Goal: Communication & Community: Answer question/provide support

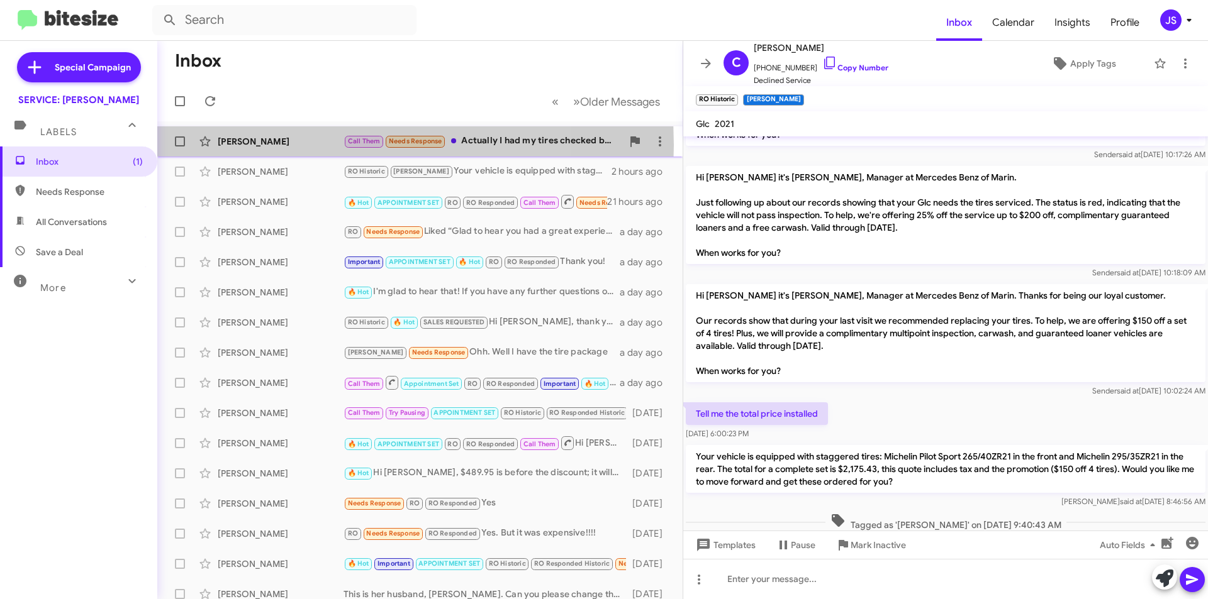
click at [303, 146] on div "[PERSON_NAME]" at bounding box center [281, 141] width 126 height 13
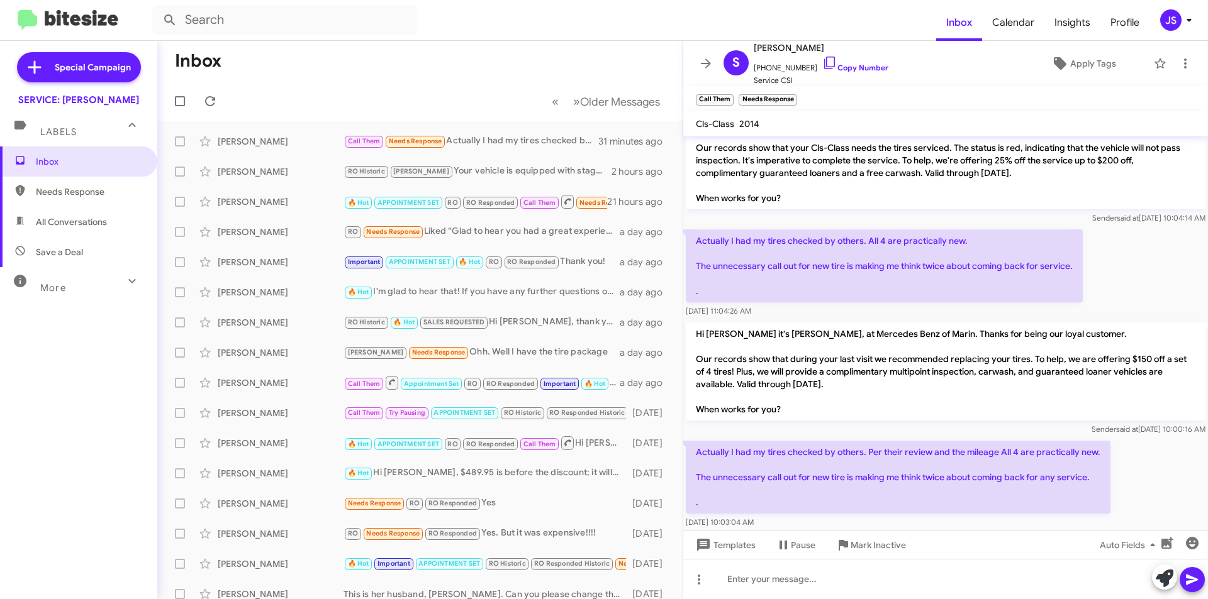
scroll to position [41, 0]
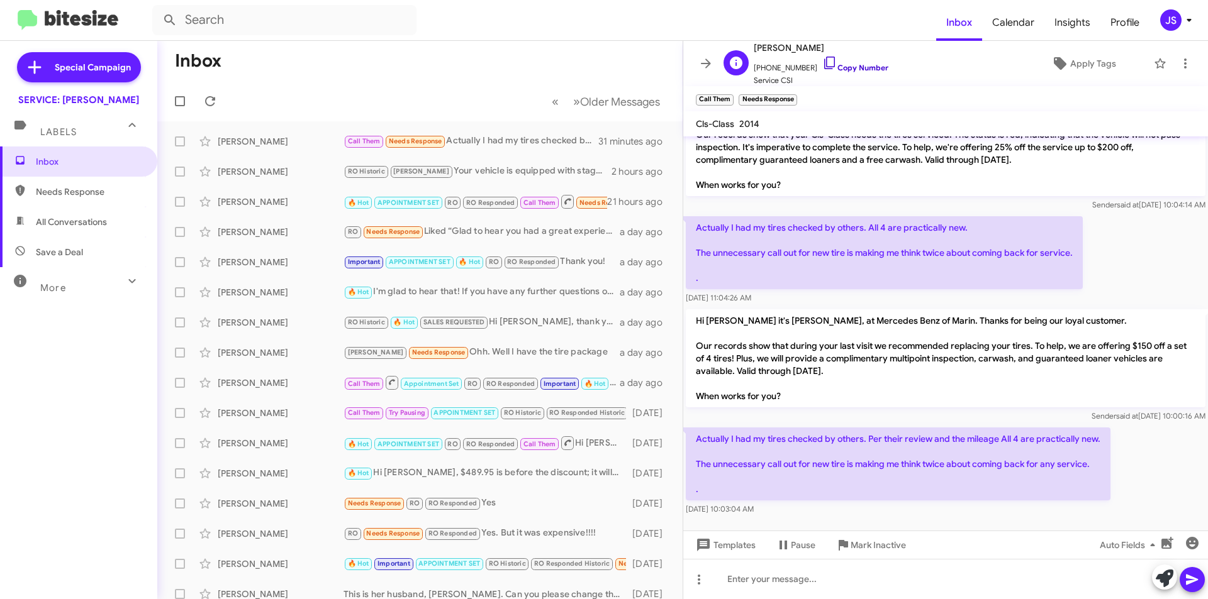
click at [822, 57] on icon at bounding box center [829, 62] width 15 height 15
click at [270, 162] on div "Charles Robinson RO Historic RAUL Your vehicle is equipped with staggered tires…" at bounding box center [419, 171] width 505 height 25
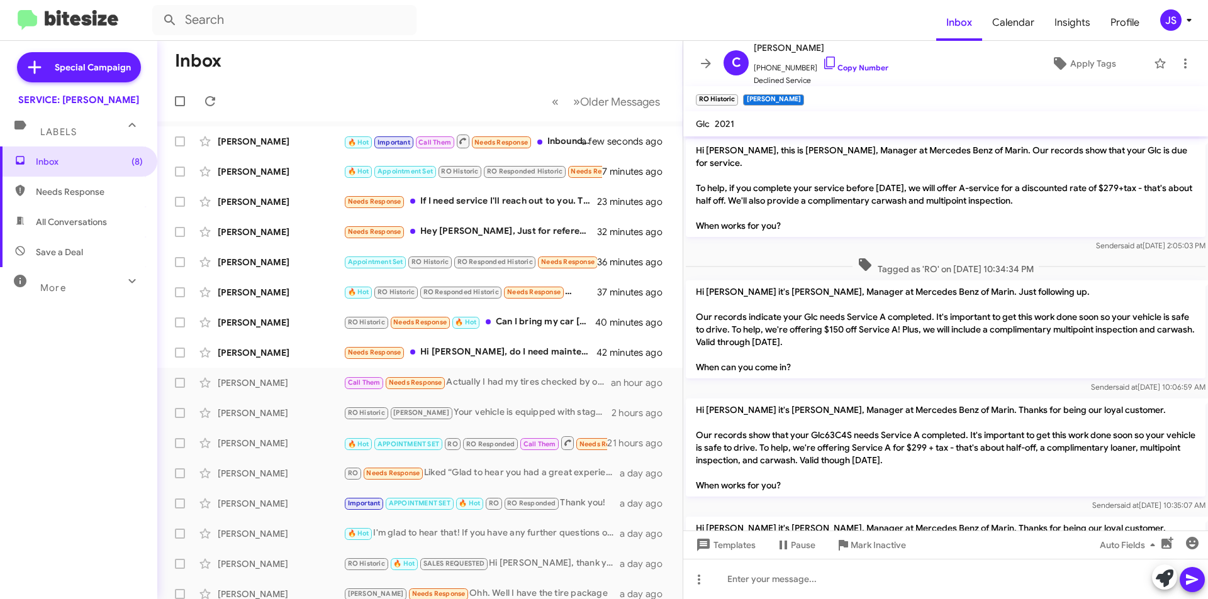
scroll to position [600, 0]
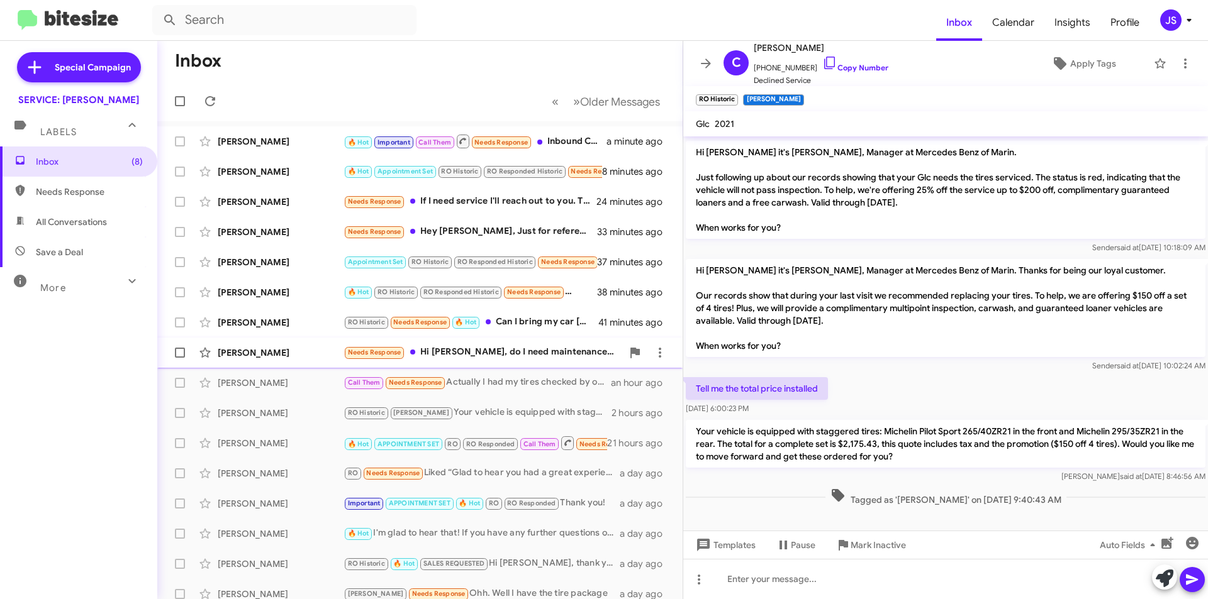
click at [275, 350] on div "Maryam Matin" at bounding box center [281, 353] width 126 height 13
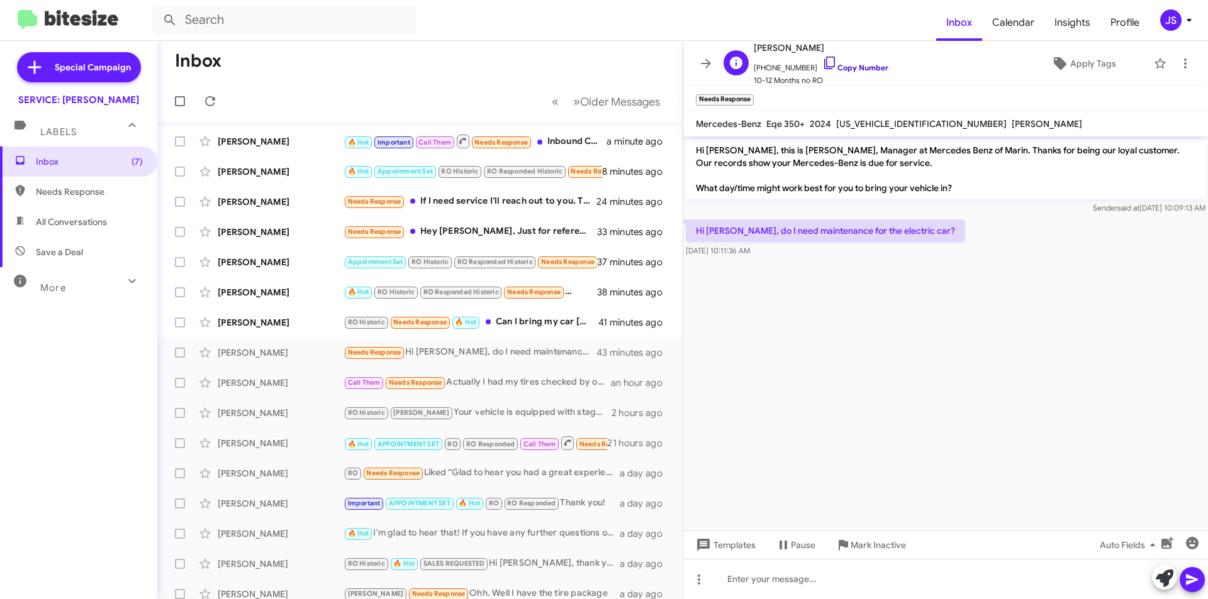
click at [828, 64] on link "Copy Number" at bounding box center [855, 67] width 66 height 9
click at [877, 567] on div at bounding box center [945, 579] width 525 height 40
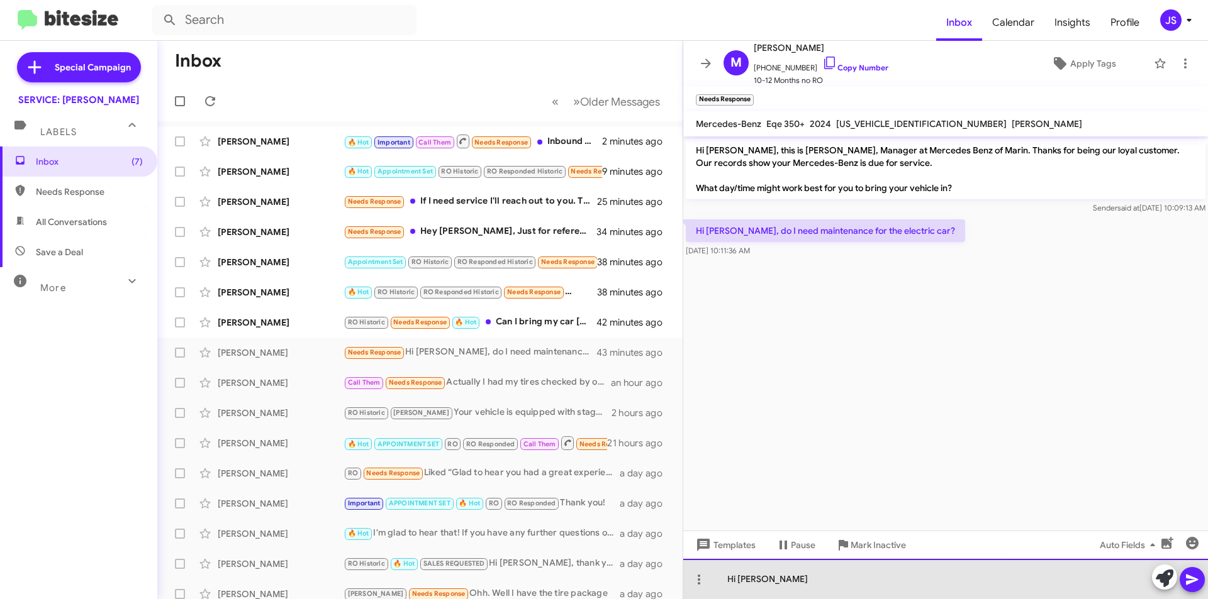
click at [866, 588] on div "Hi Maryam" at bounding box center [945, 579] width 525 height 40
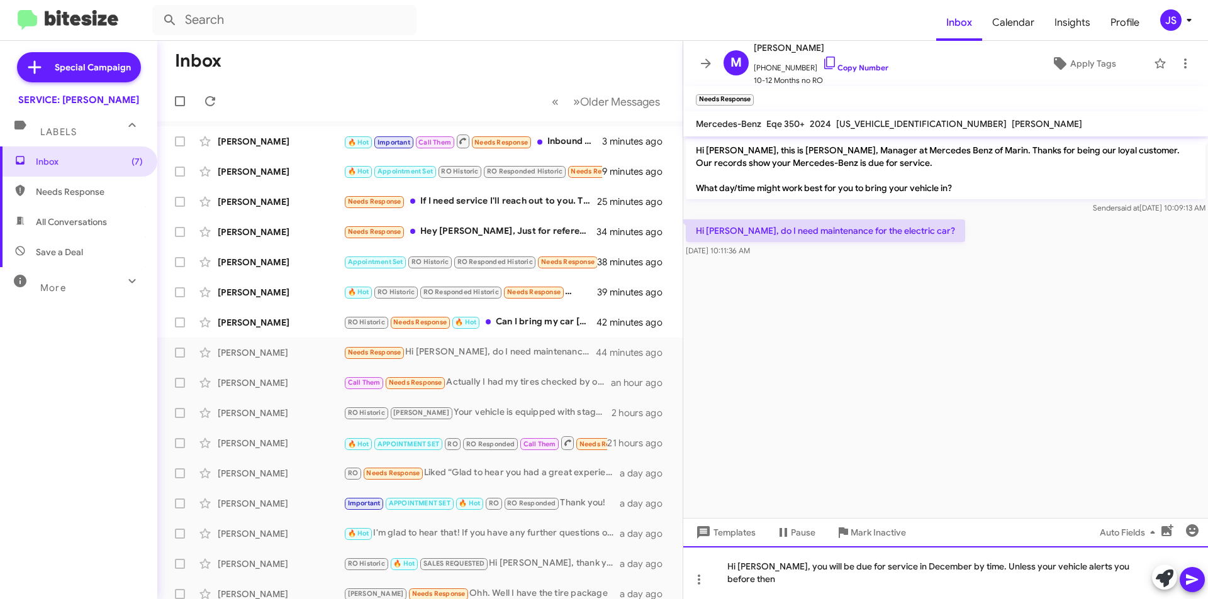
click at [1142, 584] on div "Hi Maryam, you will be due for service in December by time. Unless your vehicle…" at bounding box center [945, 573] width 525 height 53
click at [845, 579] on div "Hi Maryam, you will be due for service in December by time. Unless your vehicle…" at bounding box center [945, 573] width 525 height 53
click at [967, 572] on div "Hi Maryam, you will be due for service in December by time. Unless your vehicle…" at bounding box center [945, 573] width 525 height 53
click at [1057, 577] on div "Hi Maryam, you will be due for service in December by time of 2years. Unless yo…" at bounding box center [945, 573] width 525 height 53
click at [985, 568] on div "Hi Maryam, you will be due for service in December by time of 2years. Unless yo…" at bounding box center [945, 573] width 525 height 53
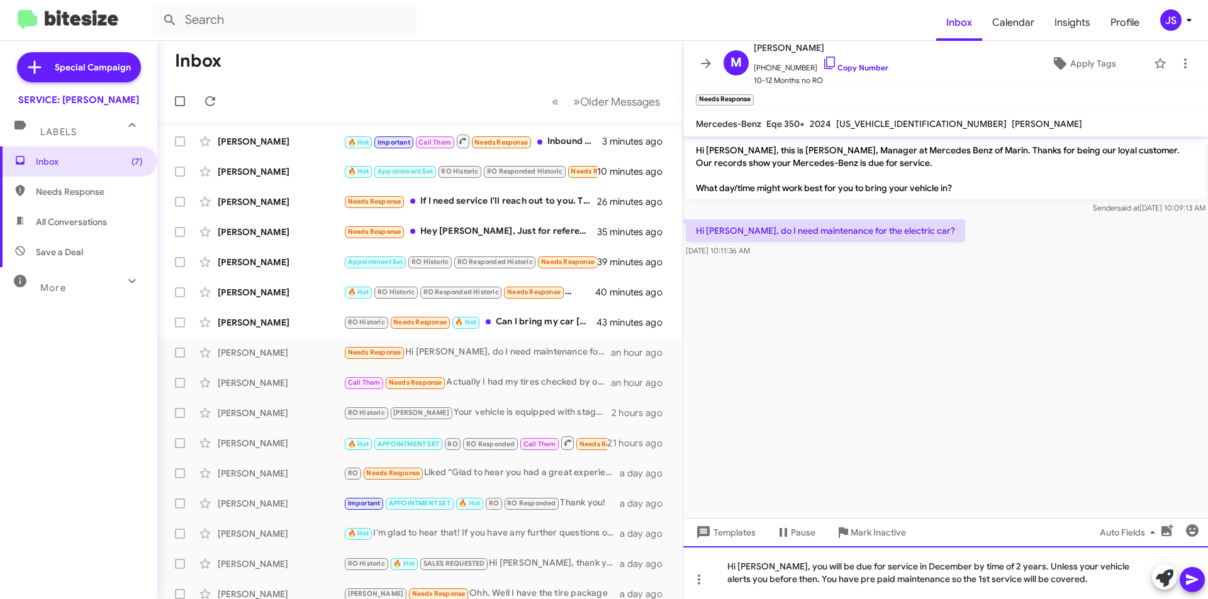
click at [1012, 566] on div "Hi Maryam, you will be due for service in December by time of 2 years. Unless y…" at bounding box center [945, 573] width 525 height 53
click at [1094, 584] on div "Hi Maryam, you will be due for service in December by time of 2 years; Unless y…" at bounding box center [945, 573] width 525 height 53
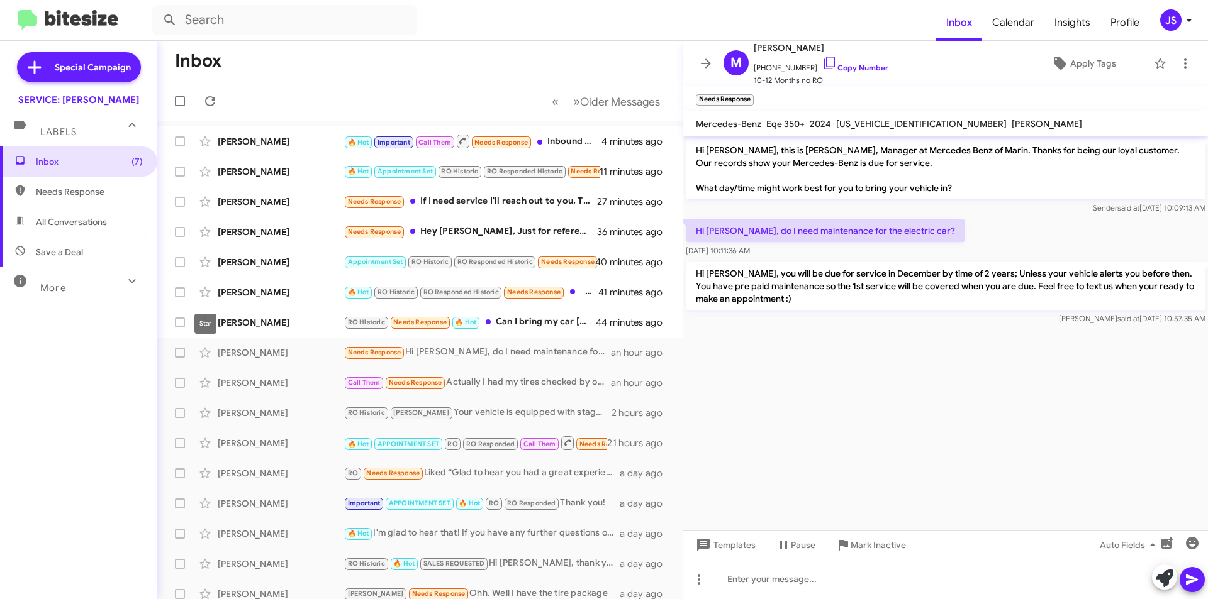
click at [223, 330] on mat-tooltip-component "Star" at bounding box center [206, 324] width 40 height 38
click at [234, 328] on div "[PERSON_NAME]" at bounding box center [281, 322] width 126 height 13
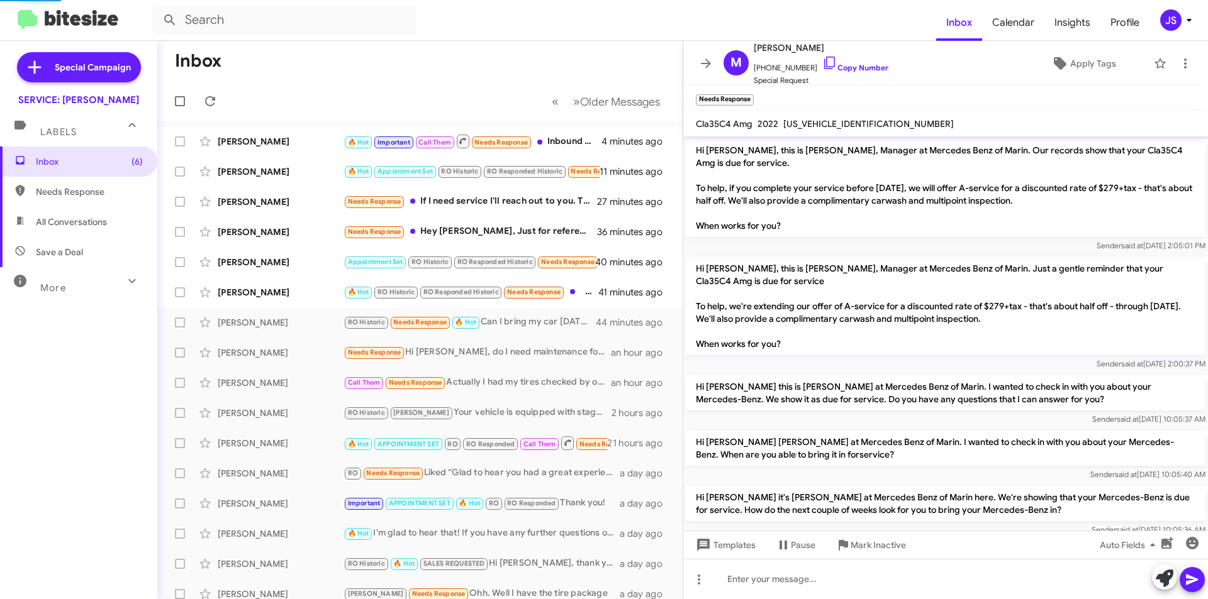
scroll to position [218, 0]
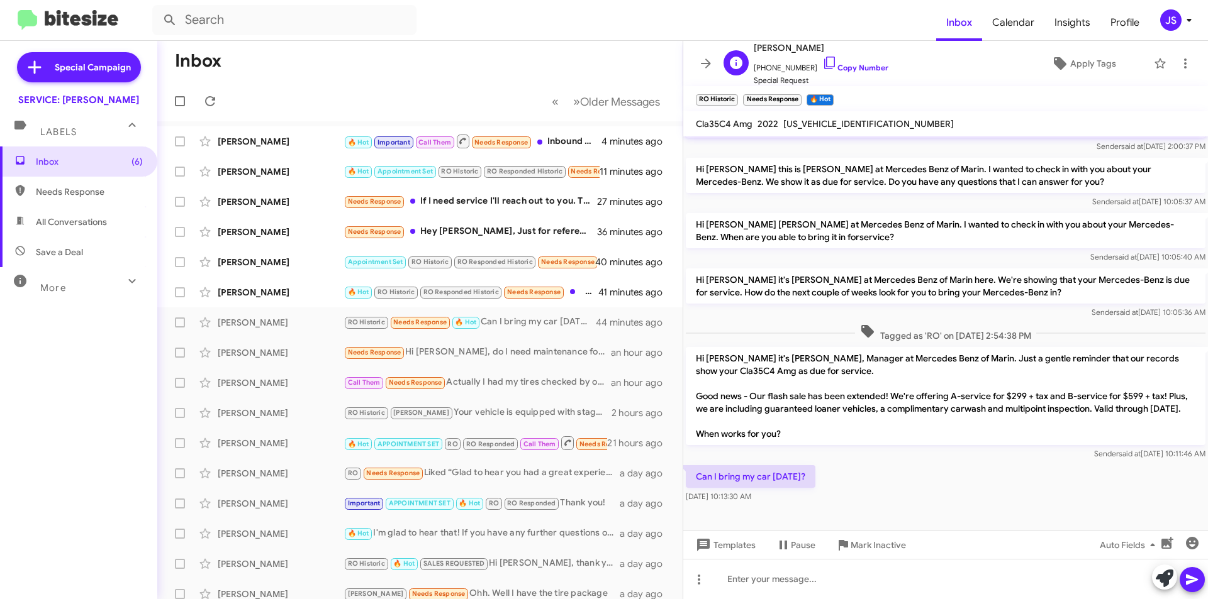
click at [832, 60] on span "+16467081492 Copy Number" at bounding box center [821, 64] width 135 height 19
click at [825, 63] on span "+16467081492 Copy Number" at bounding box center [821, 64] width 135 height 19
click at [822, 62] on icon at bounding box center [829, 62] width 15 height 15
click at [855, 582] on div at bounding box center [945, 579] width 525 height 40
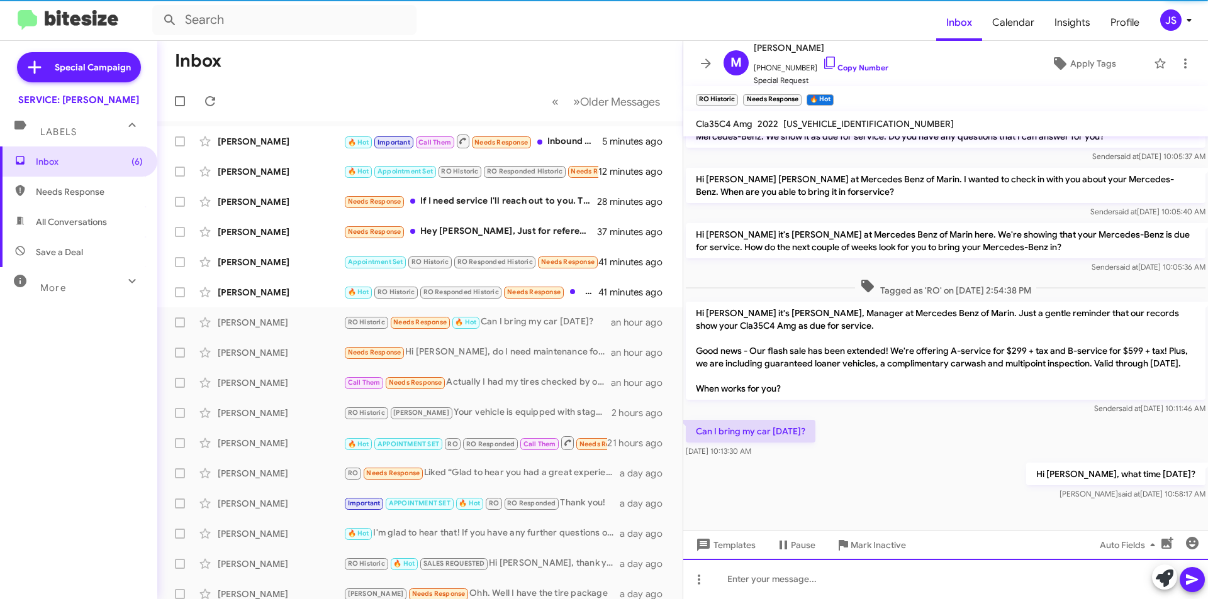
scroll to position [264, 0]
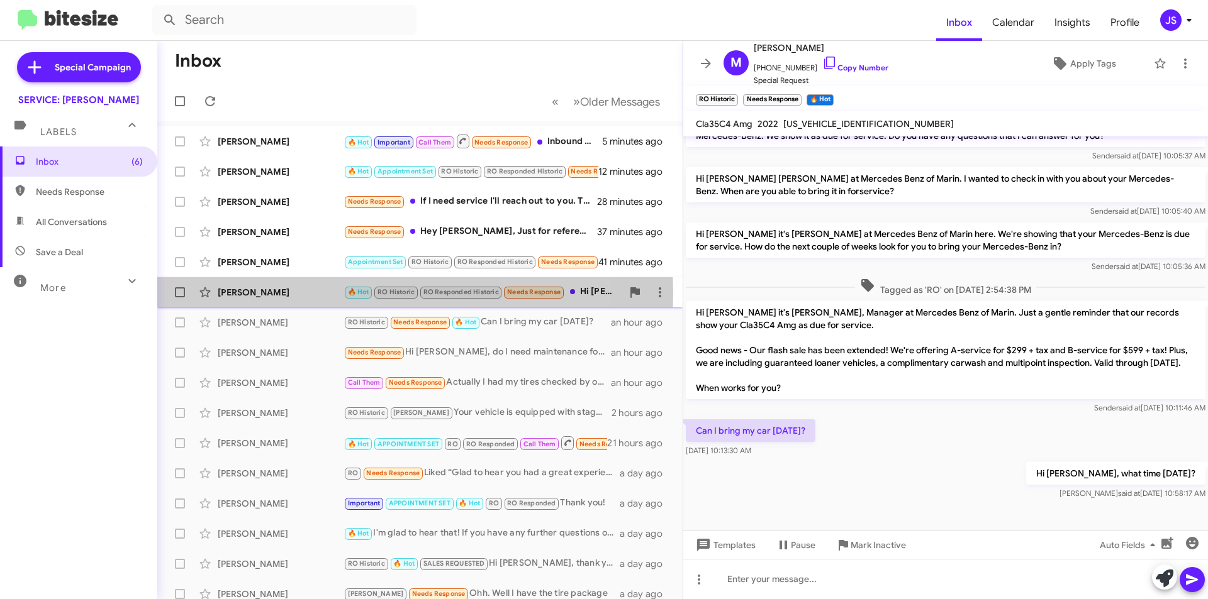
click at [242, 293] on div "[PERSON_NAME]" at bounding box center [281, 292] width 126 height 13
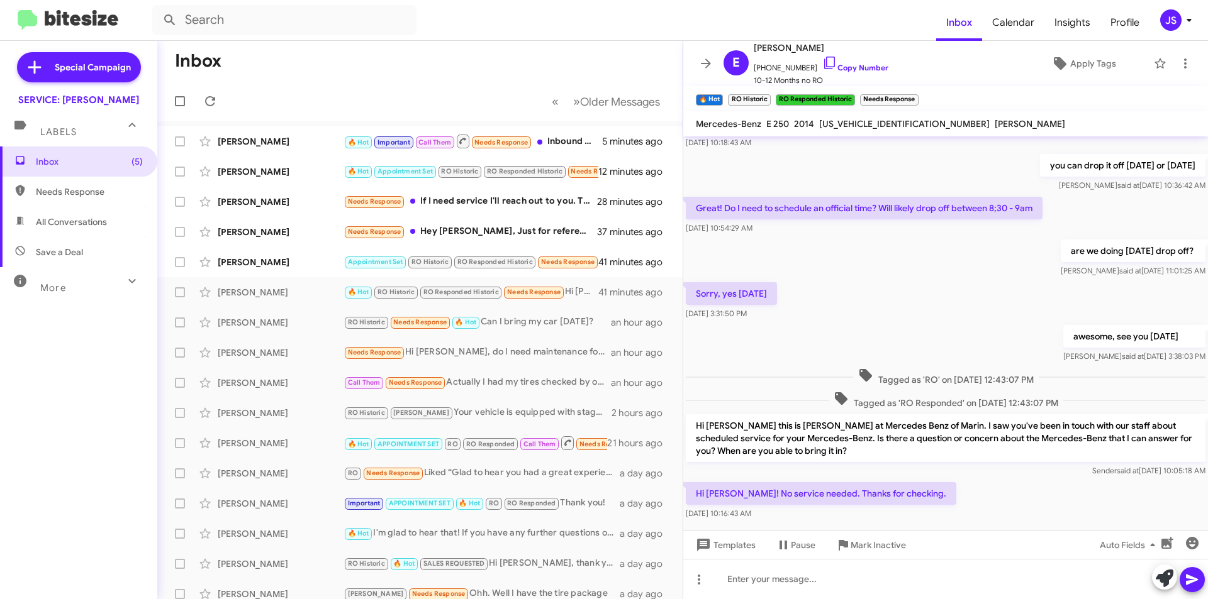
scroll to position [537, 0]
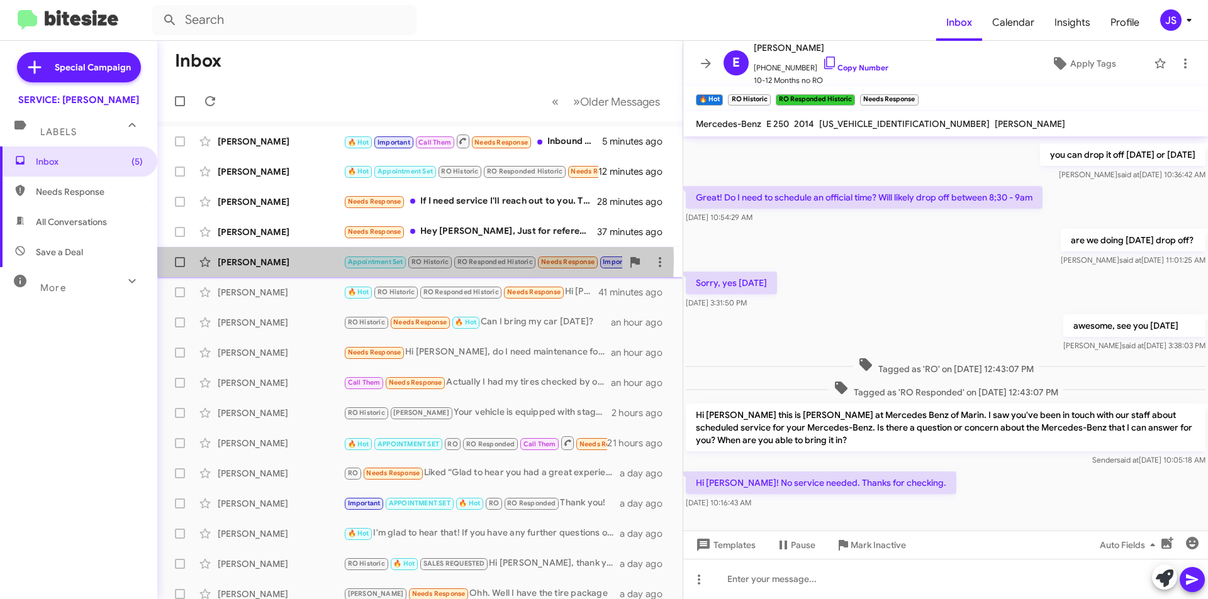
click at [283, 259] on div "[PERSON_NAME]" at bounding box center [281, 262] width 126 height 13
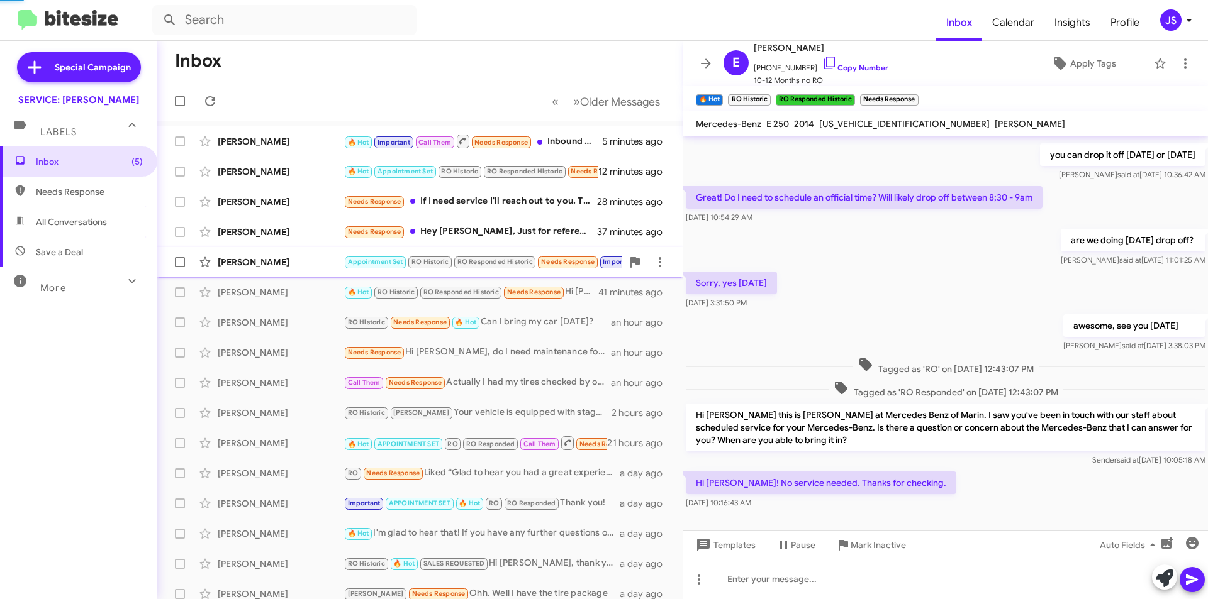
scroll to position [588, 0]
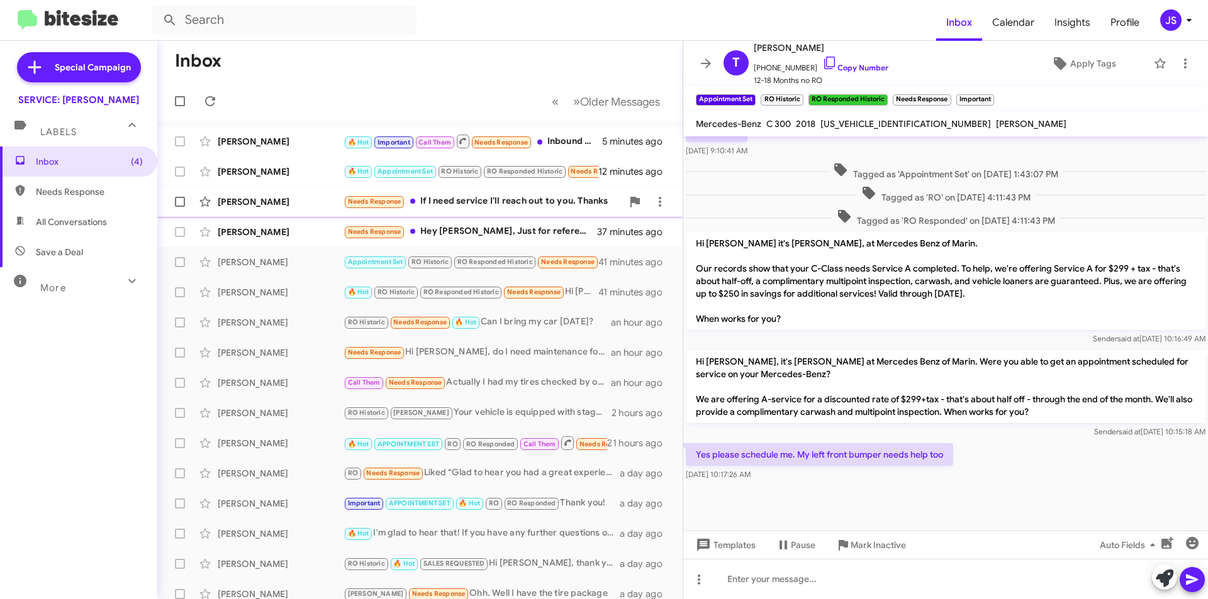
click at [258, 199] on div "[PERSON_NAME]" at bounding box center [281, 202] width 126 height 13
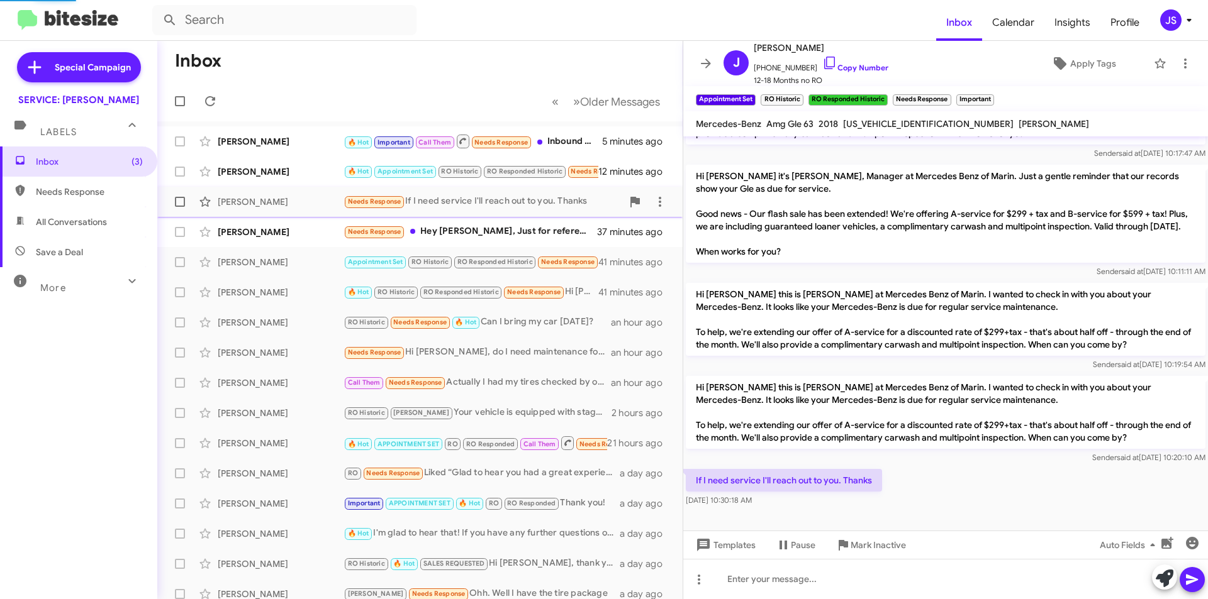
scroll to position [589, 0]
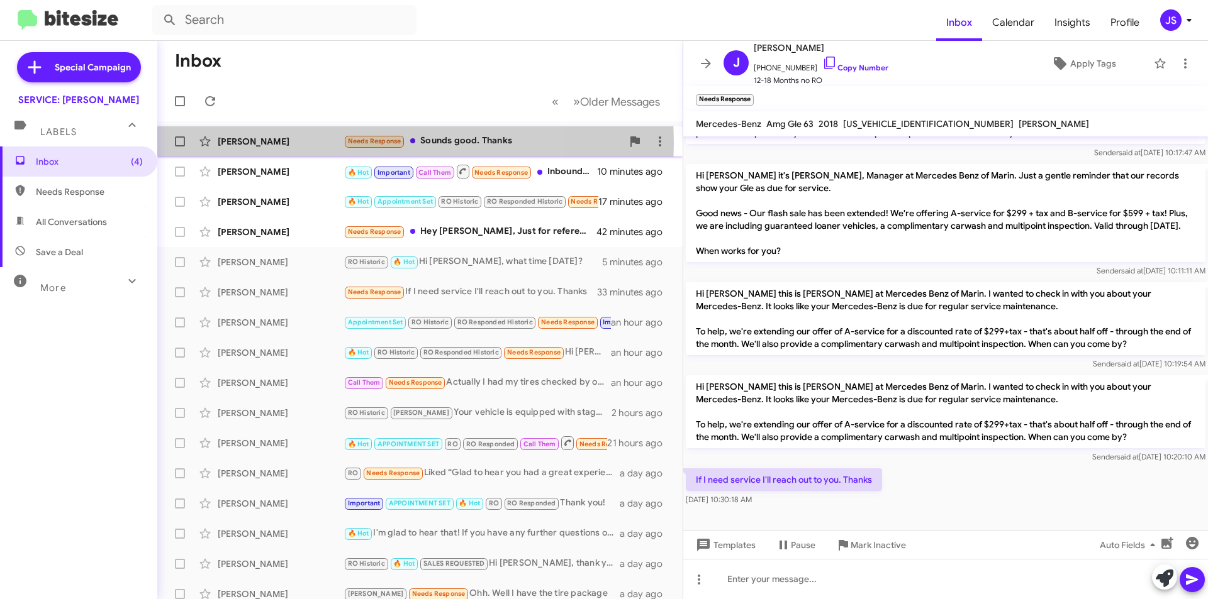
click at [299, 143] on div "[PERSON_NAME]" at bounding box center [281, 141] width 126 height 13
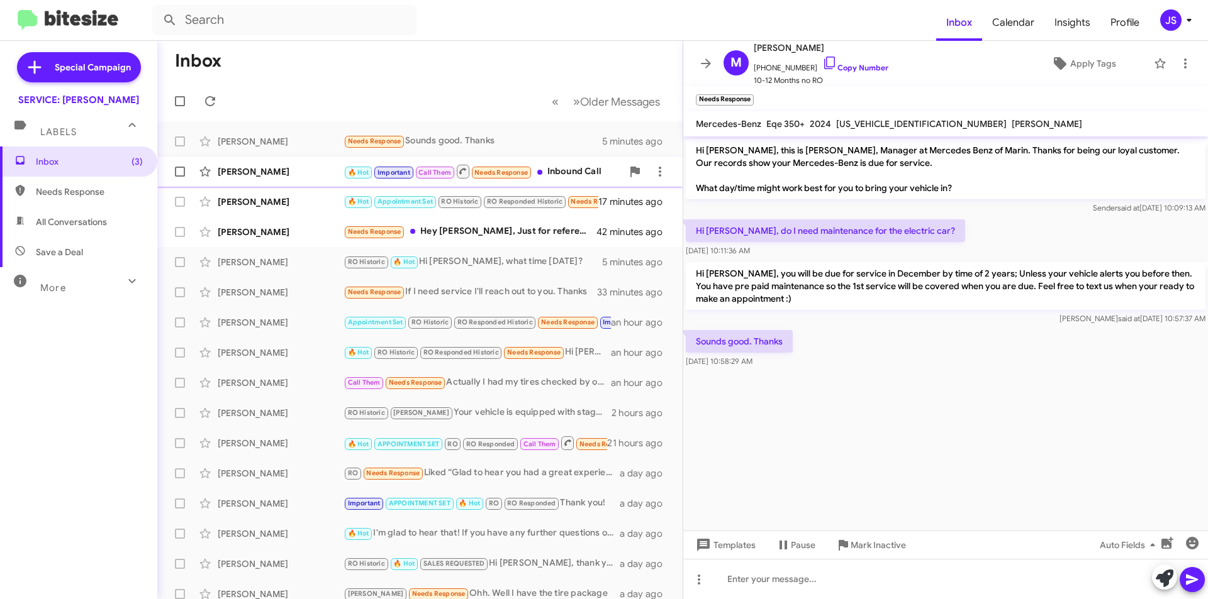
click at [290, 168] on div "[PERSON_NAME]" at bounding box center [281, 171] width 126 height 13
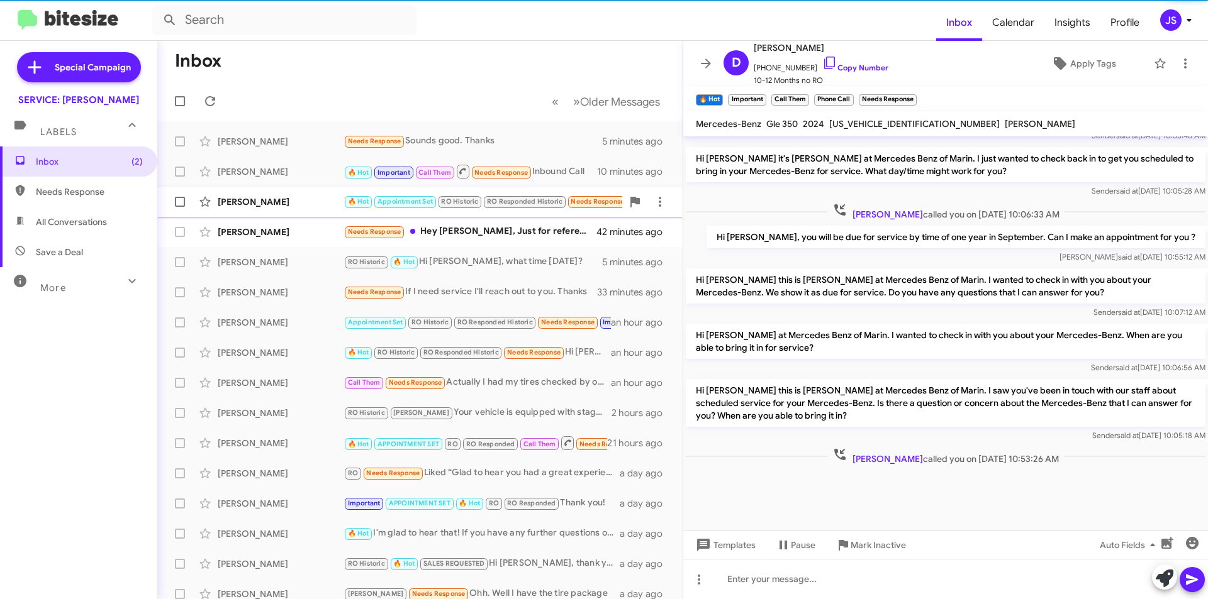
click at [281, 199] on div "[PERSON_NAME]" at bounding box center [281, 202] width 126 height 13
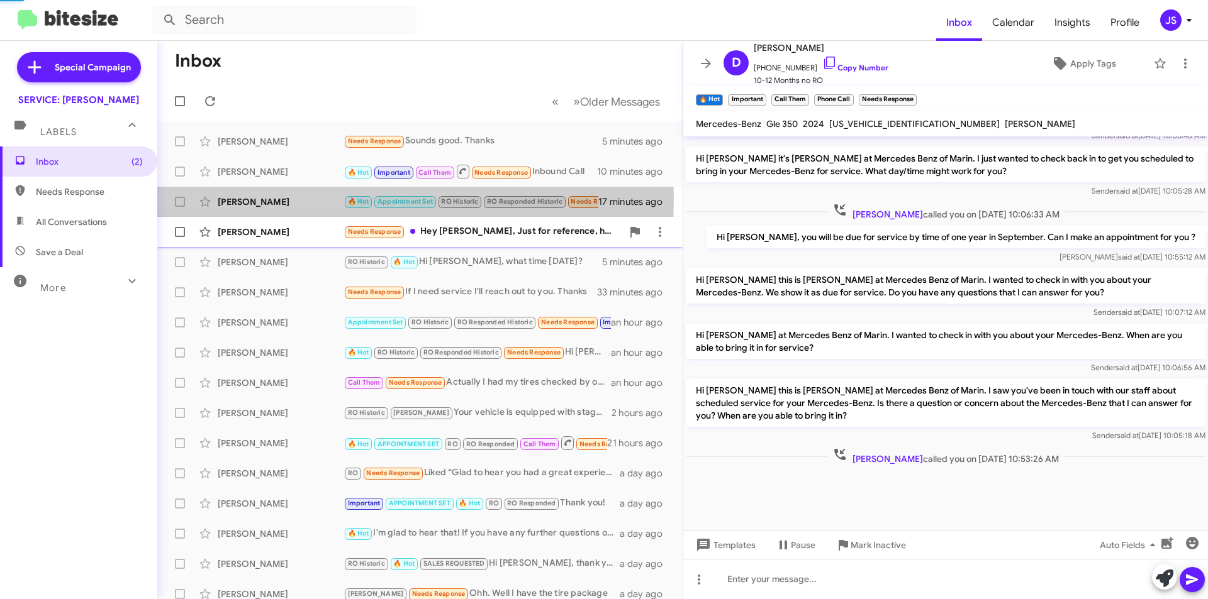
scroll to position [232, 0]
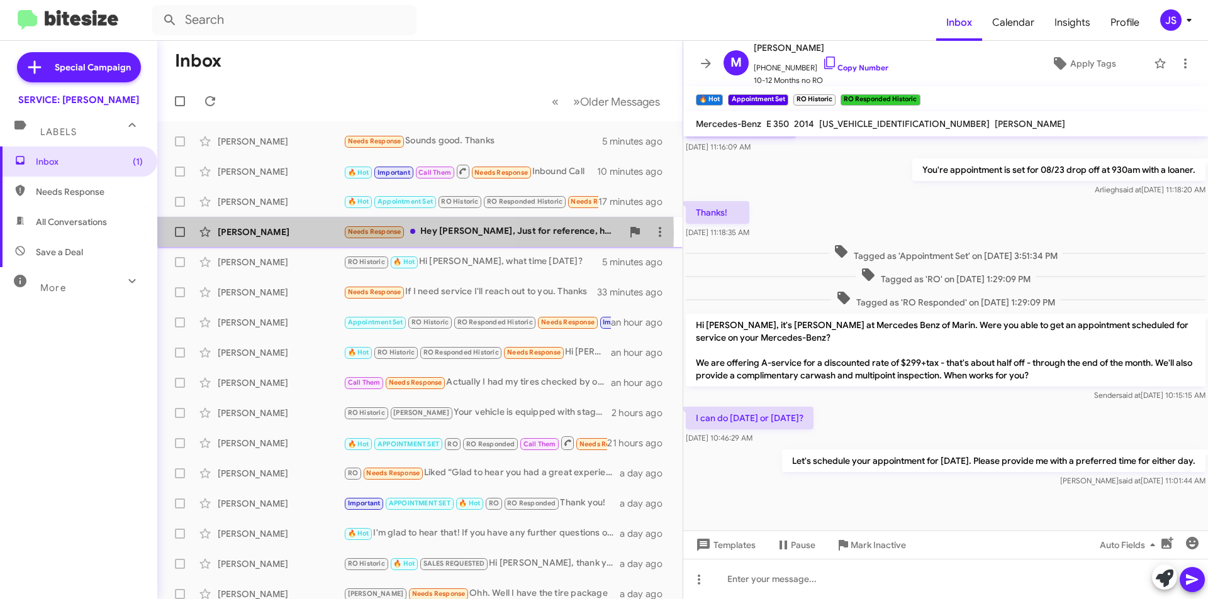
click at [275, 233] on div "[PERSON_NAME]" at bounding box center [281, 232] width 126 height 13
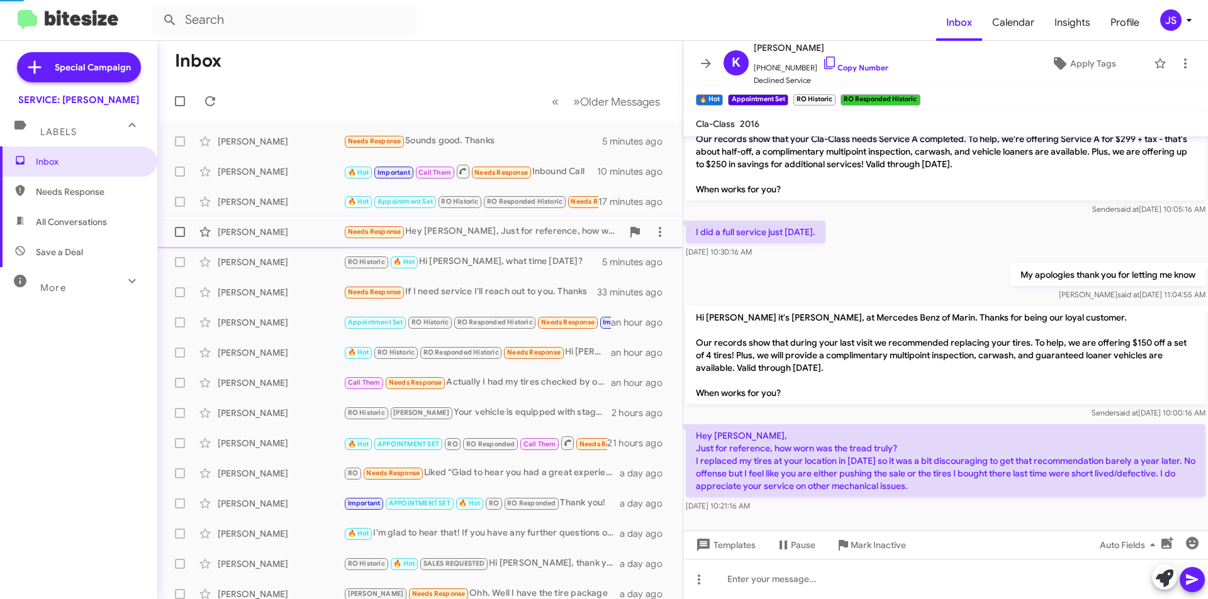
scroll to position [36, 0]
click at [286, 257] on div "[PERSON_NAME]" at bounding box center [281, 262] width 126 height 13
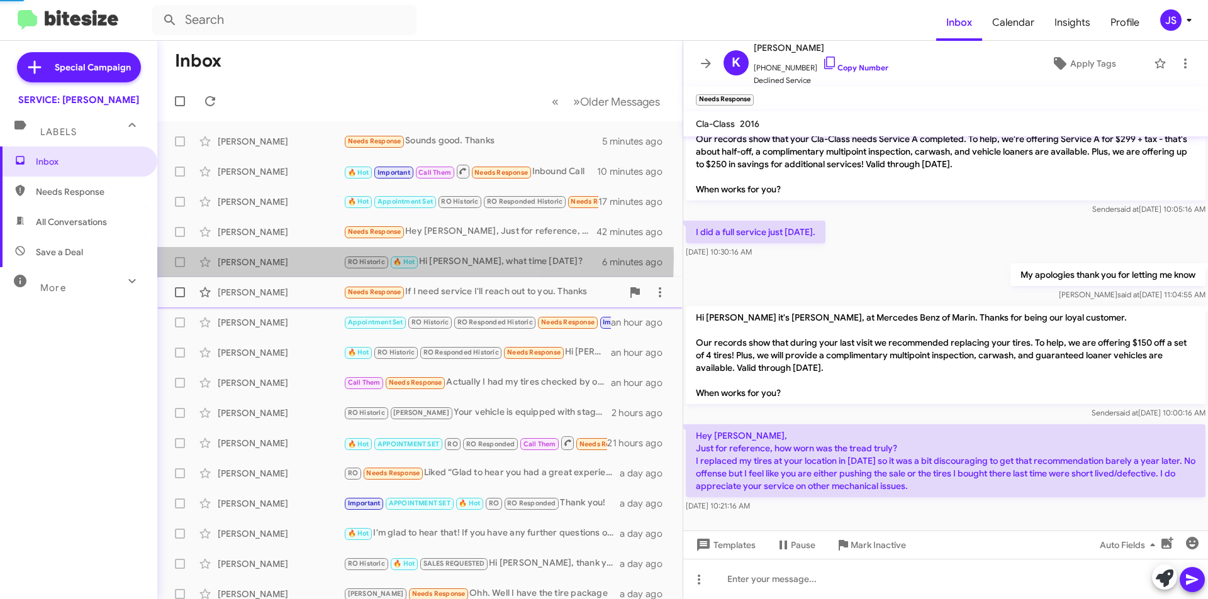
scroll to position [264, 0]
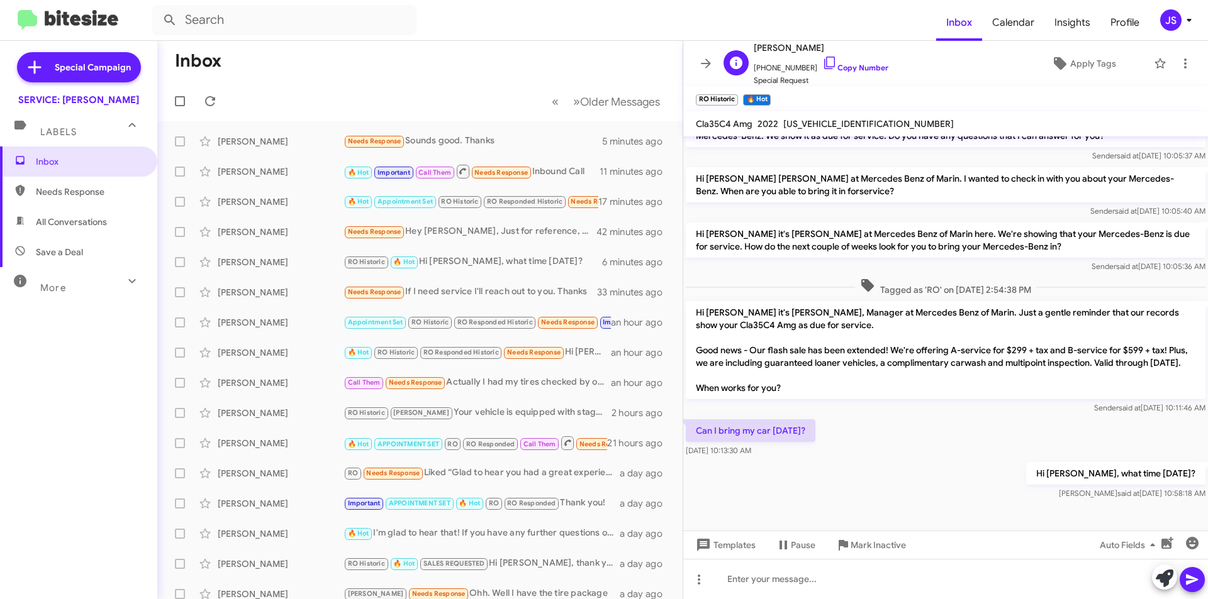
click at [801, 67] on span "+16467081492 Copy Number" at bounding box center [821, 64] width 135 height 19
drag, startPoint x: 820, startPoint y: 58, endPoint x: 826, endPoint y: 60, distance: 6.4
click at [822, 58] on icon at bounding box center [829, 62] width 15 height 15
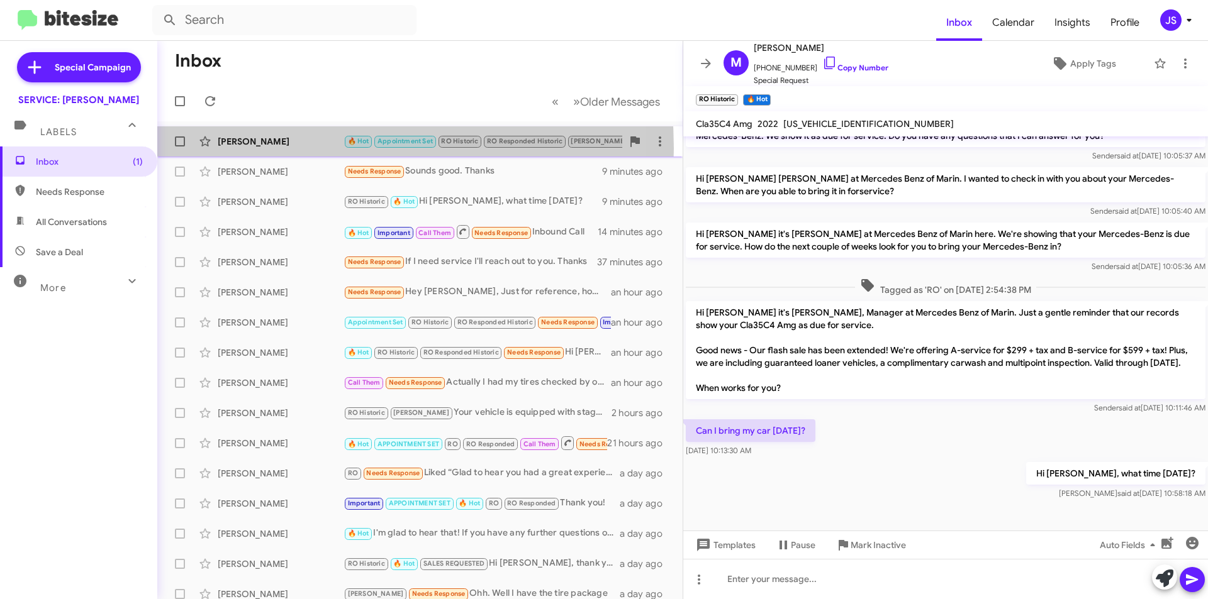
click at [260, 148] on div "Michele Kyrouz 🔥 Hot Appointment Set RO Historic RO Responded Historic RAUL Imp…" at bounding box center [419, 141] width 505 height 25
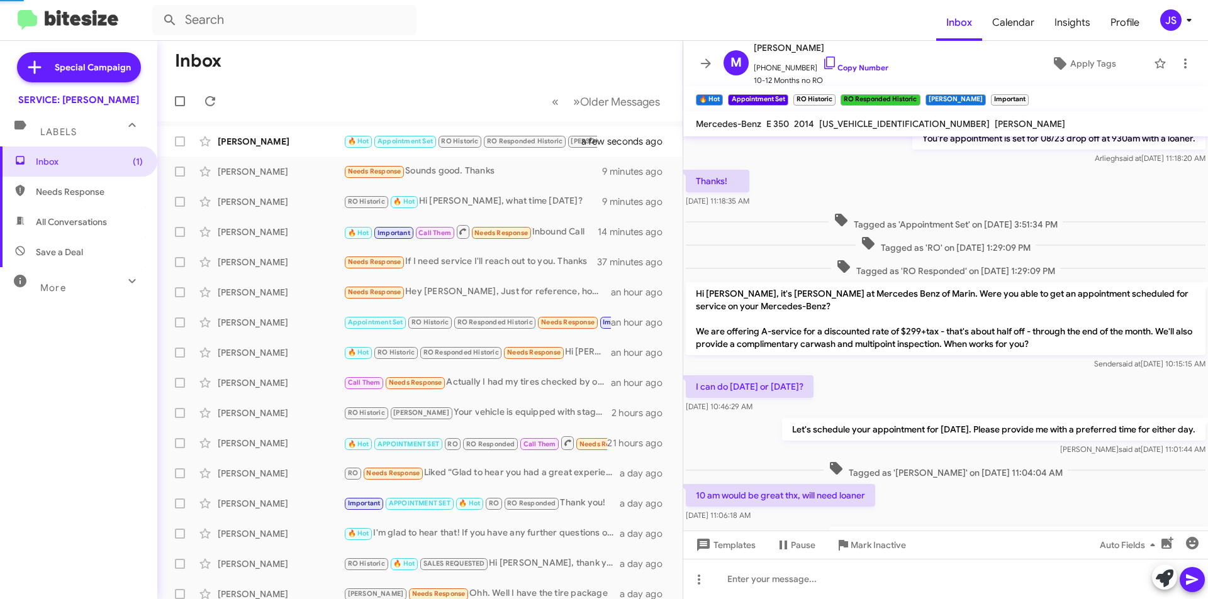
scroll to position [396, 0]
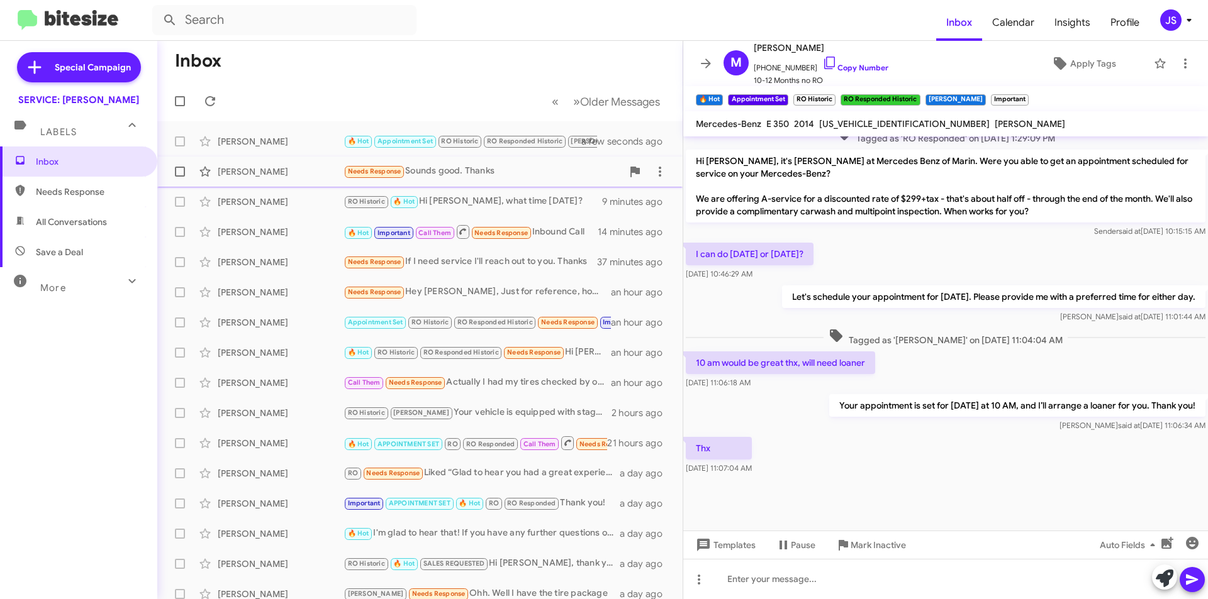
click at [260, 165] on div "[PERSON_NAME]" at bounding box center [281, 171] width 126 height 13
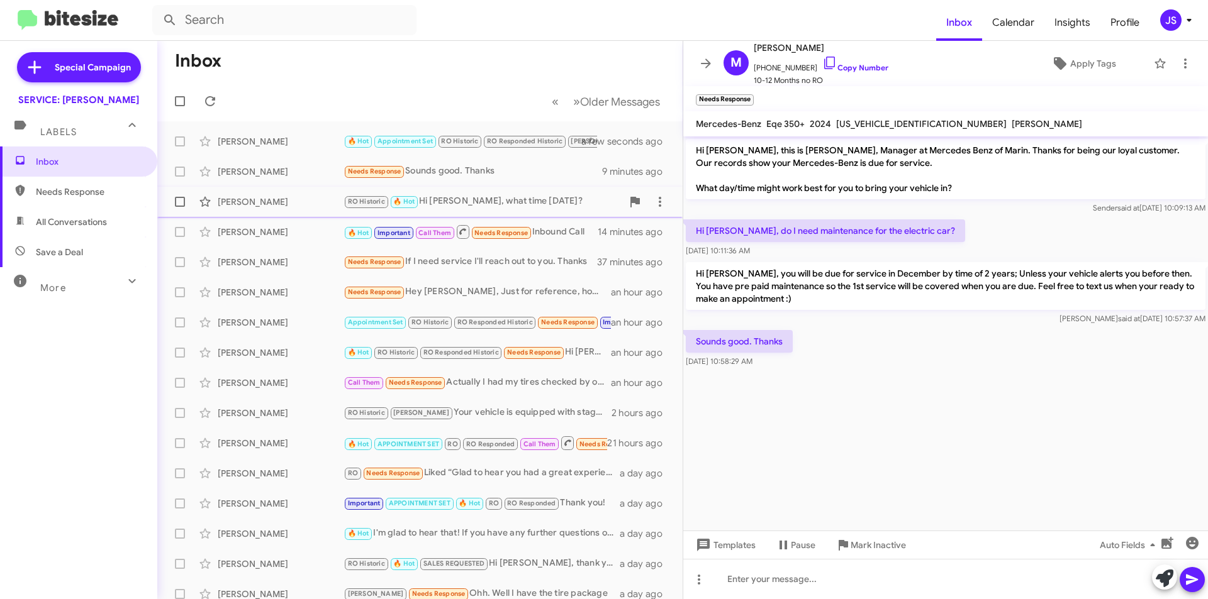
click at [269, 201] on div "[PERSON_NAME]" at bounding box center [281, 202] width 126 height 13
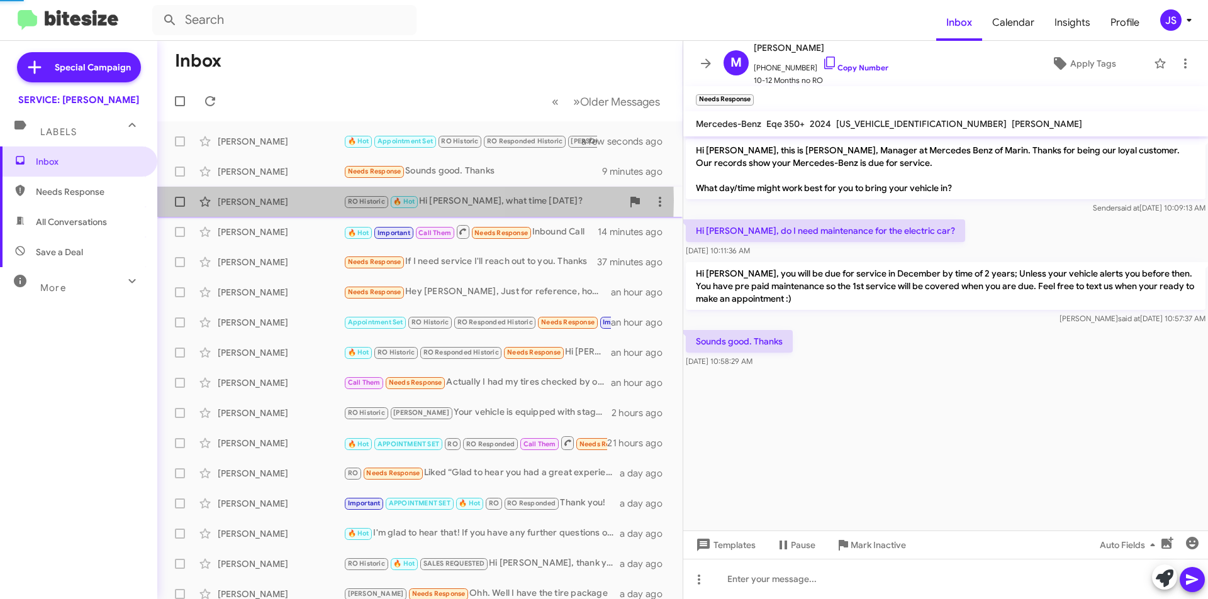
scroll to position [264, 0]
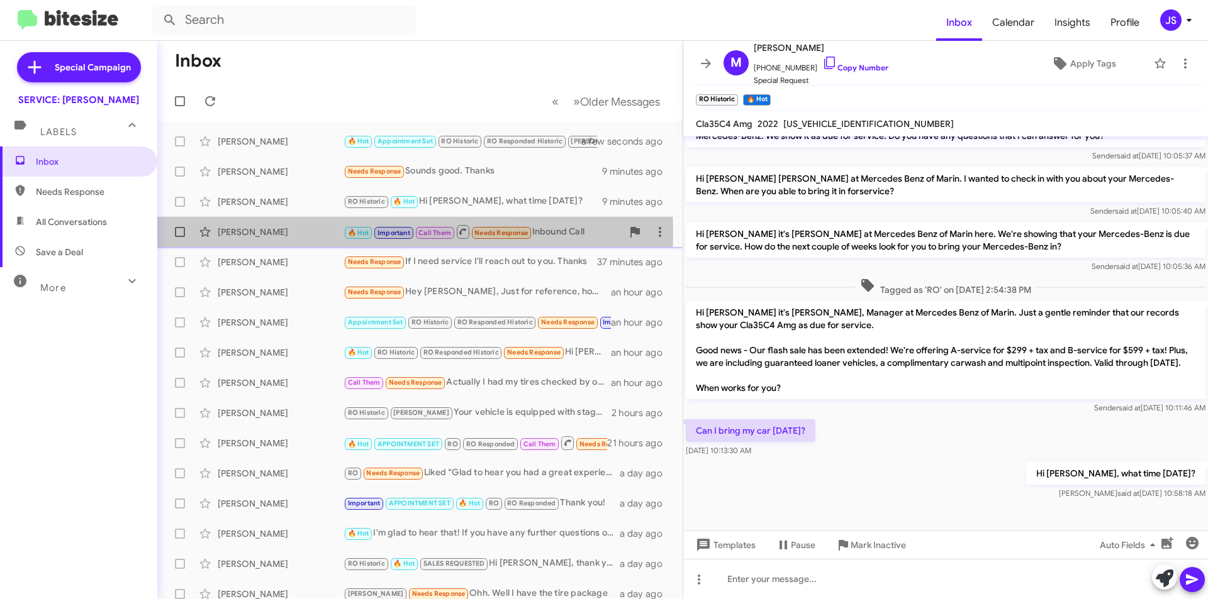
click at [275, 232] on div "[PERSON_NAME]" at bounding box center [281, 232] width 126 height 13
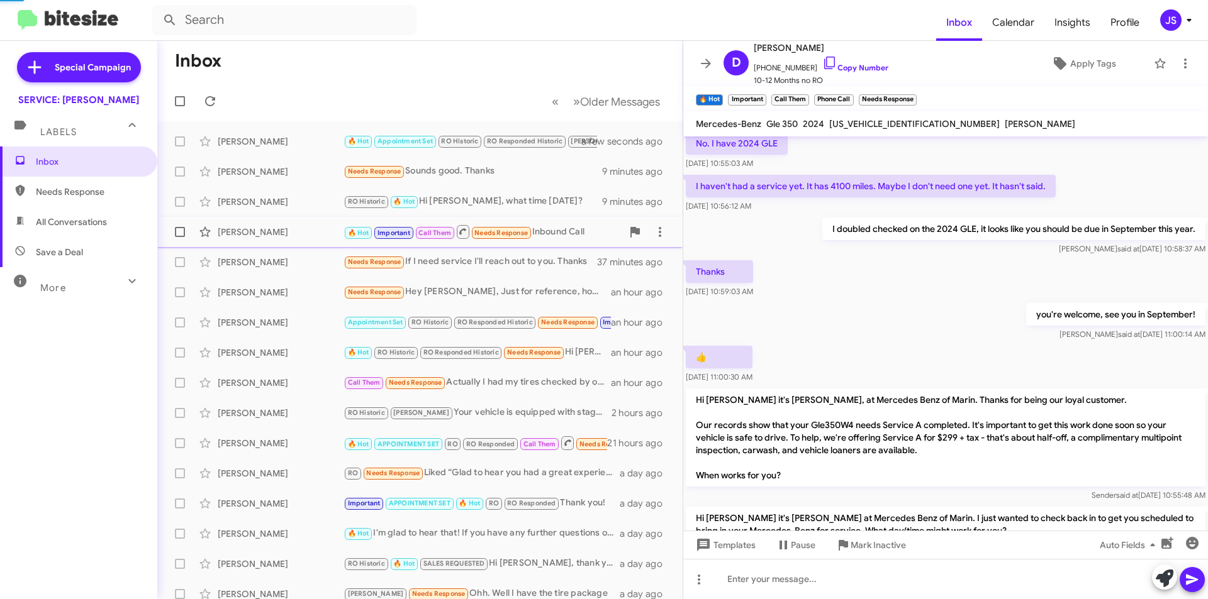
scroll to position [623, 0]
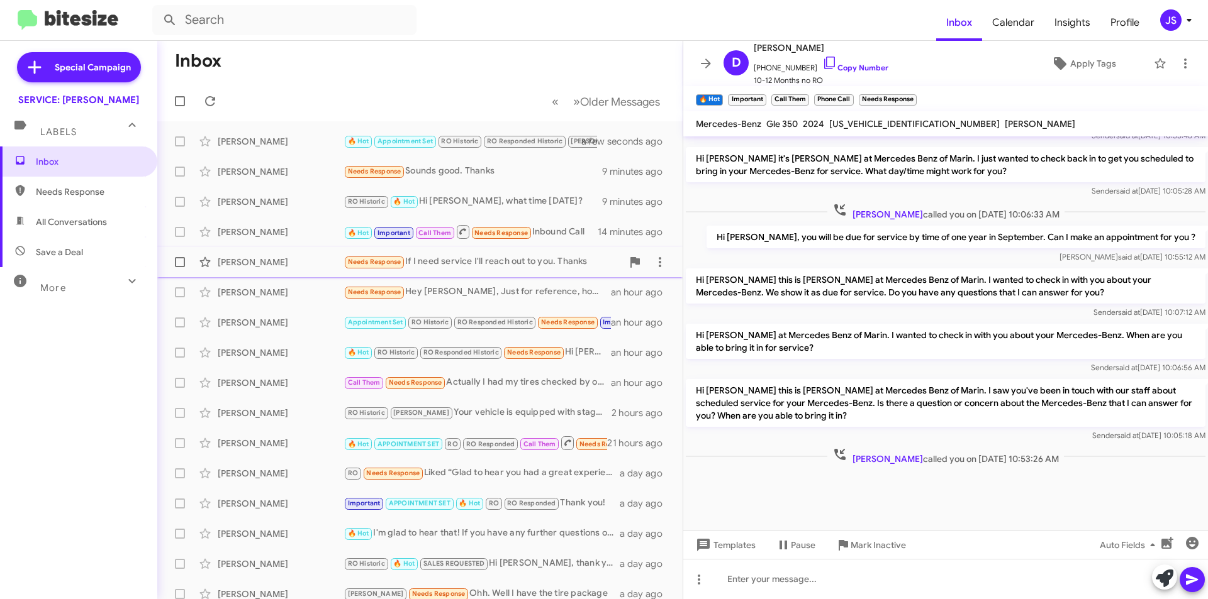
click at [274, 261] on div "[PERSON_NAME]" at bounding box center [281, 262] width 126 height 13
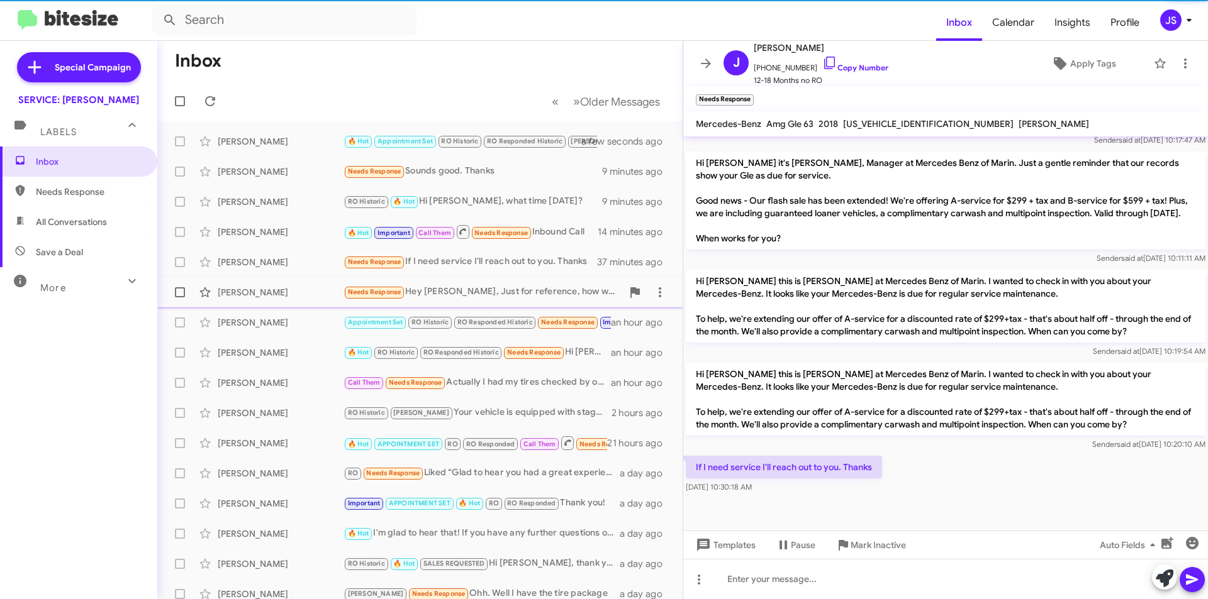
scroll to position [589, 0]
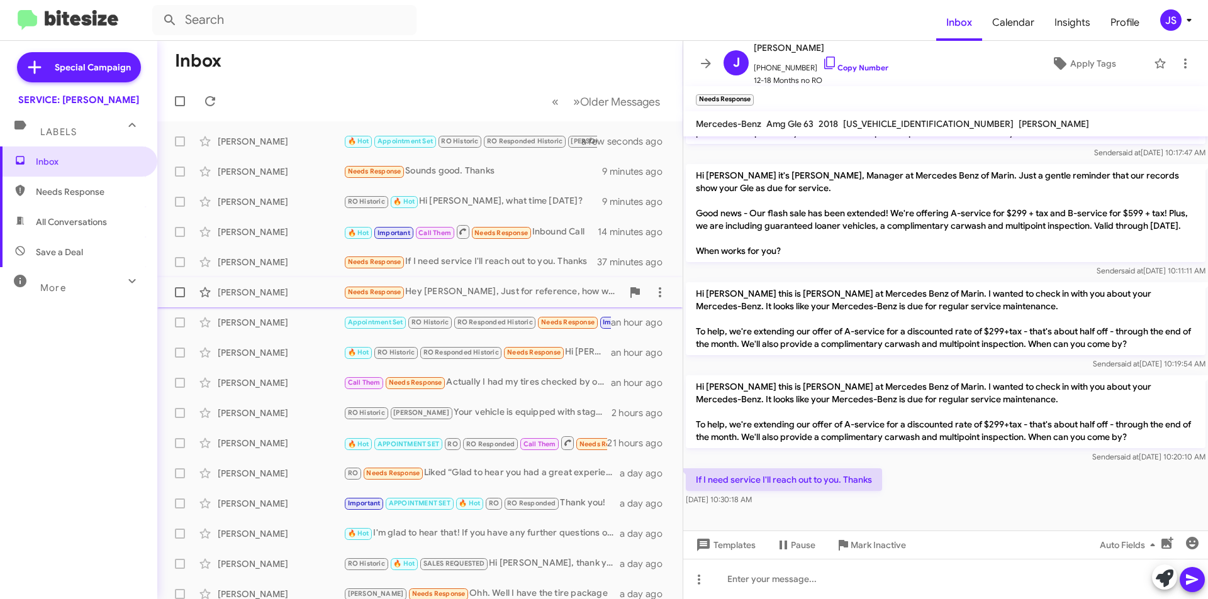
click at [270, 290] on div "[PERSON_NAME]" at bounding box center [281, 292] width 126 height 13
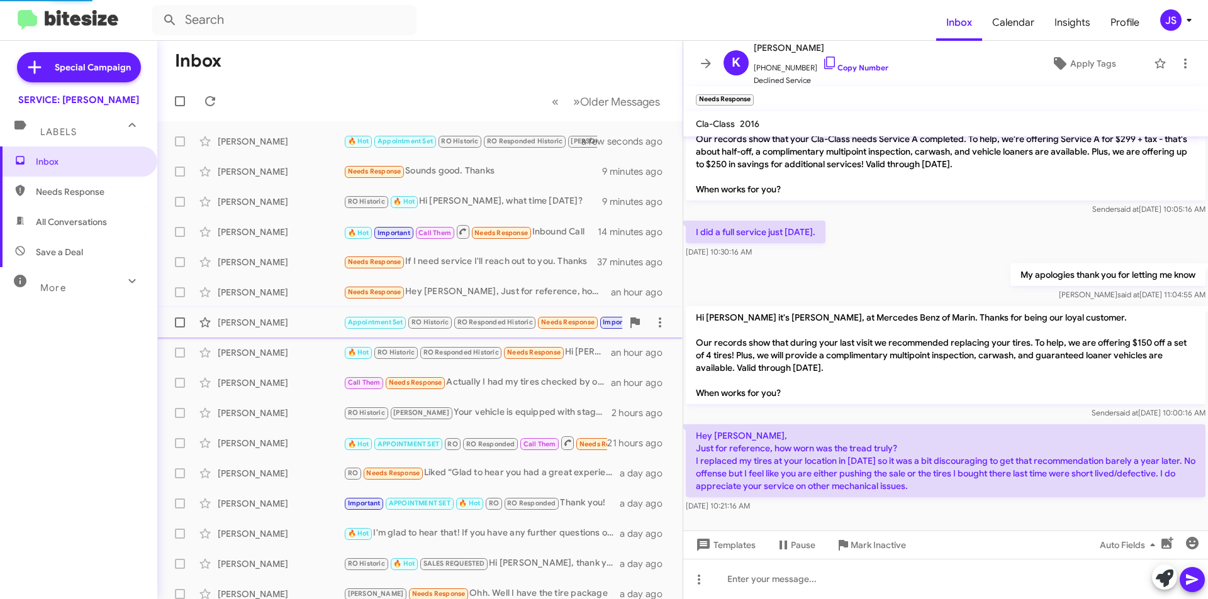
scroll to position [36, 0]
click at [822, 61] on icon at bounding box center [829, 62] width 15 height 15
click at [320, 325] on div "[PERSON_NAME]" at bounding box center [281, 322] width 126 height 13
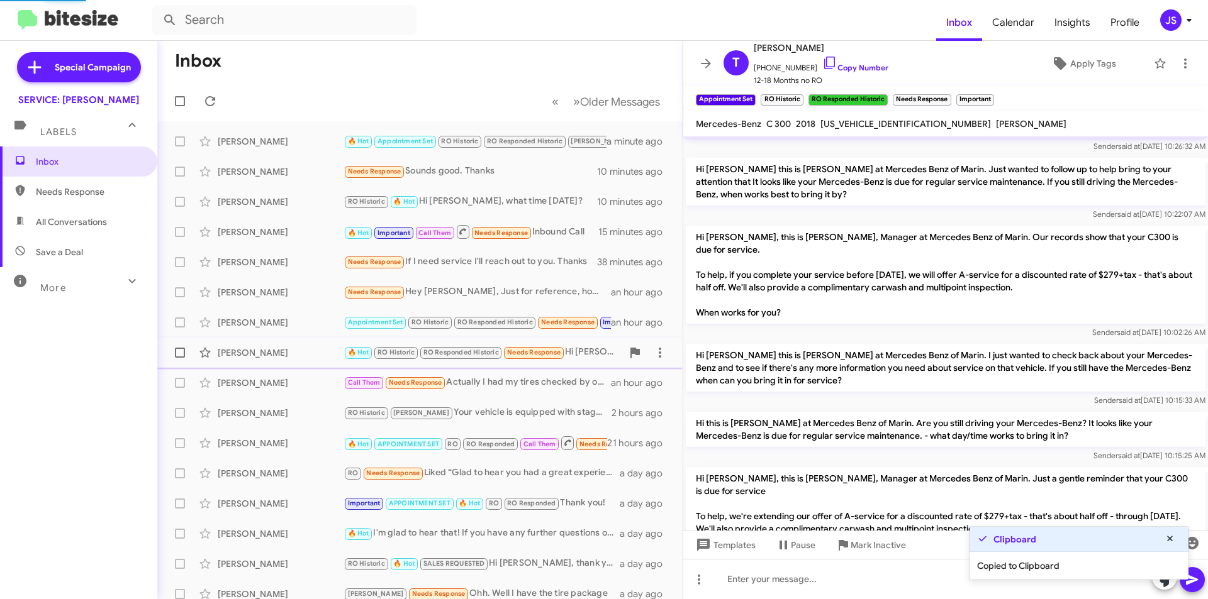
scroll to position [588, 0]
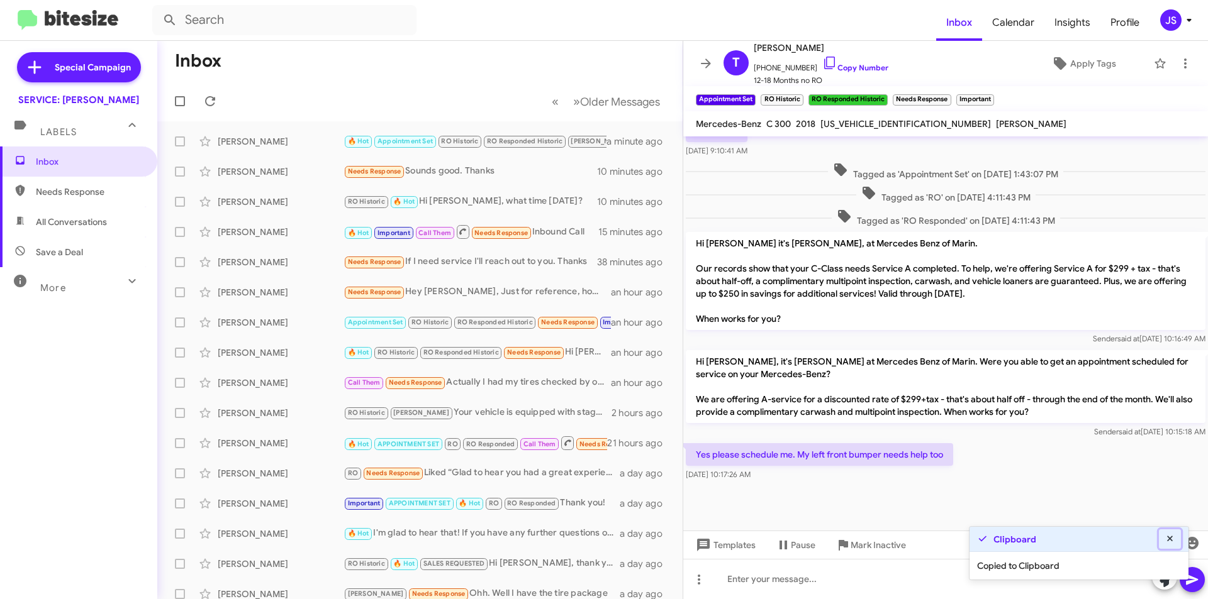
drag, startPoint x: 1175, startPoint y: 541, endPoint x: 1133, endPoint y: 547, distance: 42.6
click at [1175, 540] on button at bounding box center [1170, 539] width 23 height 19
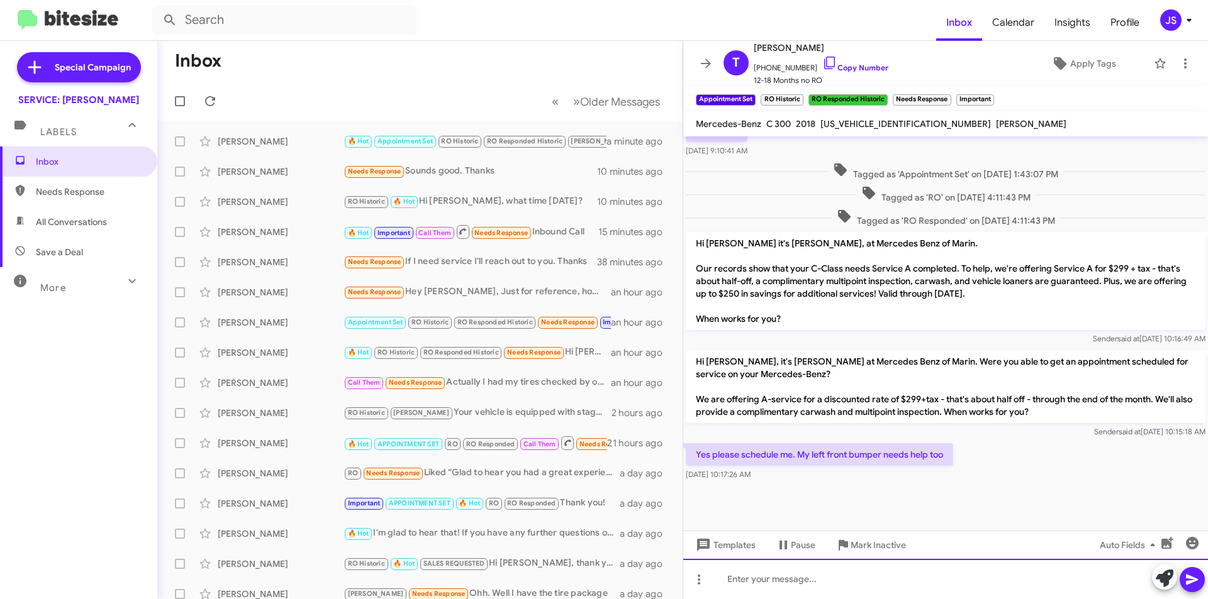
click at [1020, 580] on div at bounding box center [945, 579] width 525 height 40
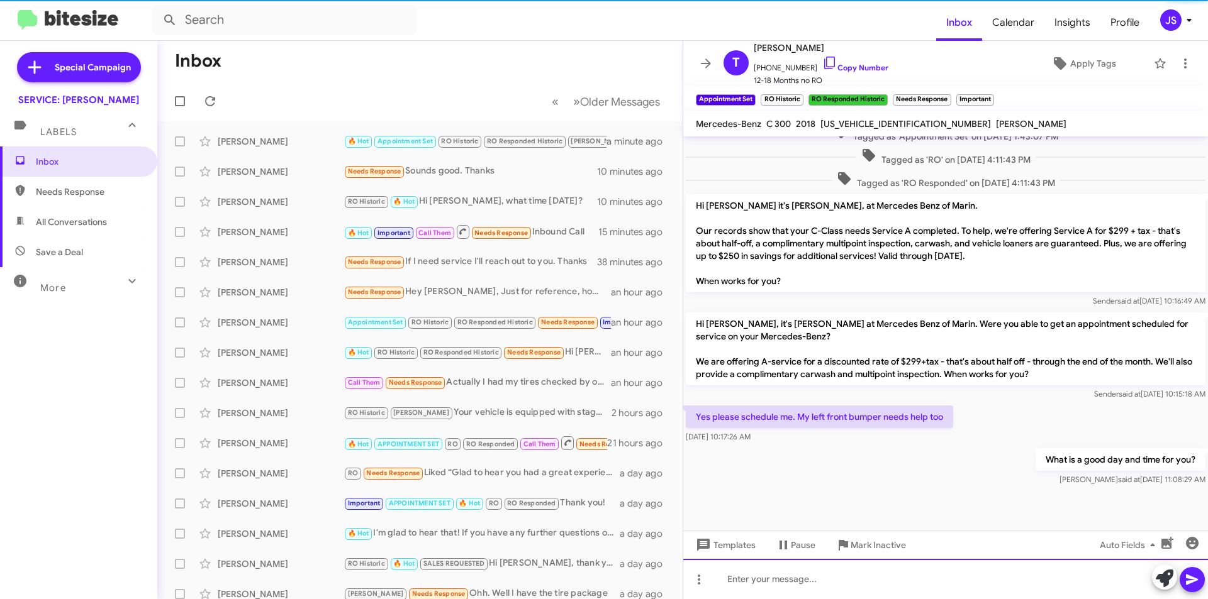
scroll to position [634, 0]
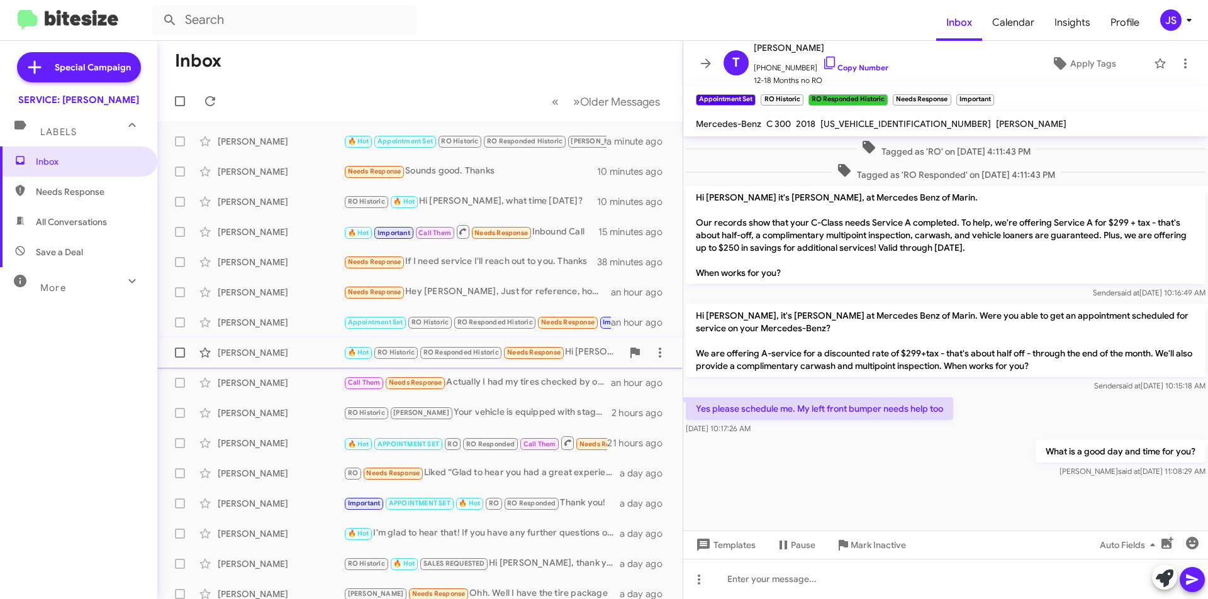
click at [260, 350] on div "[PERSON_NAME]" at bounding box center [281, 353] width 126 height 13
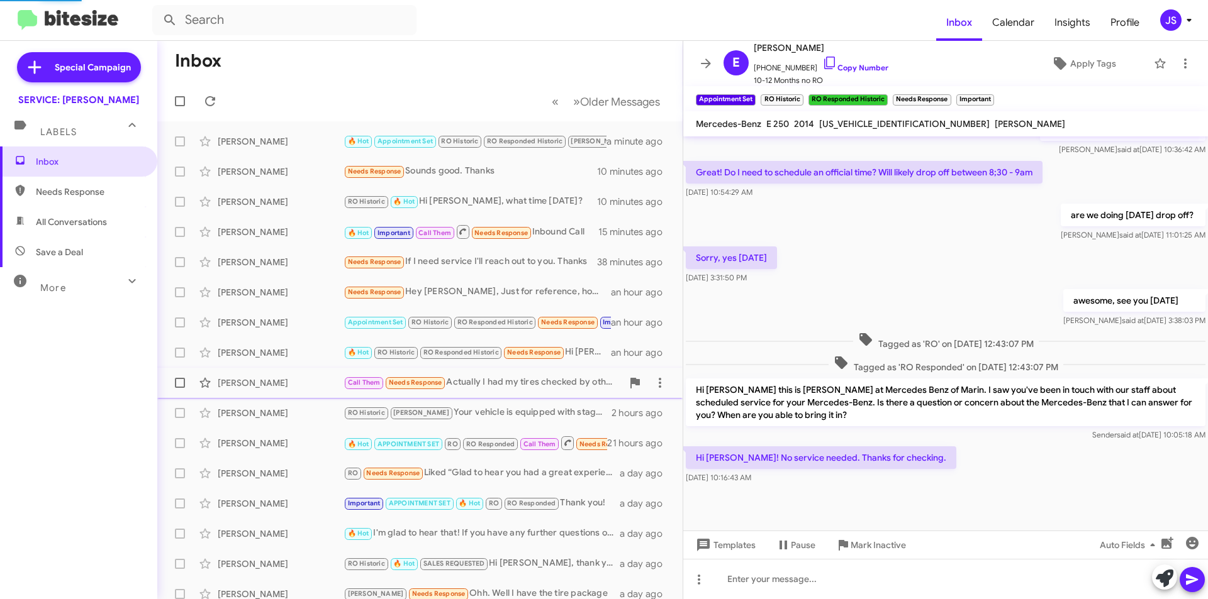
scroll to position [537, 0]
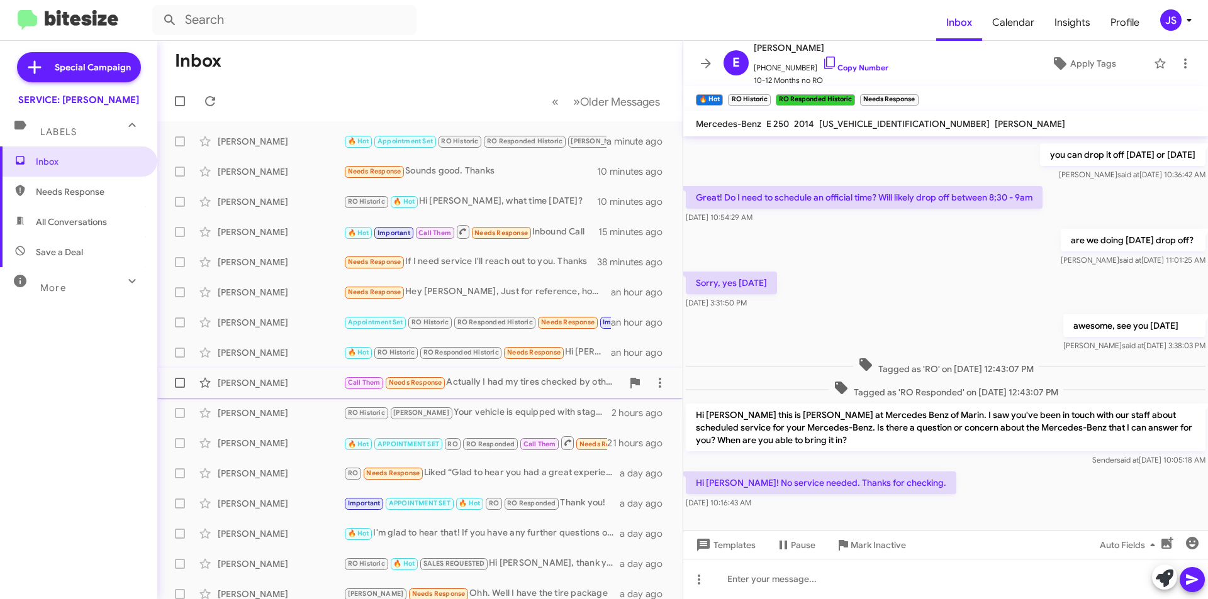
click at [287, 385] on div "[PERSON_NAME]" at bounding box center [281, 383] width 126 height 13
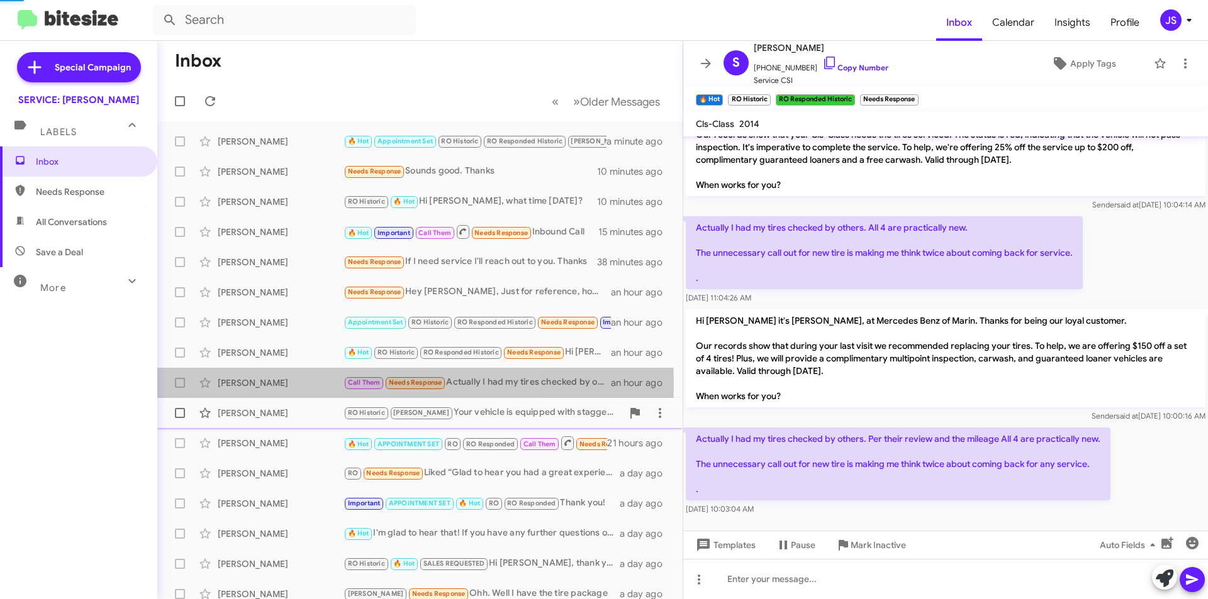
scroll to position [41, 0]
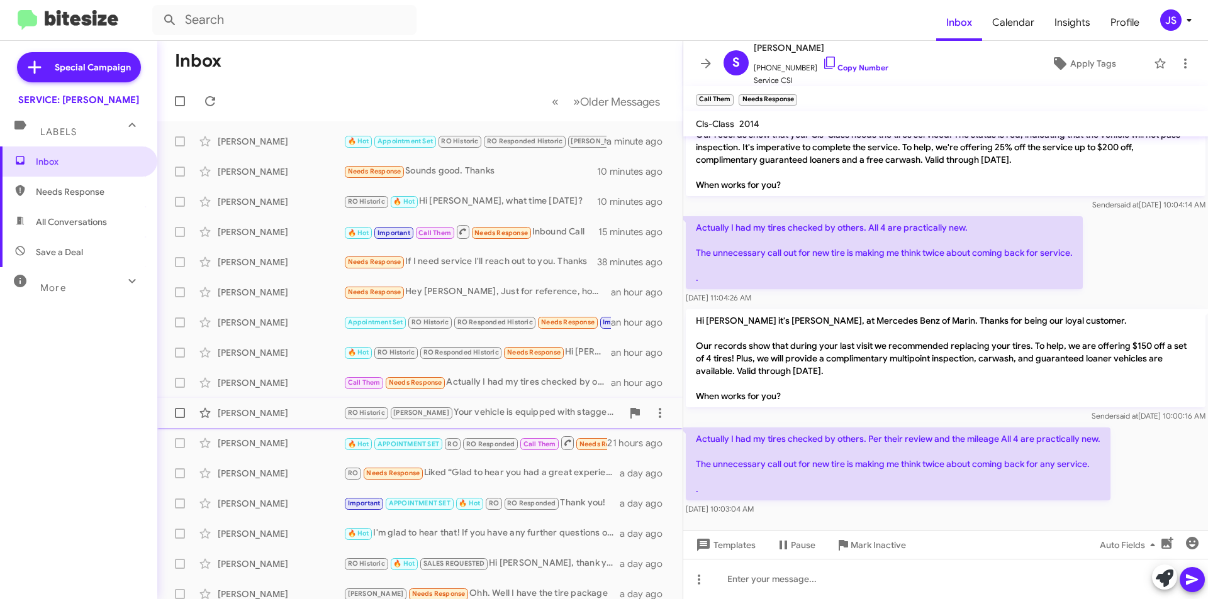
click at [286, 418] on div "[PERSON_NAME]" at bounding box center [281, 413] width 126 height 13
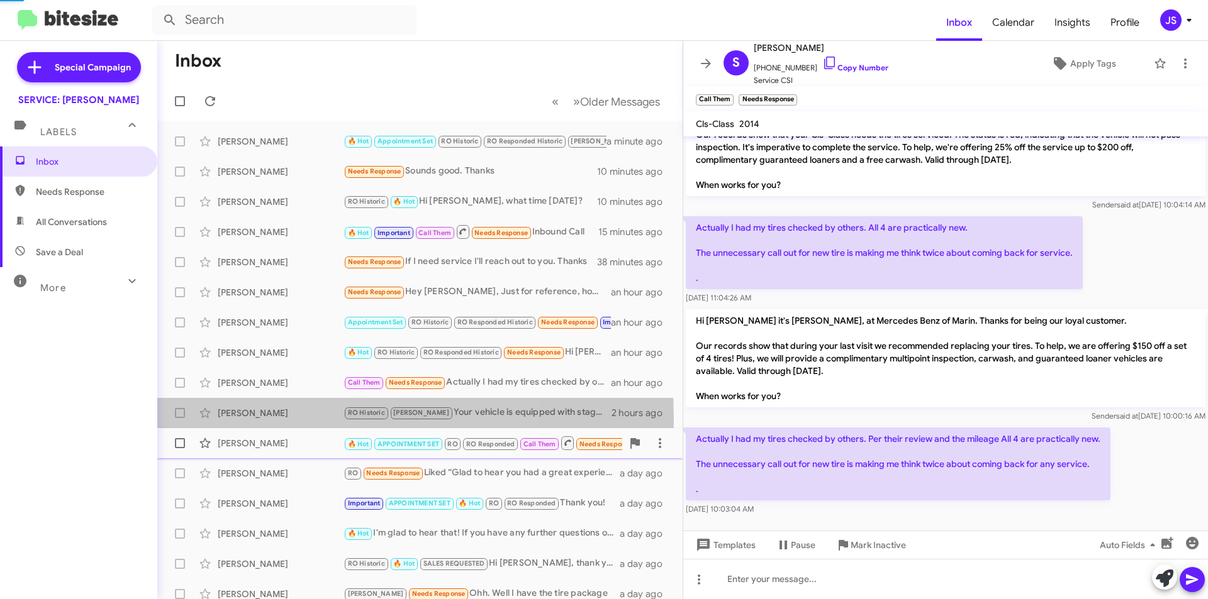
scroll to position [600, 0]
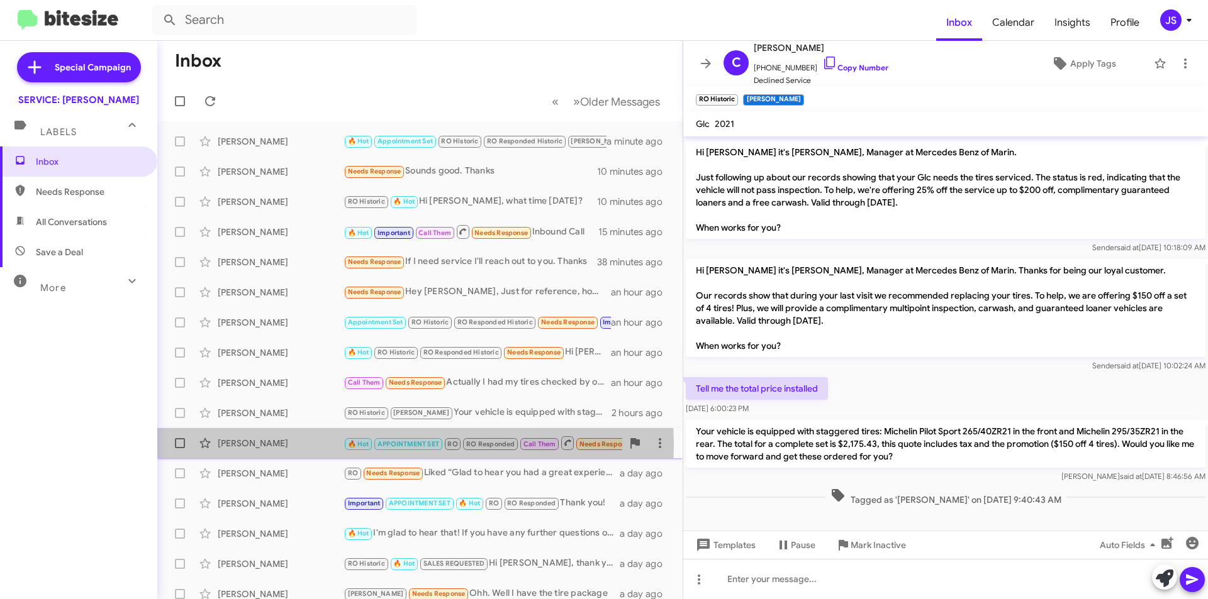
click at [286, 445] on div "[PERSON_NAME]" at bounding box center [281, 443] width 126 height 13
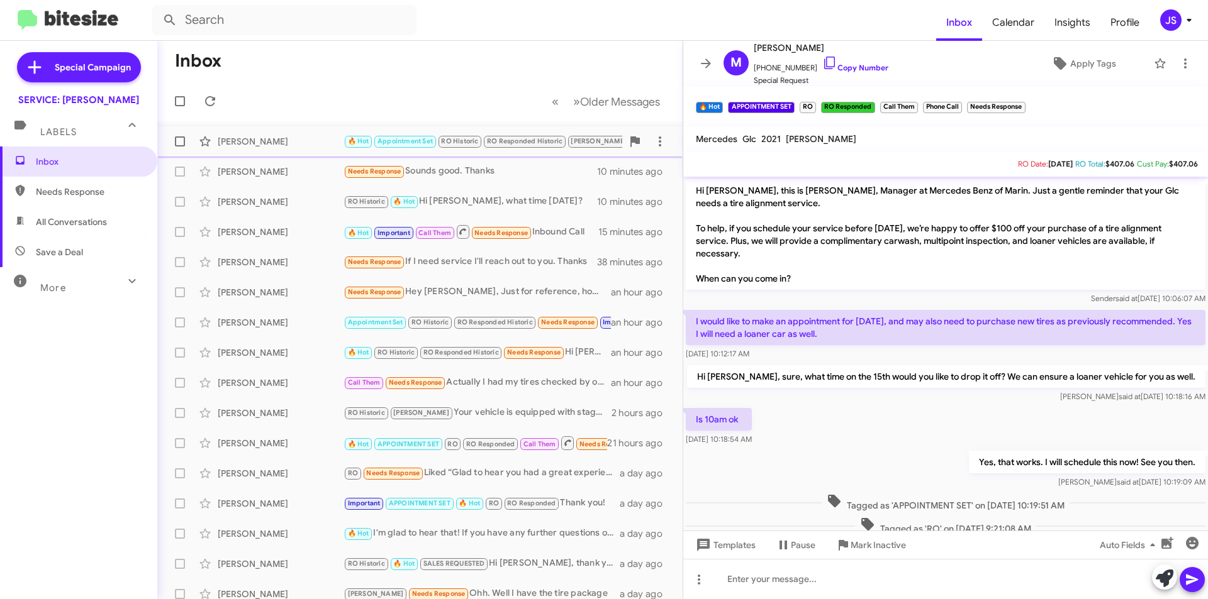
click at [294, 154] on span "Michele Kyrouz 🔥 Hot Appointment Set RO Historic RO Responded Historic RAUL Imp…" at bounding box center [419, 141] width 525 height 30
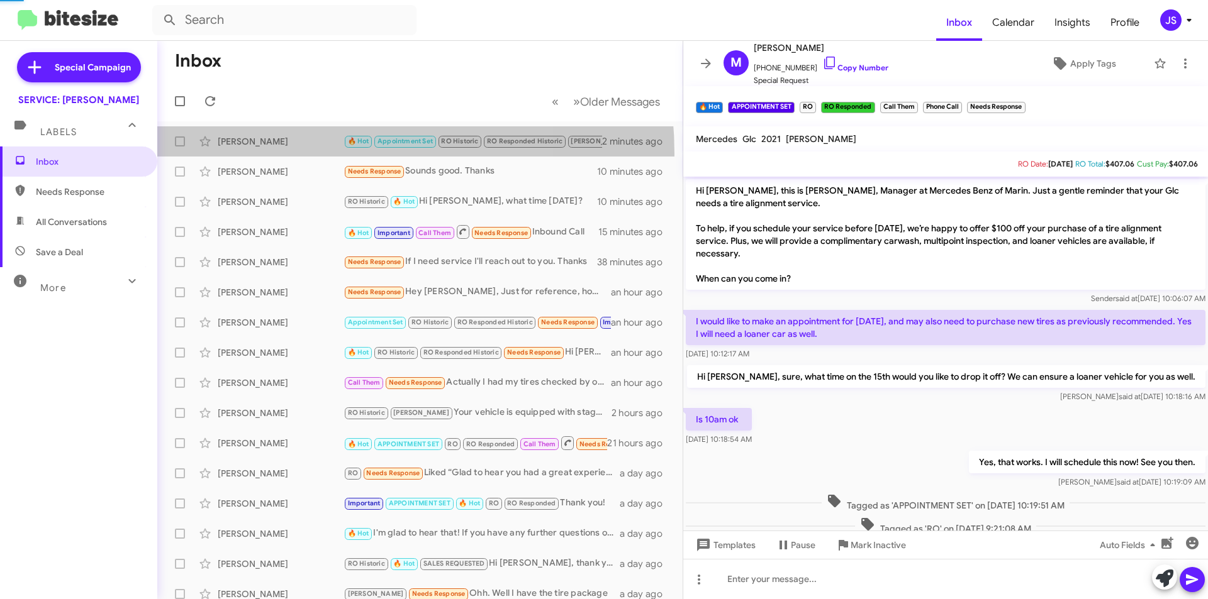
scroll to position [396, 0]
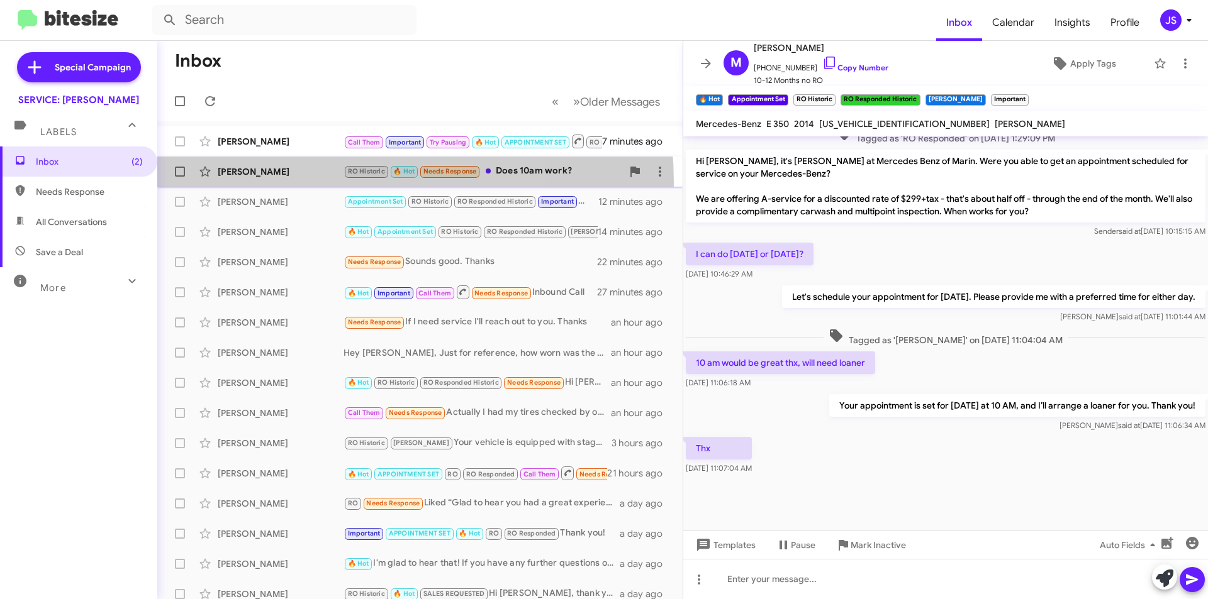
click at [289, 183] on div "Mehmet Turan RO Historic 🔥 Hot Needs Response Does 10am work? 9 minutes ago" at bounding box center [419, 171] width 505 height 25
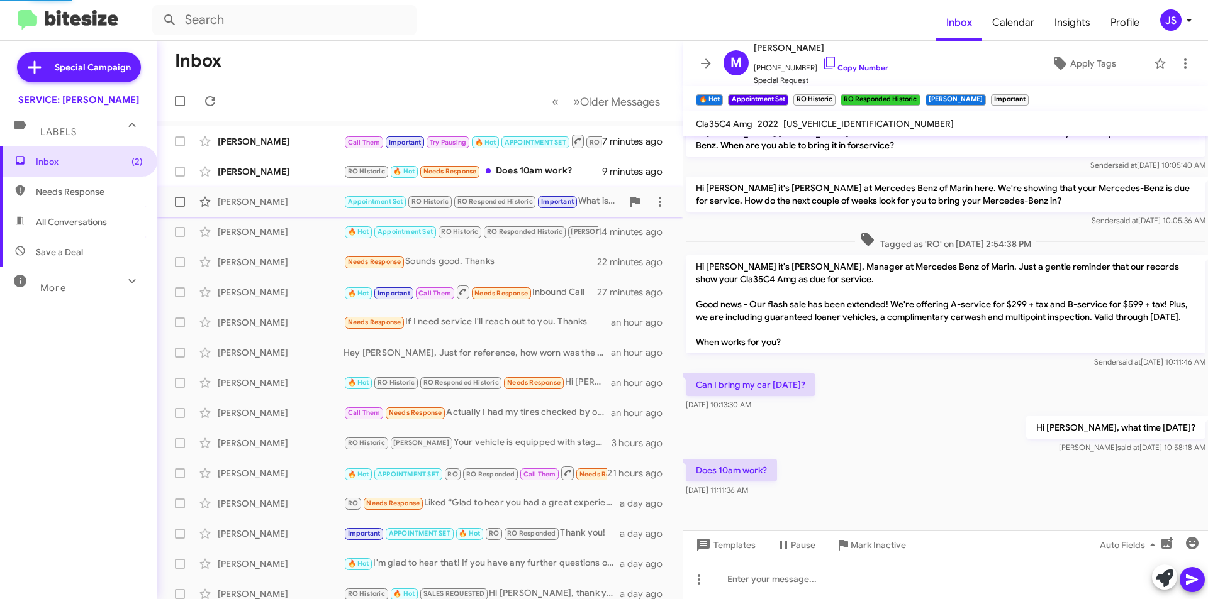
scroll to position [309, 0]
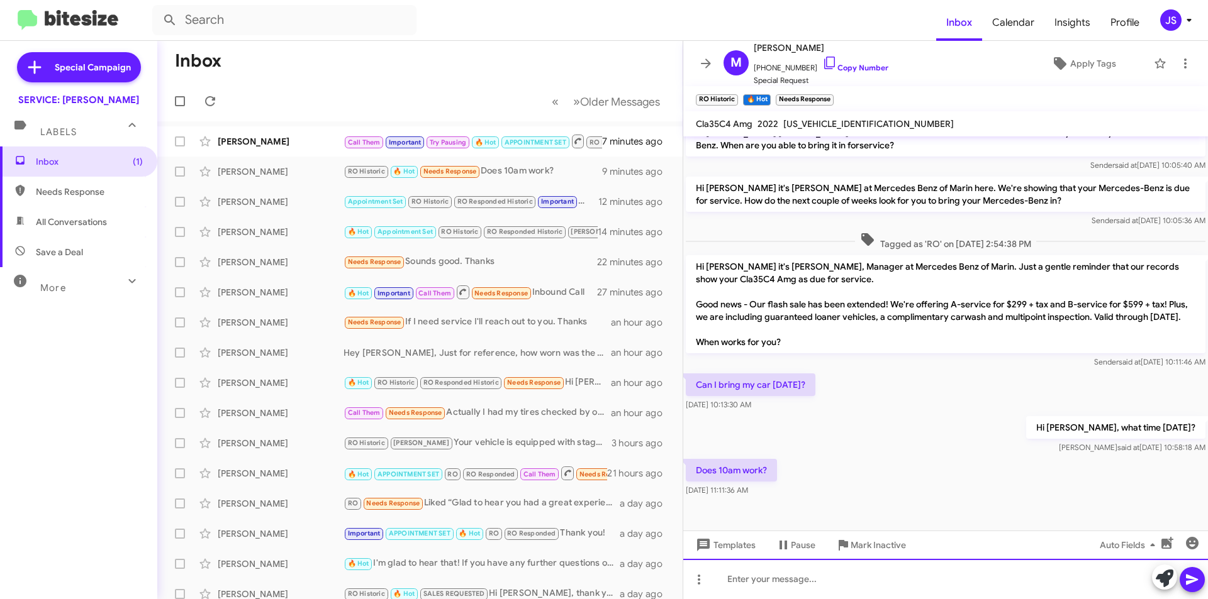
click at [924, 565] on div at bounding box center [945, 579] width 525 height 40
click at [1171, 576] on icon at bounding box center [1165, 579] width 18 height 18
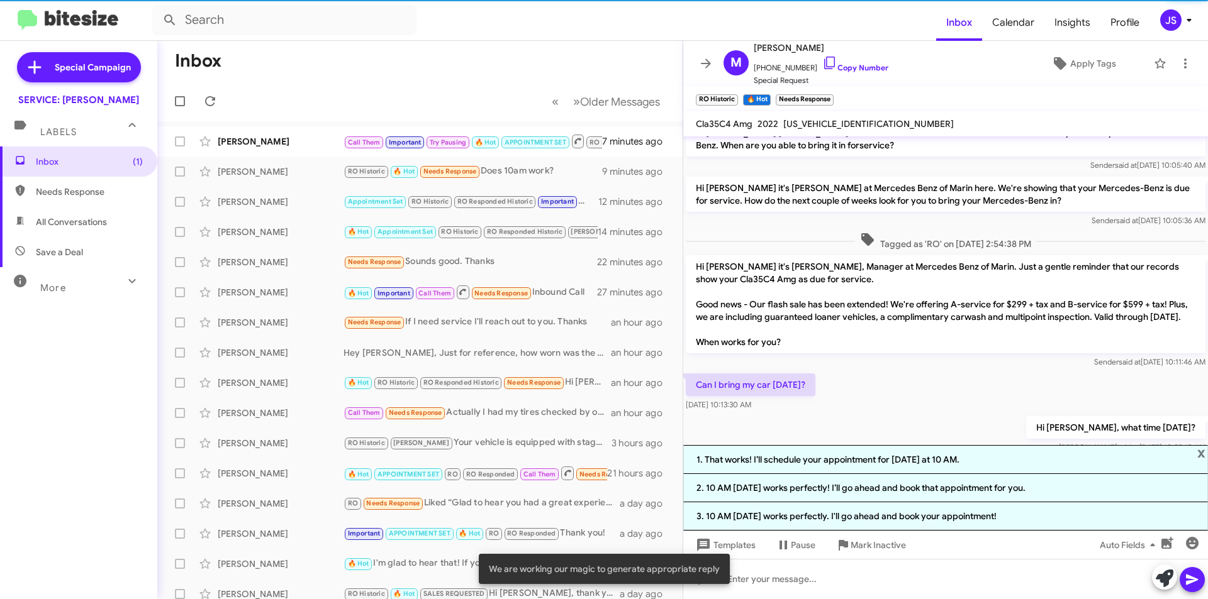
scroll to position [395, 0]
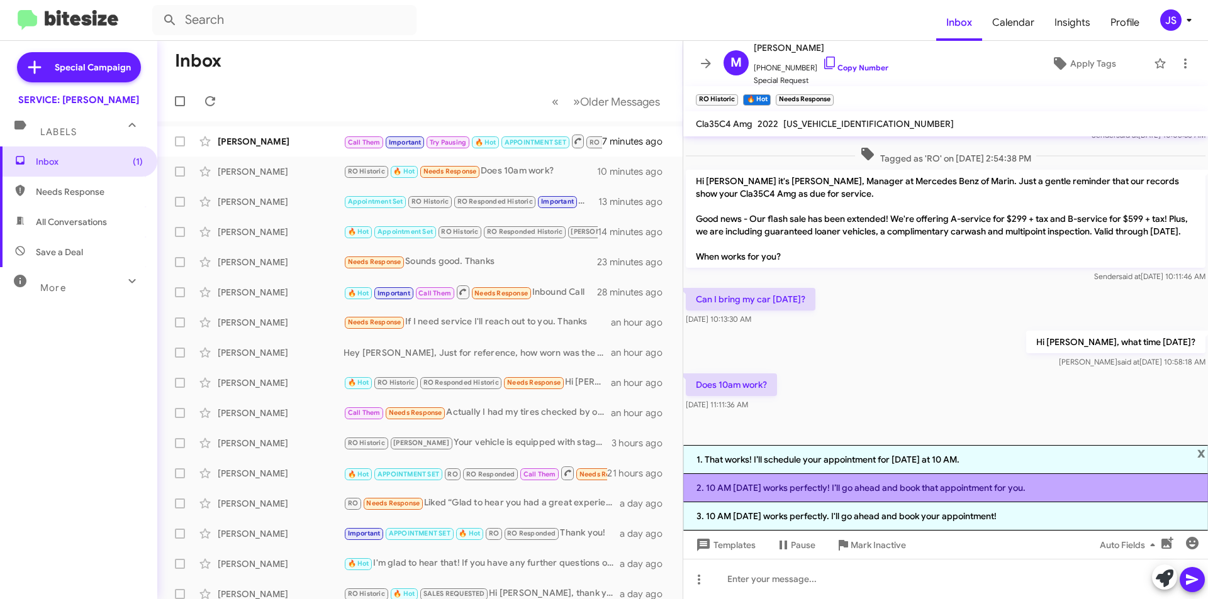
click at [795, 488] on li "2. 10 AM on Friday works perfectly! I’ll go ahead and book that appointment for…" at bounding box center [945, 488] width 525 height 28
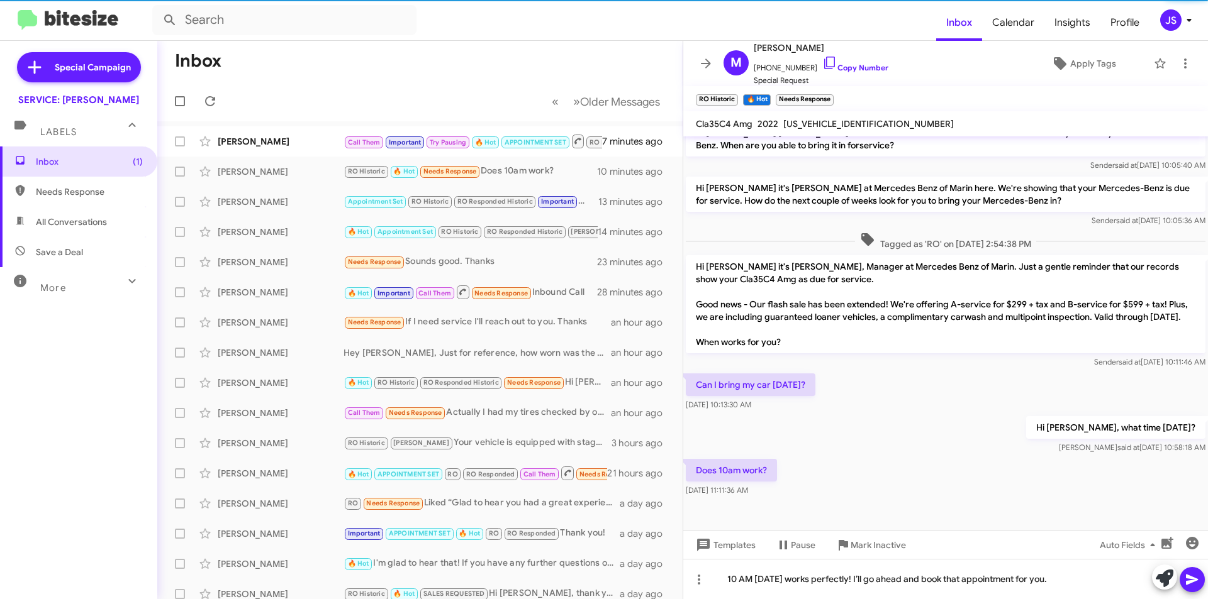
click at [1198, 576] on icon at bounding box center [1191, 579] width 15 height 15
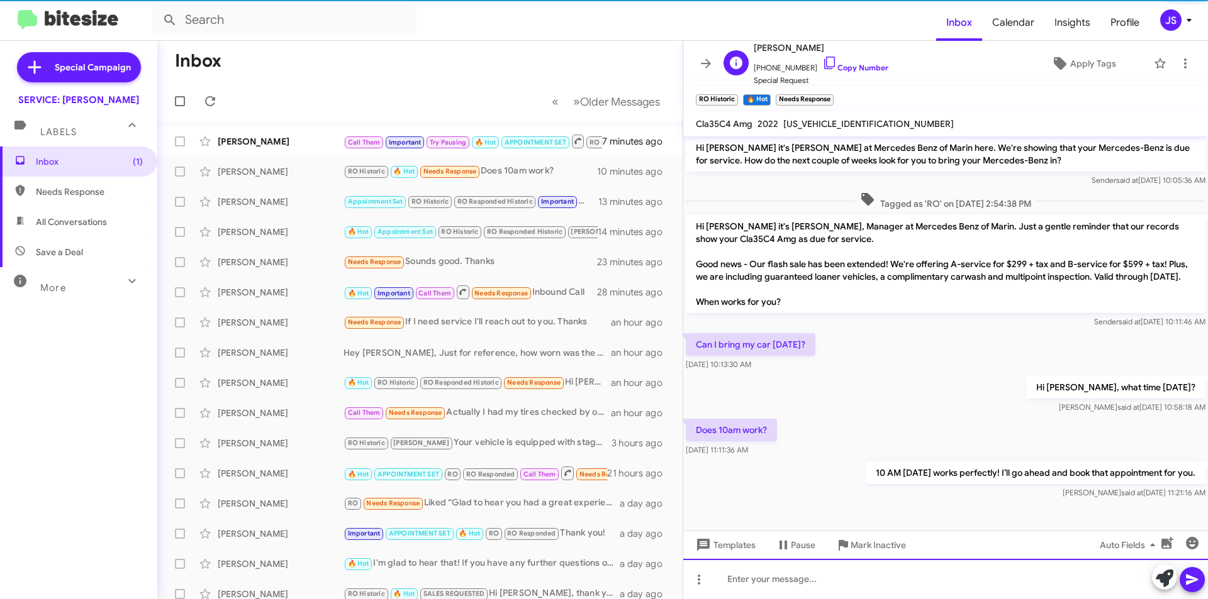
scroll to position [355, 0]
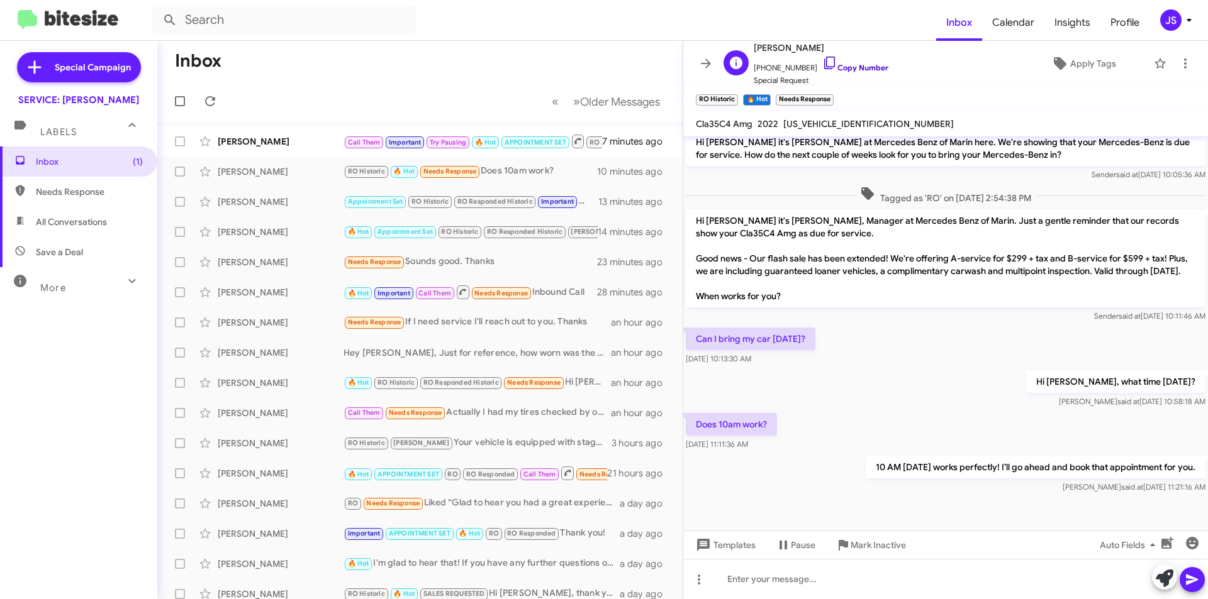
click at [822, 62] on icon at bounding box center [829, 62] width 15 height 15
click at [340, 147] on div "[PERSON_NAME]" at bounding box center [281, 141] width 126 height 13
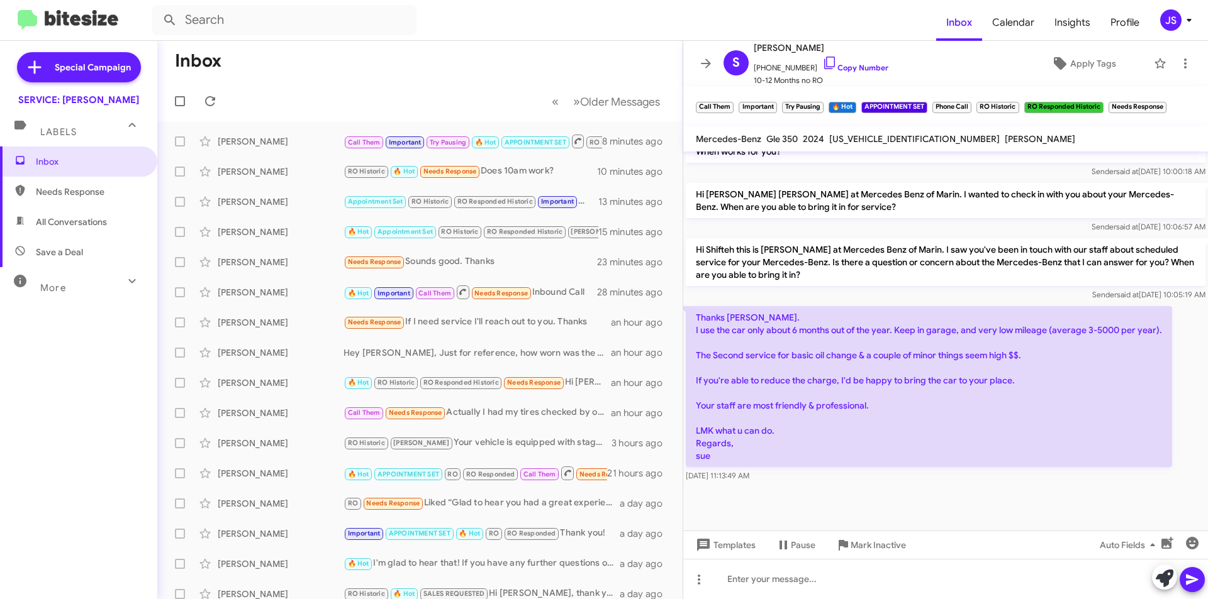
scroll to position [882, 0]
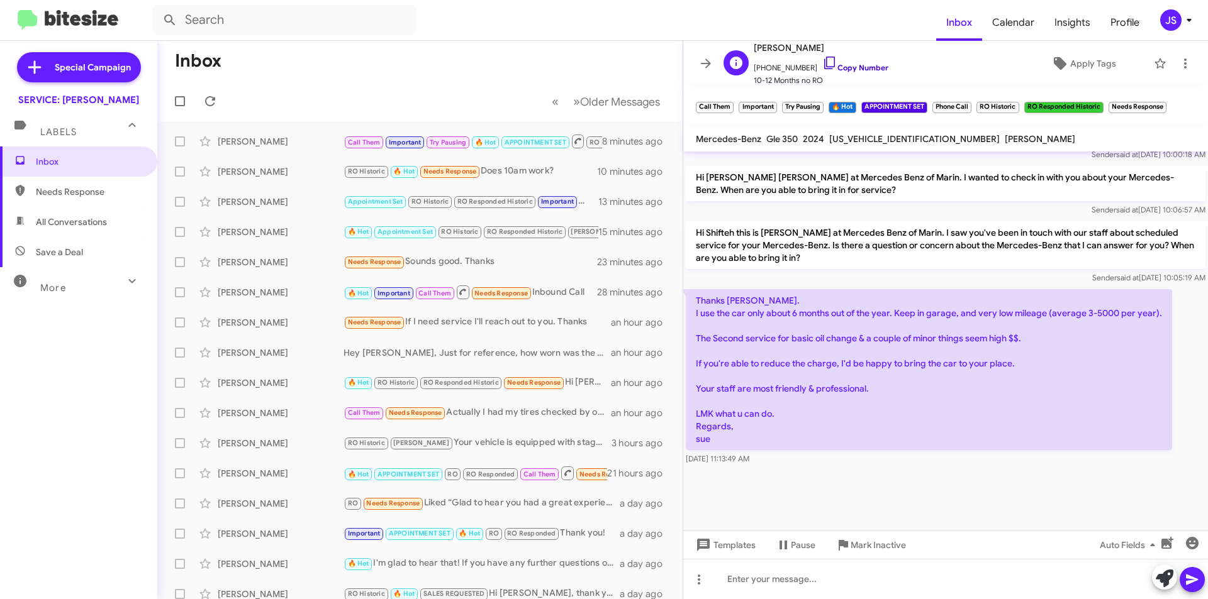
click at [824, 63] on icon at bounding box center [829, 63] width 11 height 13
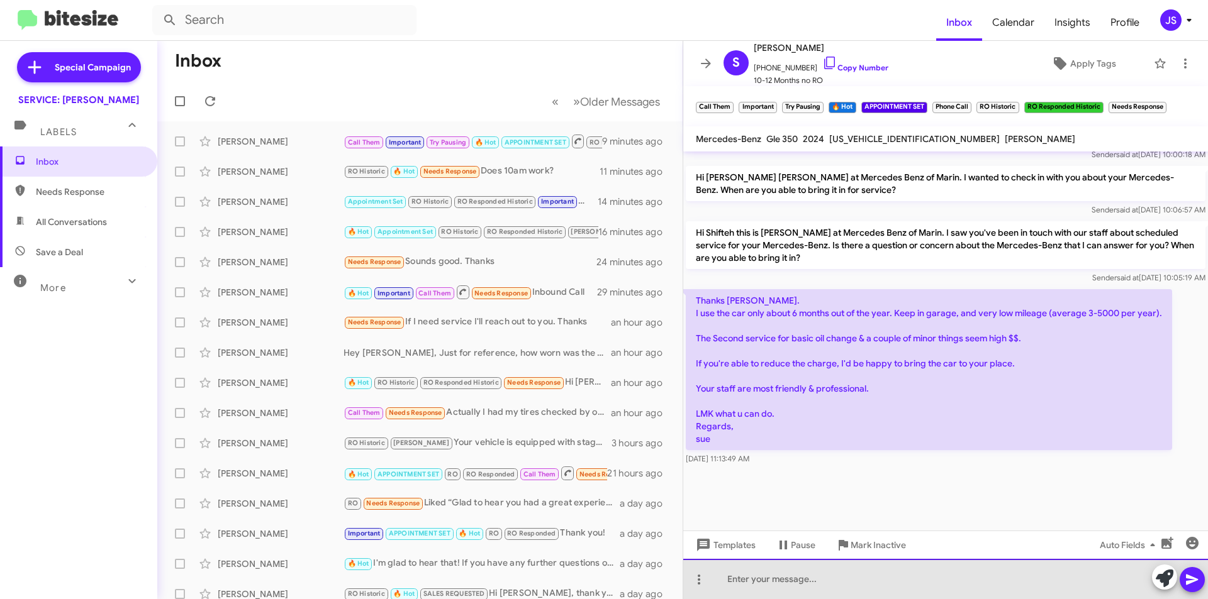
click at [925, 597] on div at bounding box center [945, 579] width 525 height 40
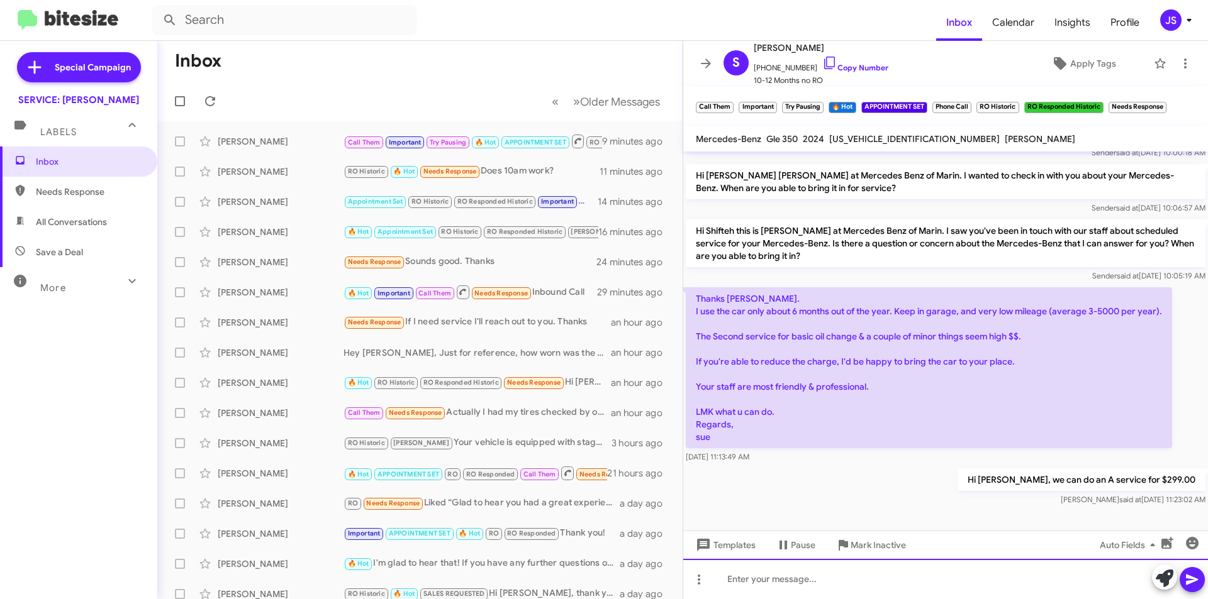
scroll to position [1839, 0]
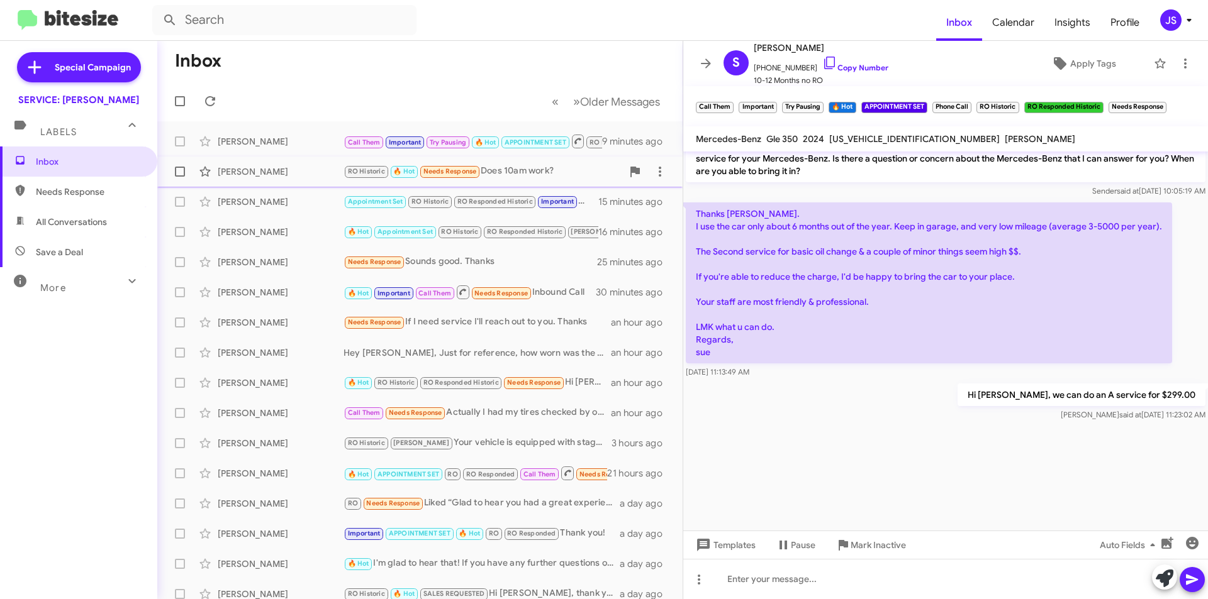
click at [298, 185] on span "Mehmet Turan RO Historic 🔥 Hot Needs Response Does 10am work? 12 minutes ago" at bounding box center [419, 172] width 525 height 30
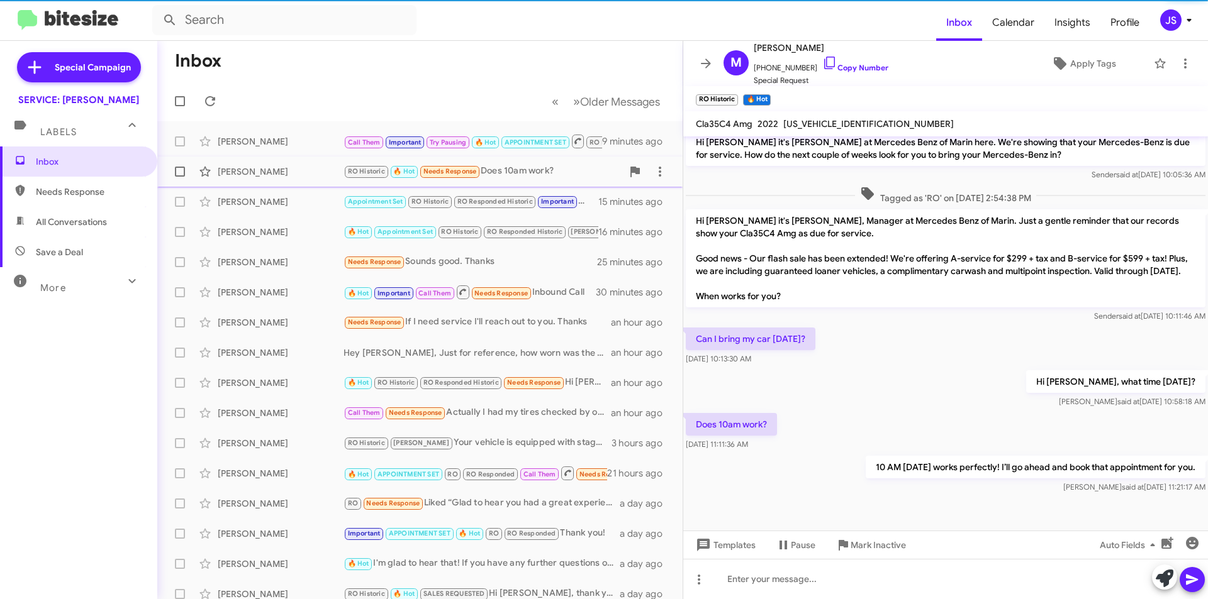
scroll to position [355, 0]
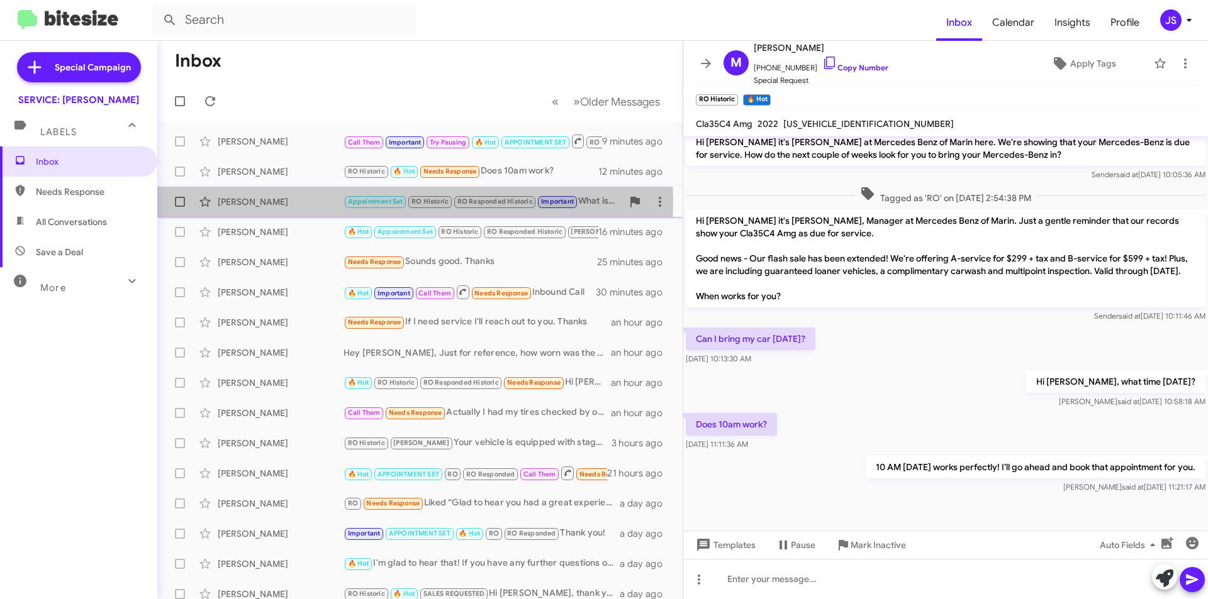
click at [294, 202] on div "[PERSON_NAME]" at bounding box center [281, 202] width 126 height 13
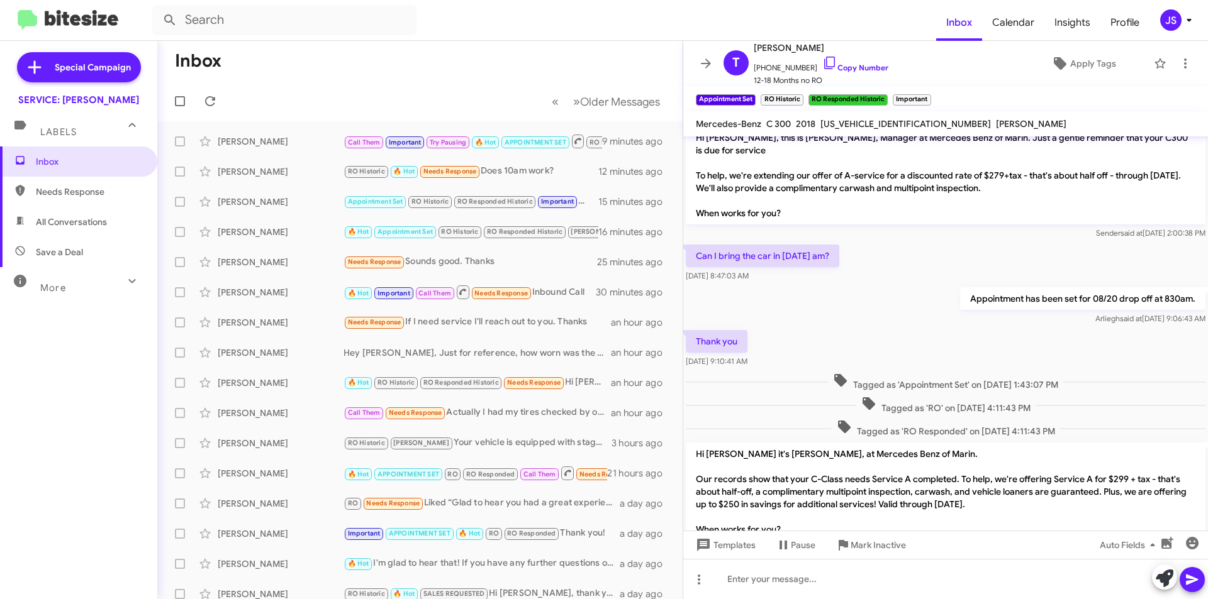
scroll to position [634, 0]
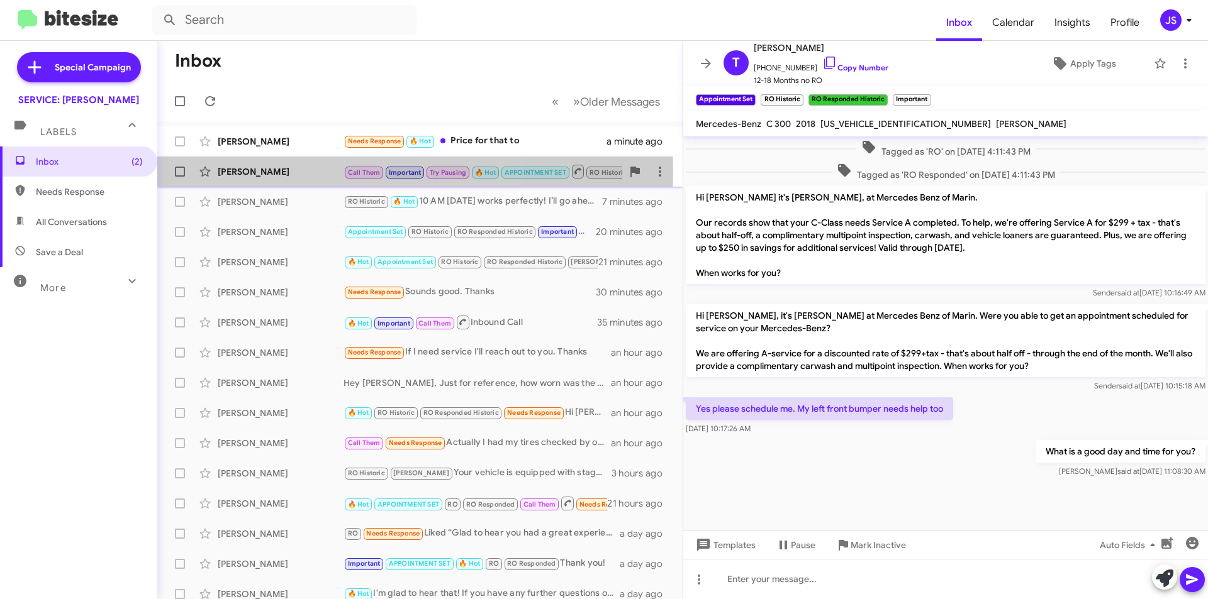
click at [278, 172] on div "[PERSON_NAME]" at bounding box center [281, 171] width 126 height 13
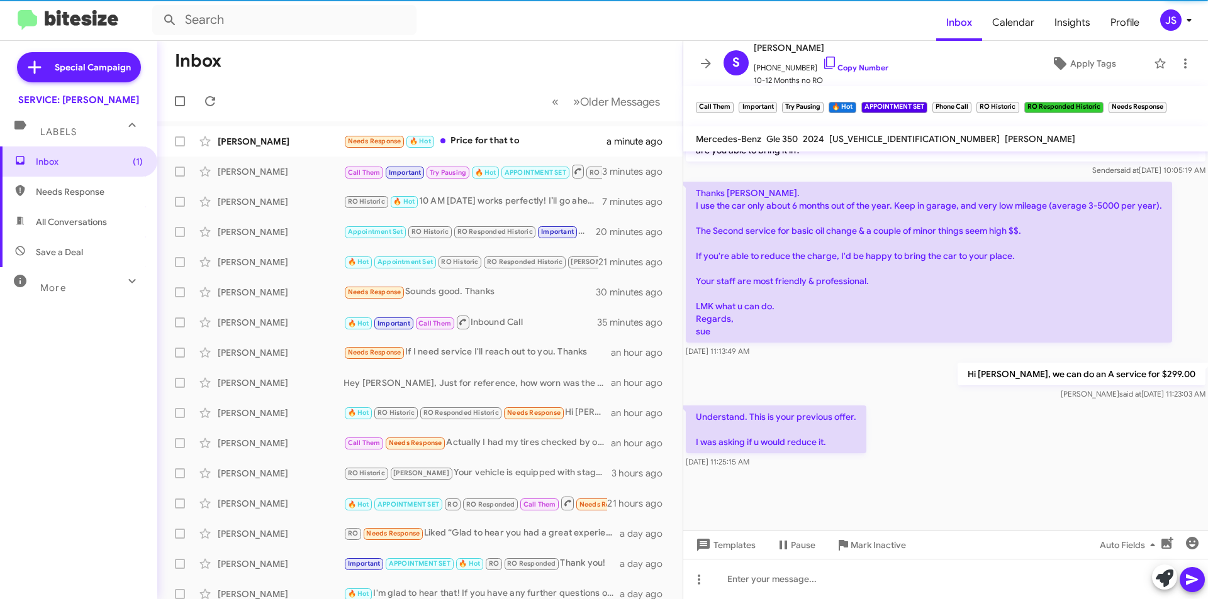
scroll to position [882, 0]
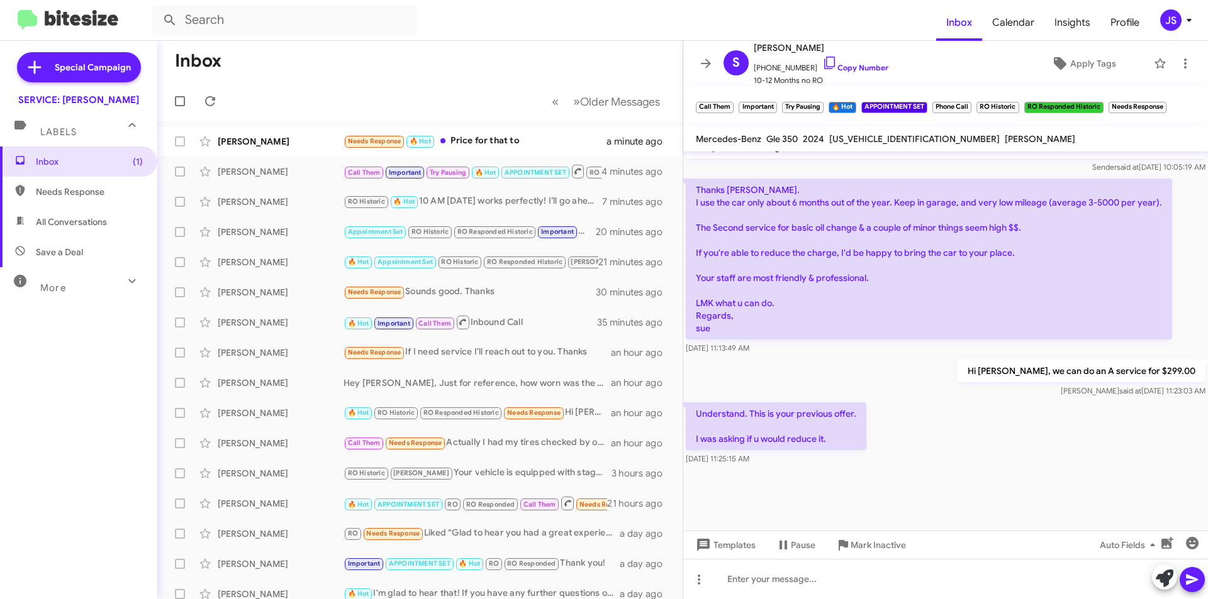
click at [957, 435] on div "Understand. This is your previous offer. I was asking if u would reduce it. Sep…" at bounding box center [945, 434] width 525 height 68
click at [861, 573] on div at bounding box center [945, 579] width 525 height 40
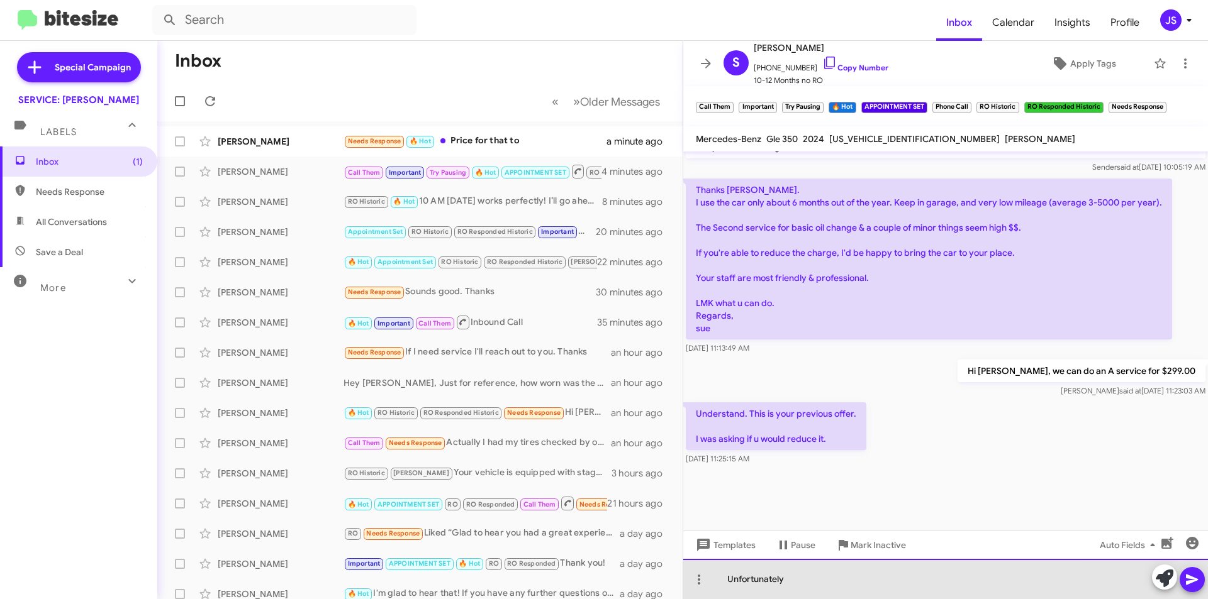
click at [825, 578] on div "Unfortunately" at bounding box center [945, 579] width 525 height 40
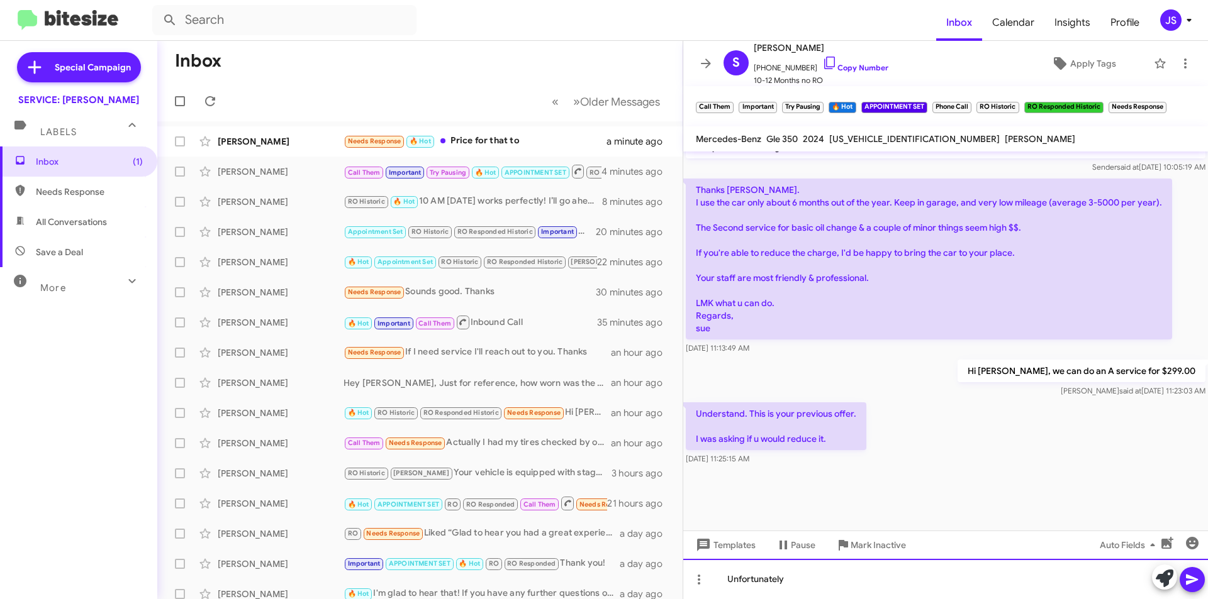
click at [731, 584] on div "Unfortunately" at bounding box center [945, 579] width 525 height 40
click at [828, 581] on div "Hi Sue, unfortunately" at bounding box center [945, 579] width 525 height 40
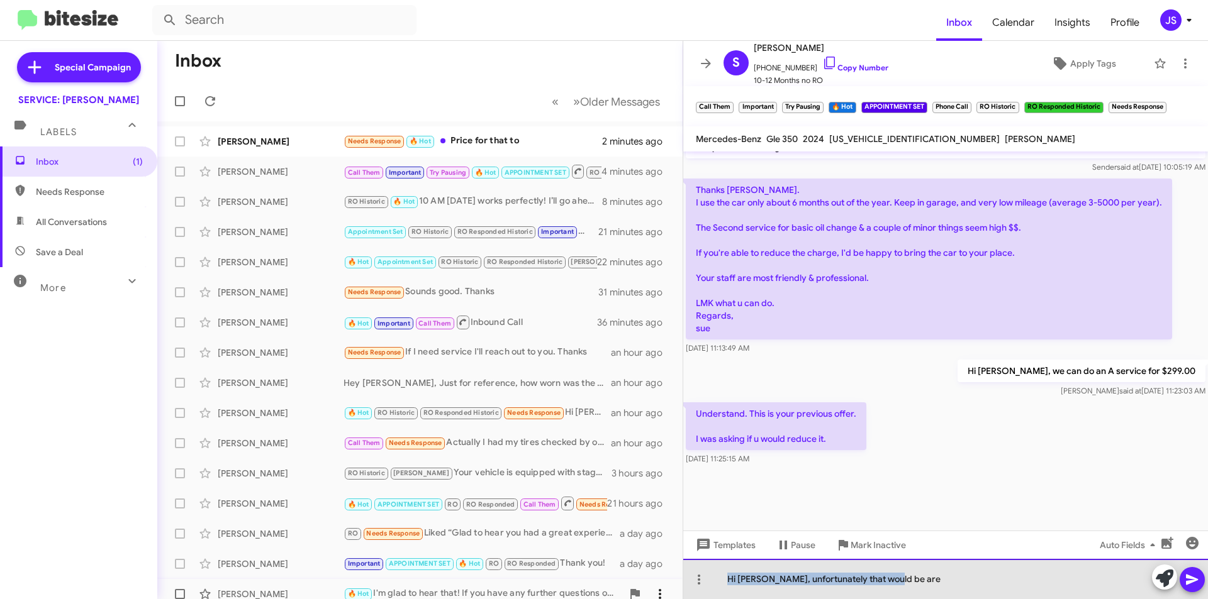
drag, startPoint x: 901, startPoint y: 579, endPoint x: 652, endPoint y: 585, distance: 249.2
click at [652, 585] on div "Inbox « Previous » Next Older Messages Nefi Medina Needs Response 🔥 Hot Price f…" at bounding box center [682, 320] width 1050 height 559
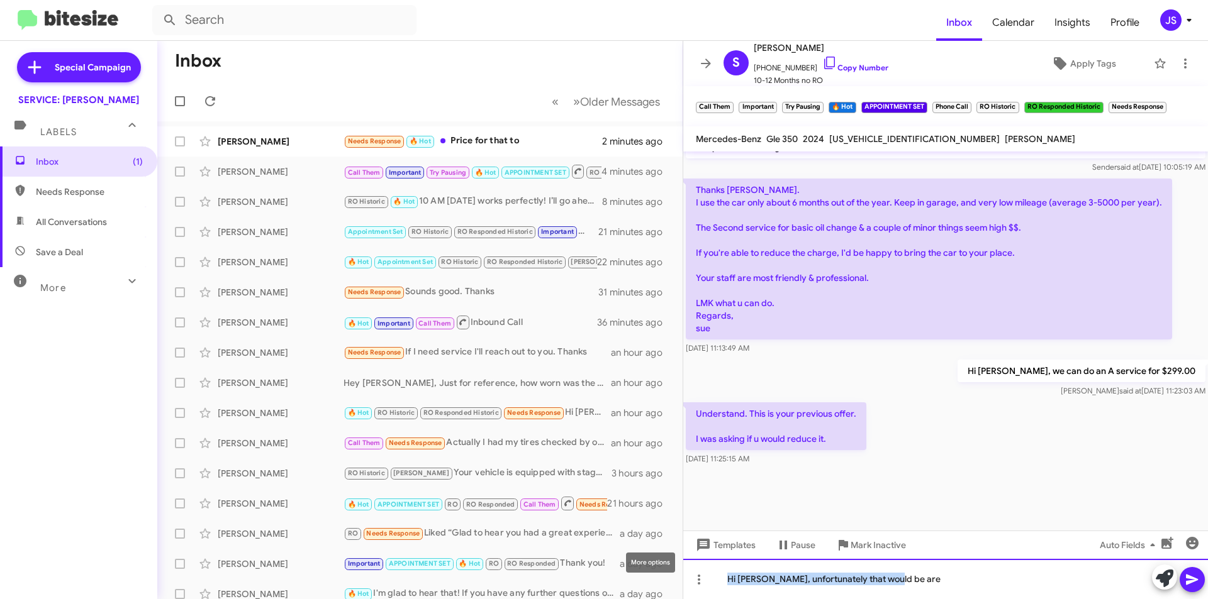
copy div "Hi Sue, unfortunately that would be are"
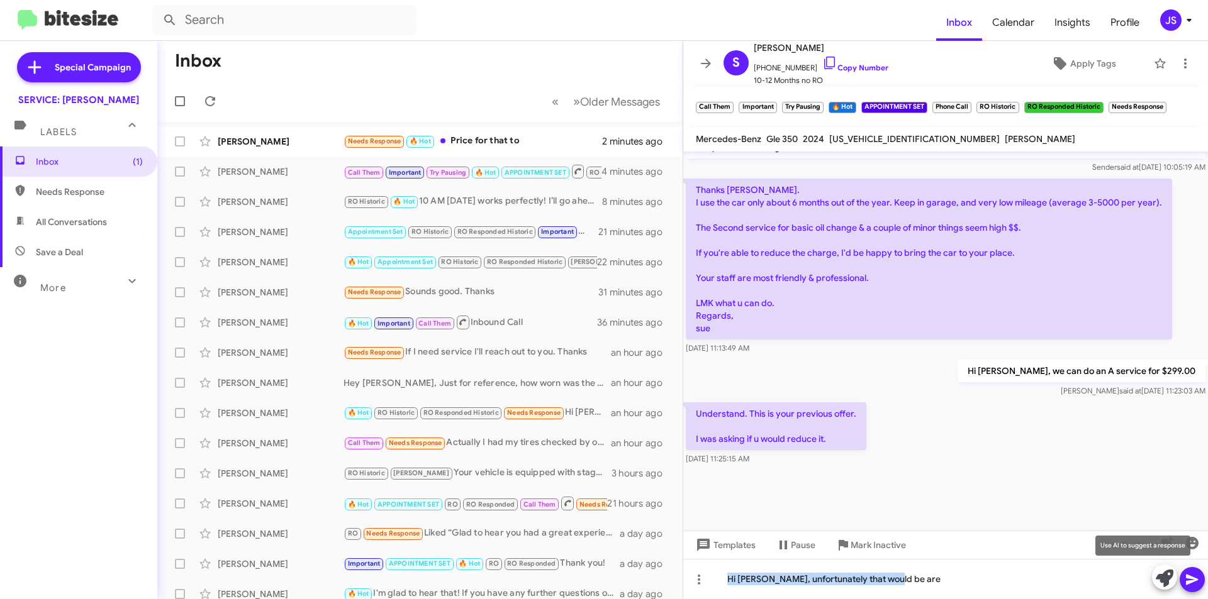
click at [1158, 577] on icon at bounding box center [1165, 579] width 18 height 18
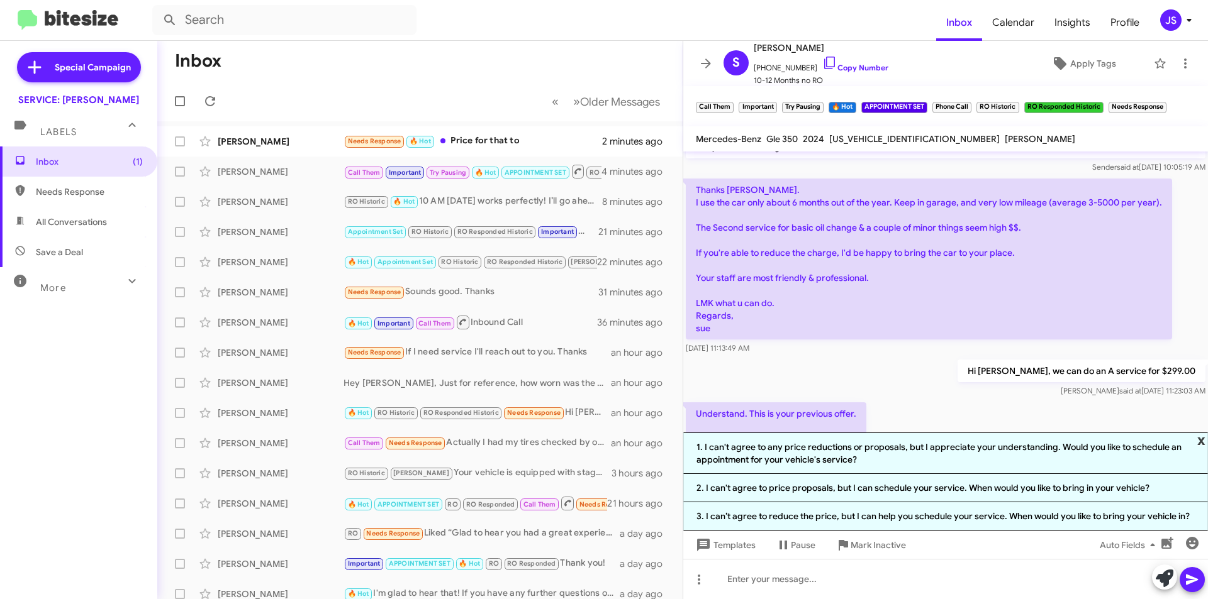
click at [1200, 442] on span "x" at bounding box center [1201, 440] width 8 height 15
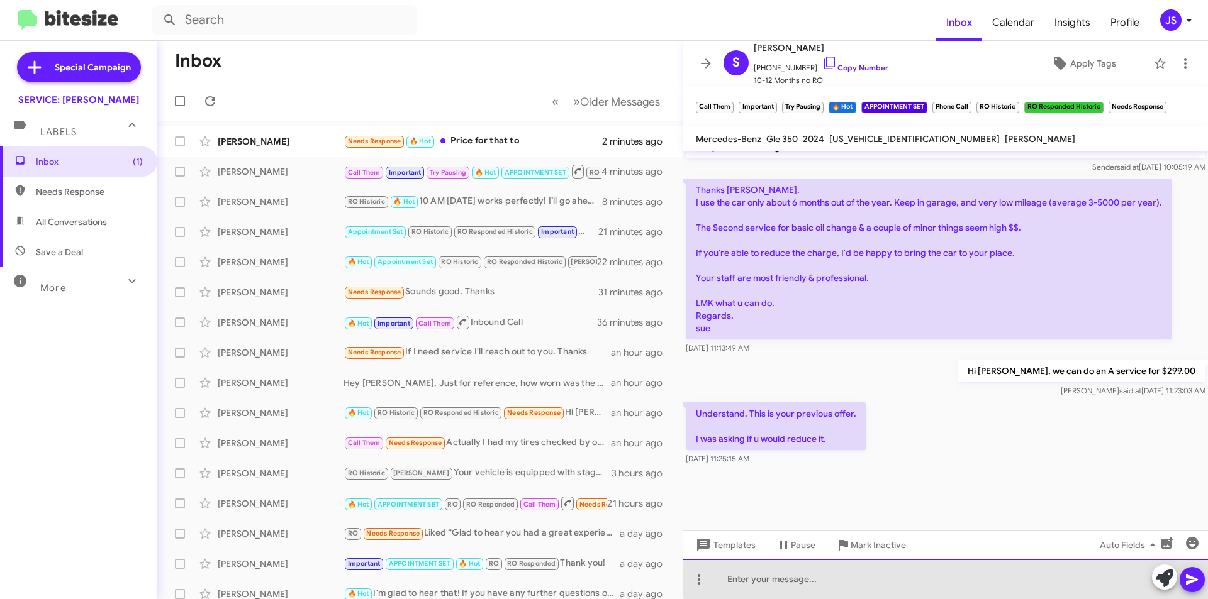
click at [950, 579] on div at bounding box center [945, 579] width 525 height 40
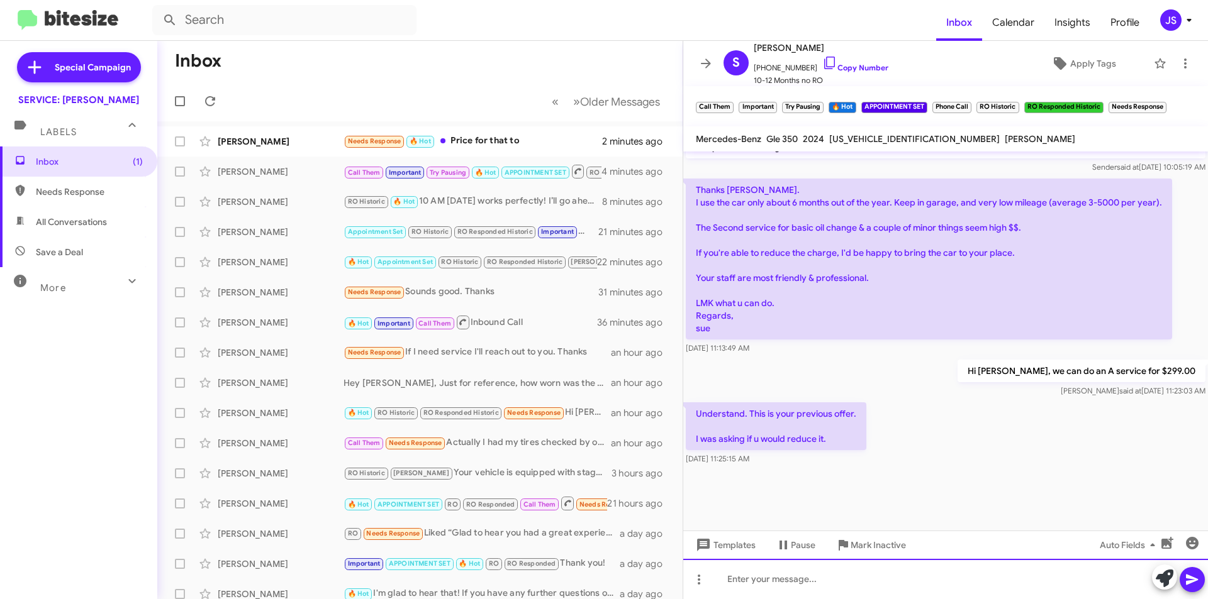
click at [794, 584] on div at bounding box center [945, 579] width 525 height 40
click at [936, 590] on div "Hi Sue, unfortunately that would be" at bounding box center [945, 579] width 525 height 40
click at [824, 67] on icon at bounding box center [829, 63] width 11 height 13
click at [996, 577] on div "Hi Sue, unfortunately that would be the lowest price I can do." at bounding box center [945, 579] width 525 height 40
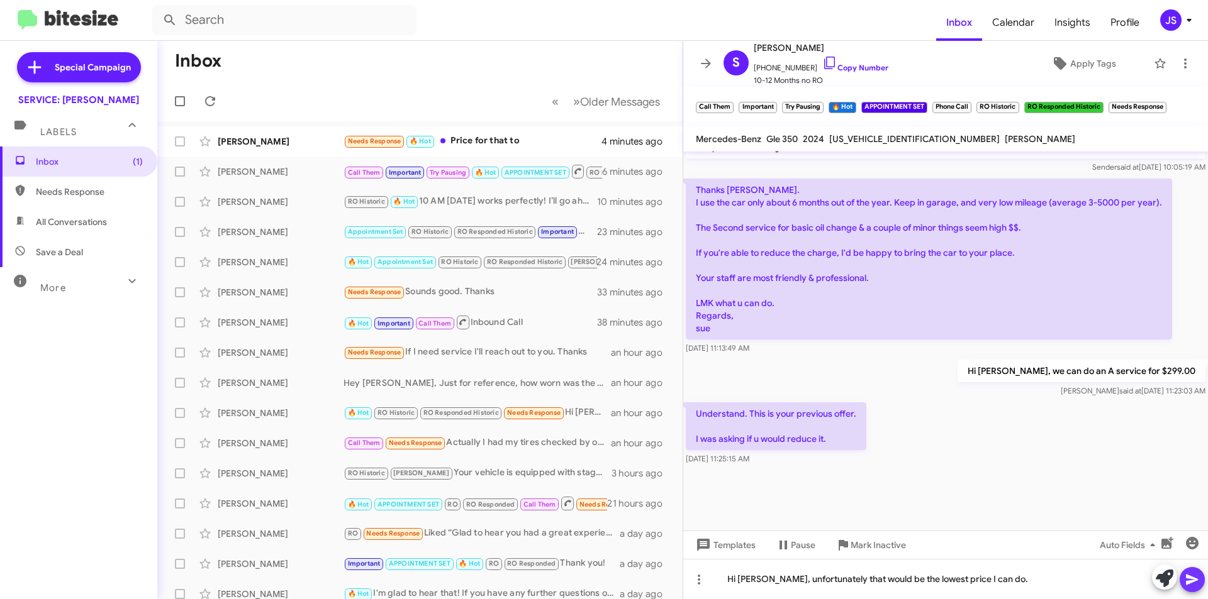
click at [1186, 576] on icon at bounding box center [1191, 579] width 15 height 15
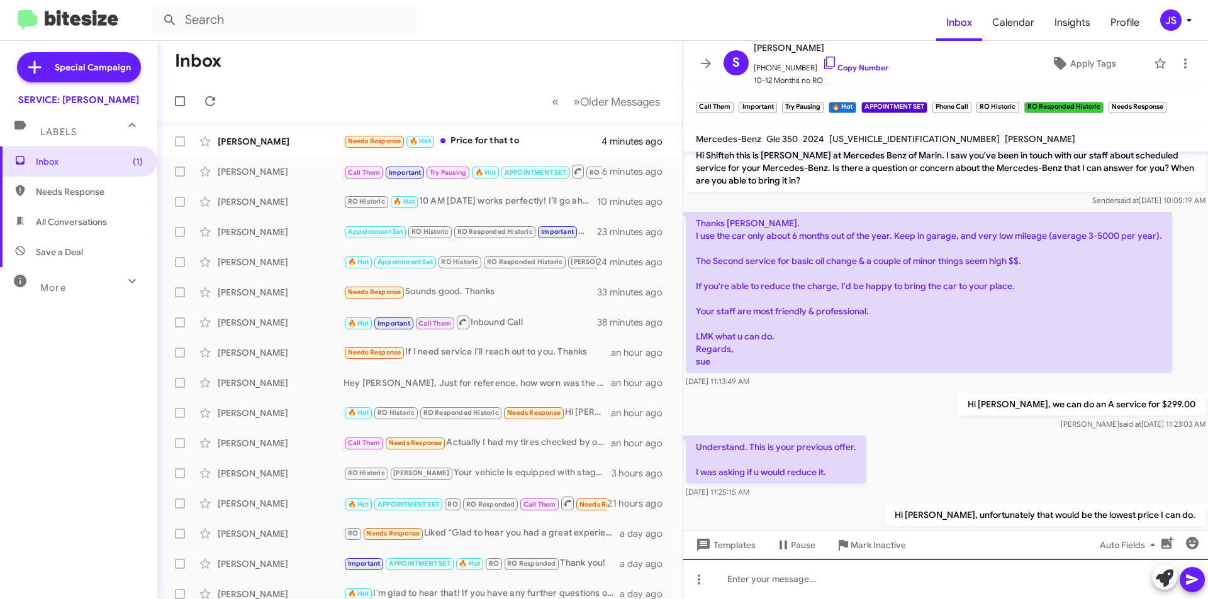
scroll to position [1956, 0]
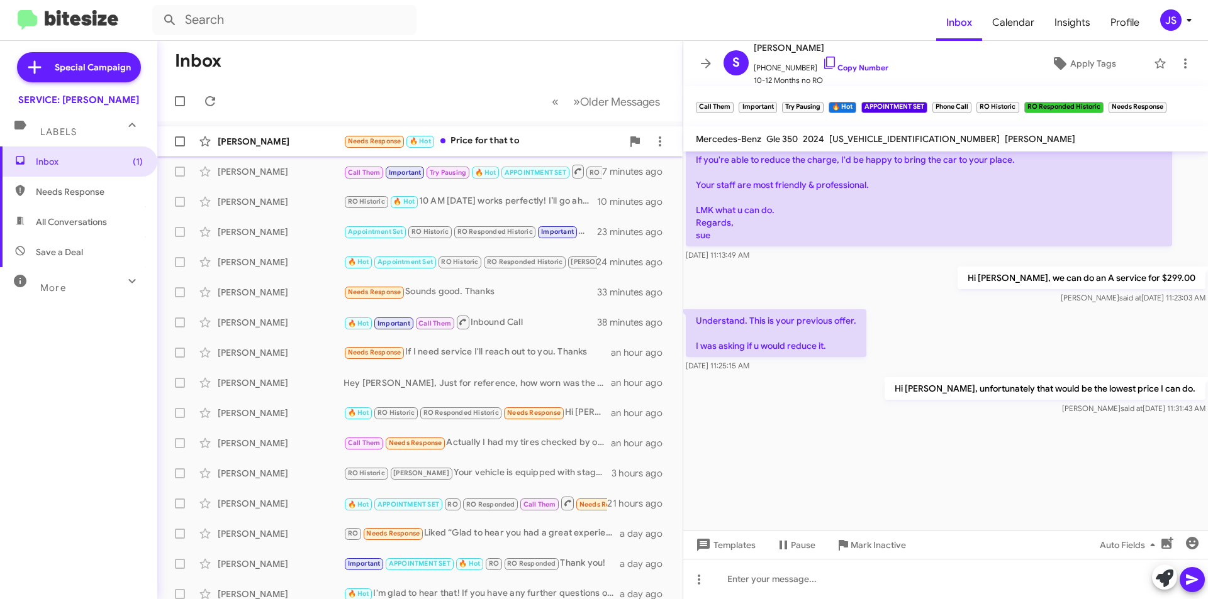
click at [510, 148] on div "Needs Response 🔥 Hot Price for that to" at bounding box center [482, 141] width 279 height 14
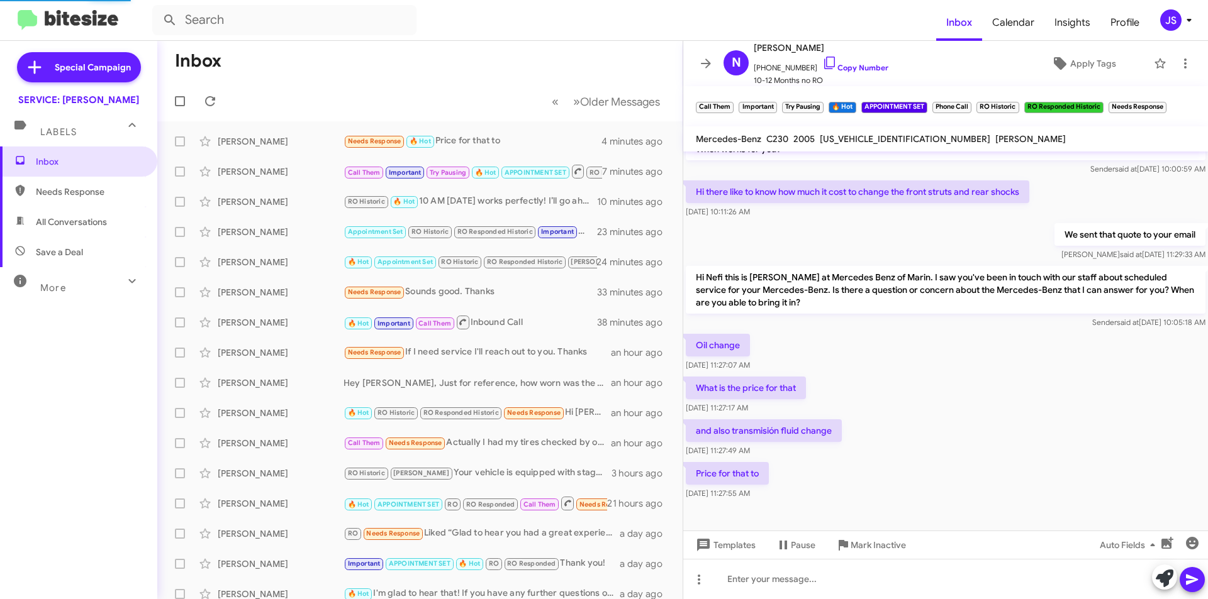
scroll to position [145, 0]
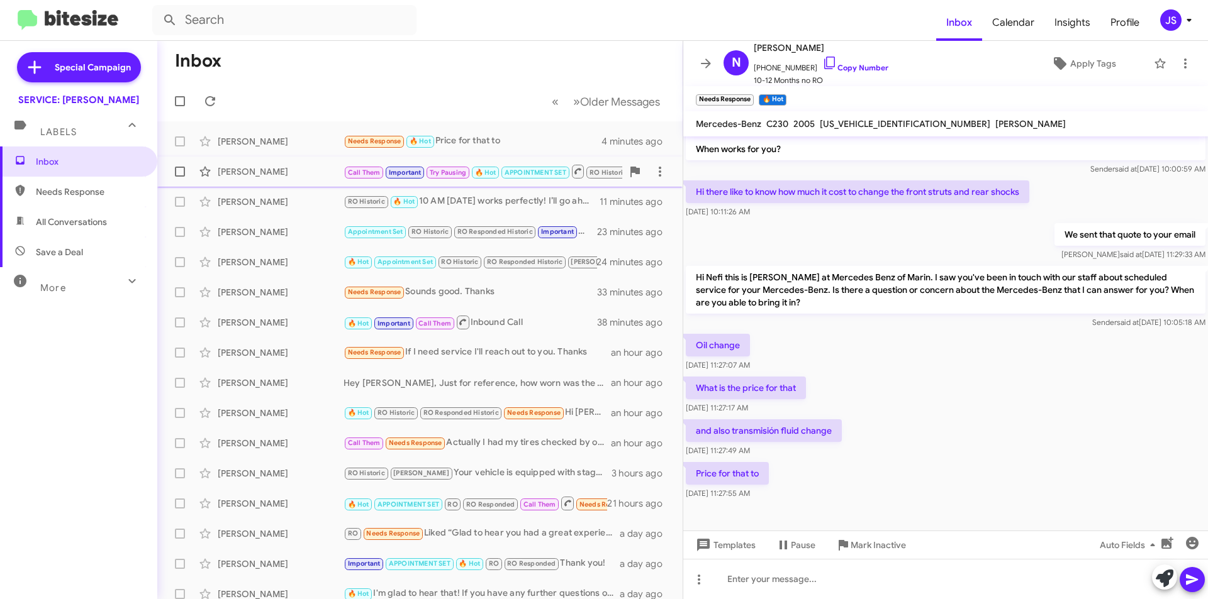
click at [315, 175] on div "[PERSON_NAME]" at bounding box center [281, 171] width 126 height 13
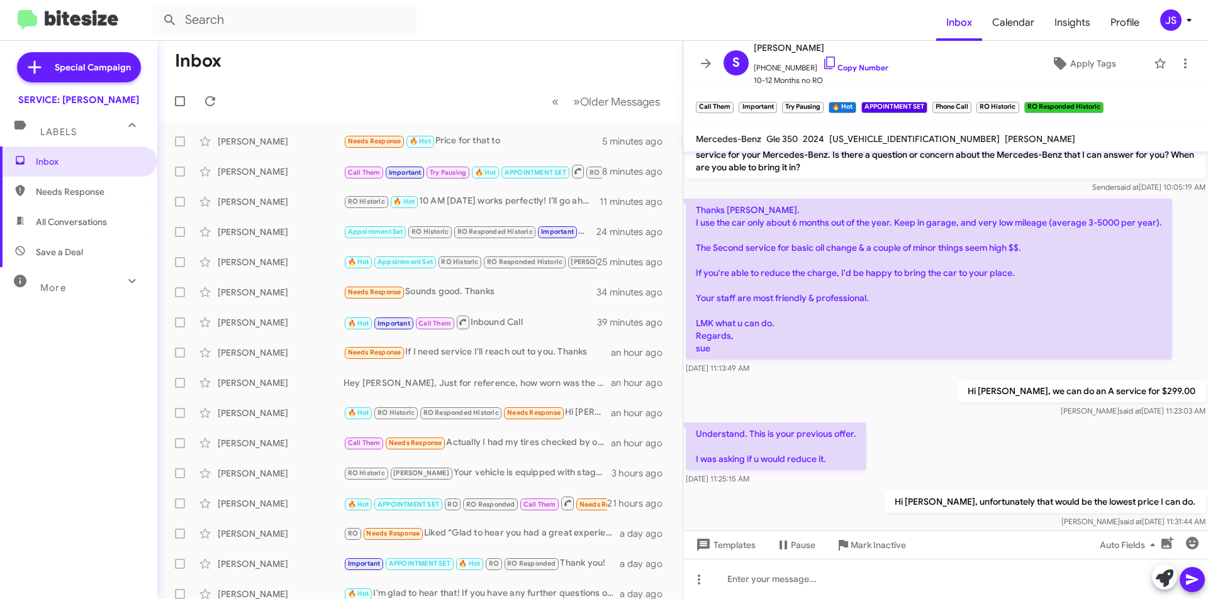
scroll to position [857, 0]
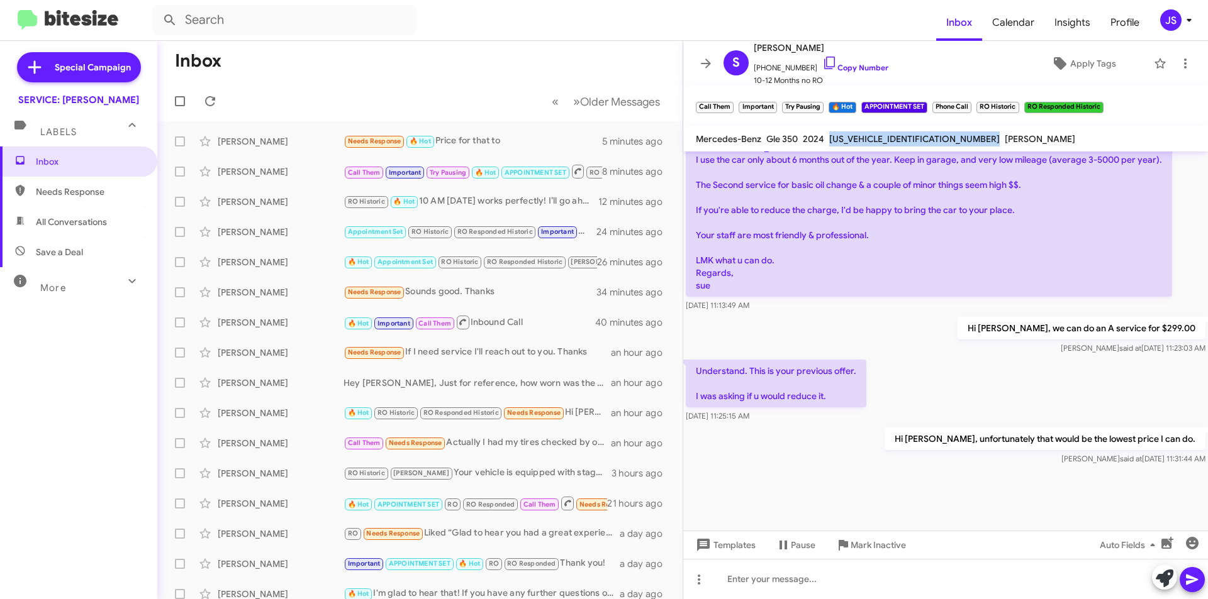
drag, startPoint x: 828, startPoint y: 138, endPoint x: 923, endPoint y: 138, distance: 95.0
click at [923, 138] on div "Mercedes-Benz Gle 350 2024 4JGFB4FB8RA985686 LILIANA Y. GRIFFIS" at bounding box center [885, 138] width 384 height 15
copy span "4JGFB4FB8RA985686"
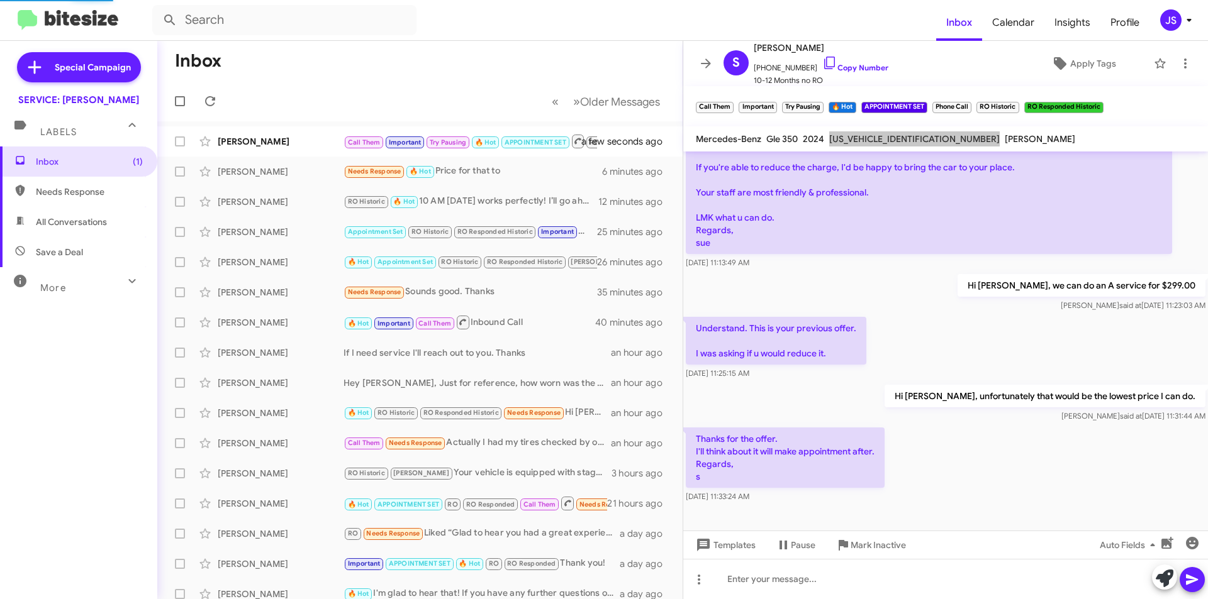
scroll to position [894, 0]
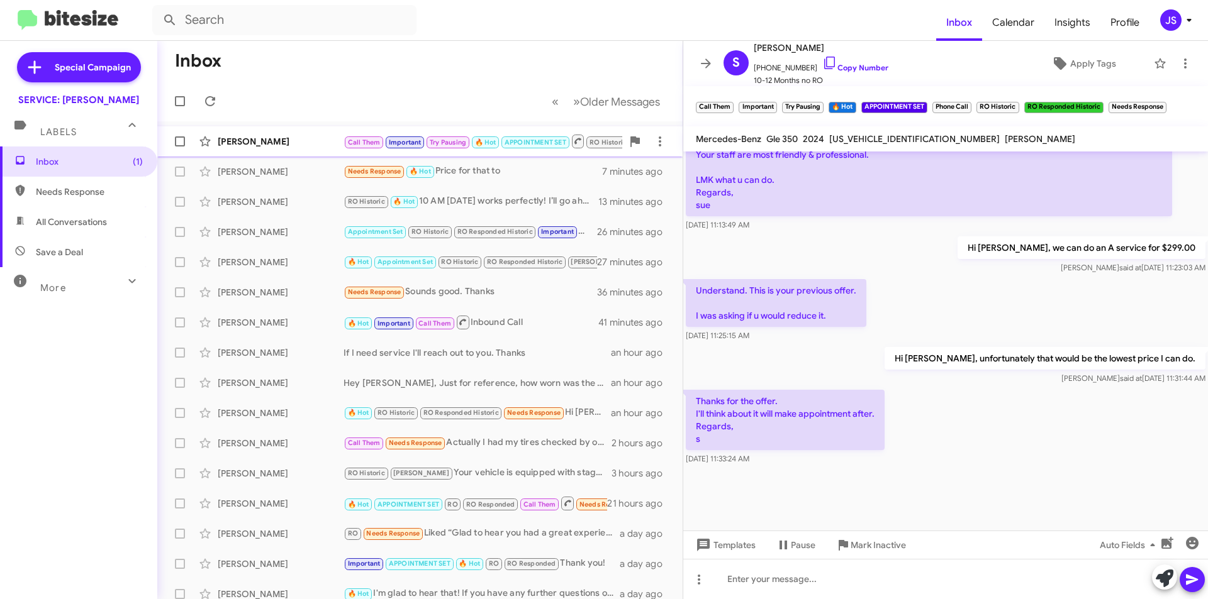
click at [246, 136] on div "[PERSON_NAME]" at bounding box center [281, 141] width 126 height 13
click at [325, 131] on div "Shifteh Wagner Call Them Important Try Pausing 🔥 Hot APPOINTMENT SET RO Histori…" at bounding box center [419, 141] width 505 height 25
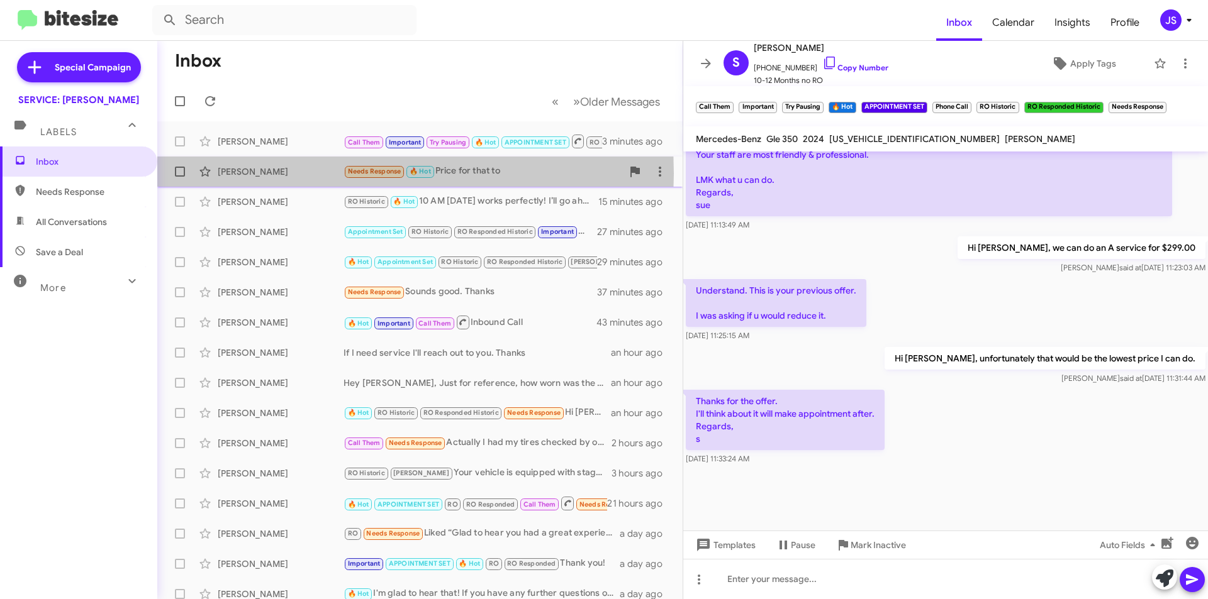
click at [302, 174] on div "[PERSON_NAME]" at bounding box center [281, 171] width 126 height 13
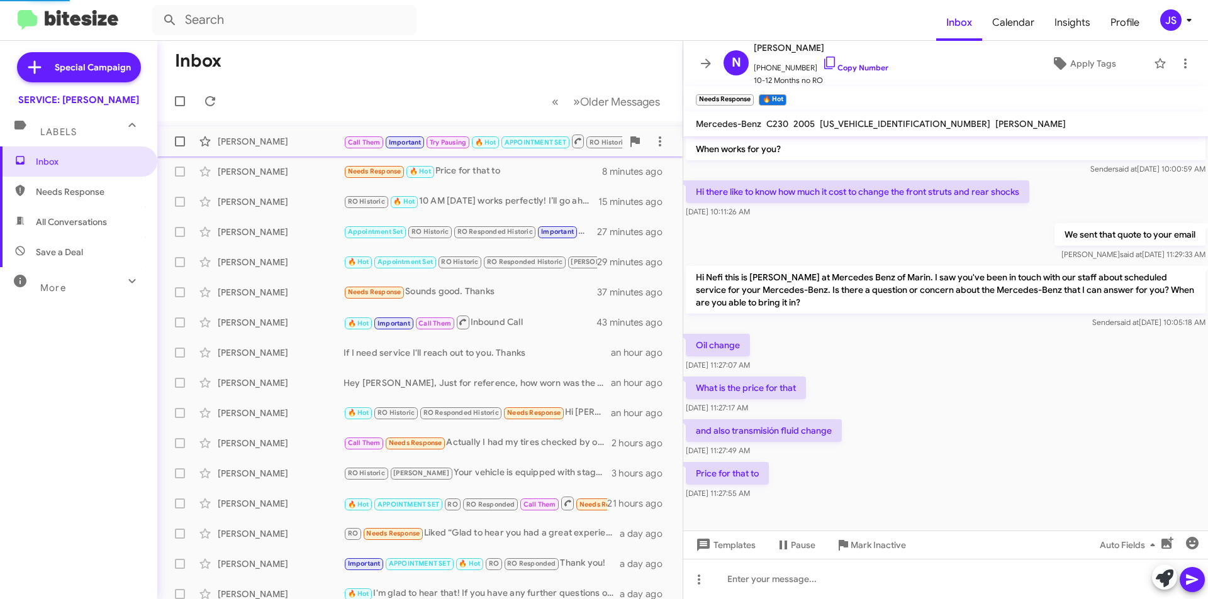
scroll to position [145, 0]
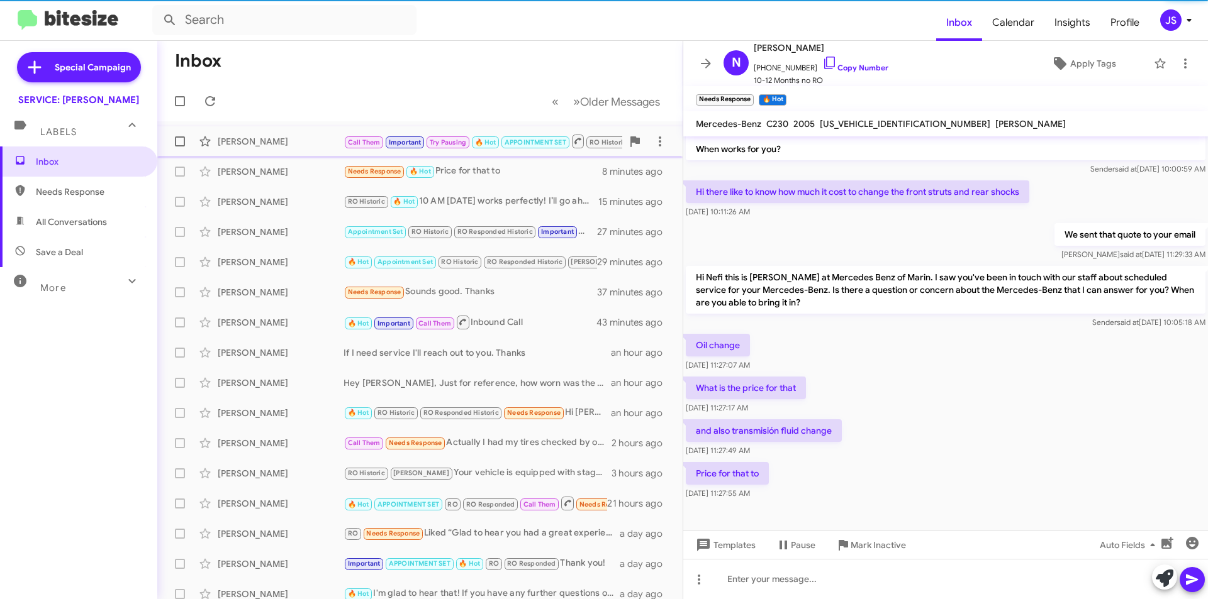
click at [303, 144] on div "[PERSON_NAME]" at bounding box center [281, 141] width 126 height 13
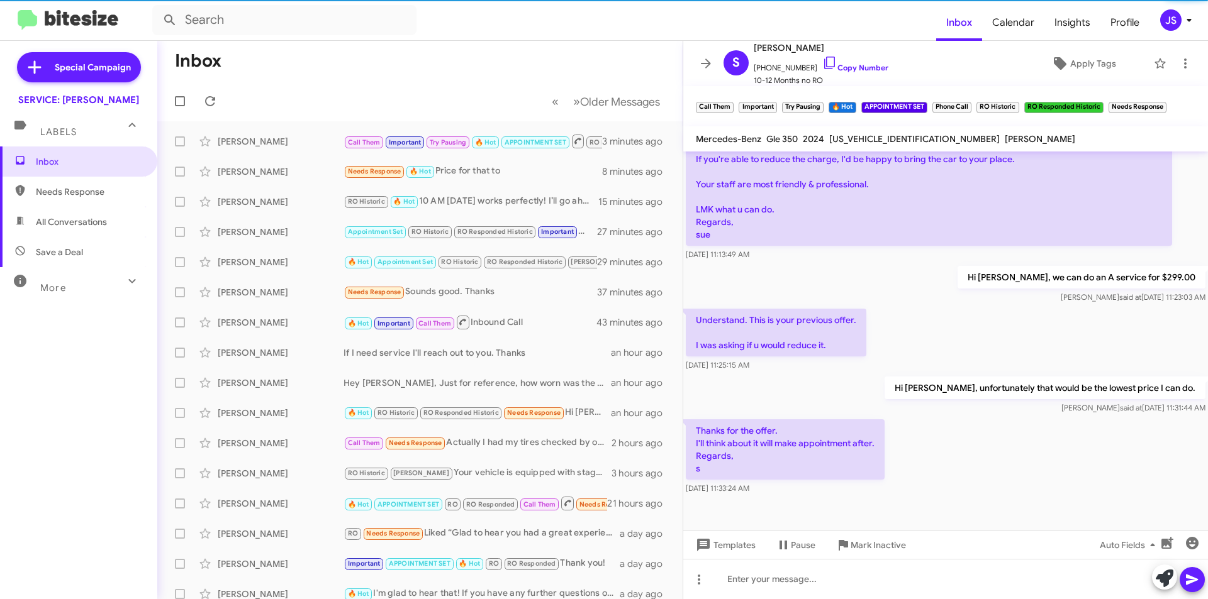
scroll to position [2040, 0]
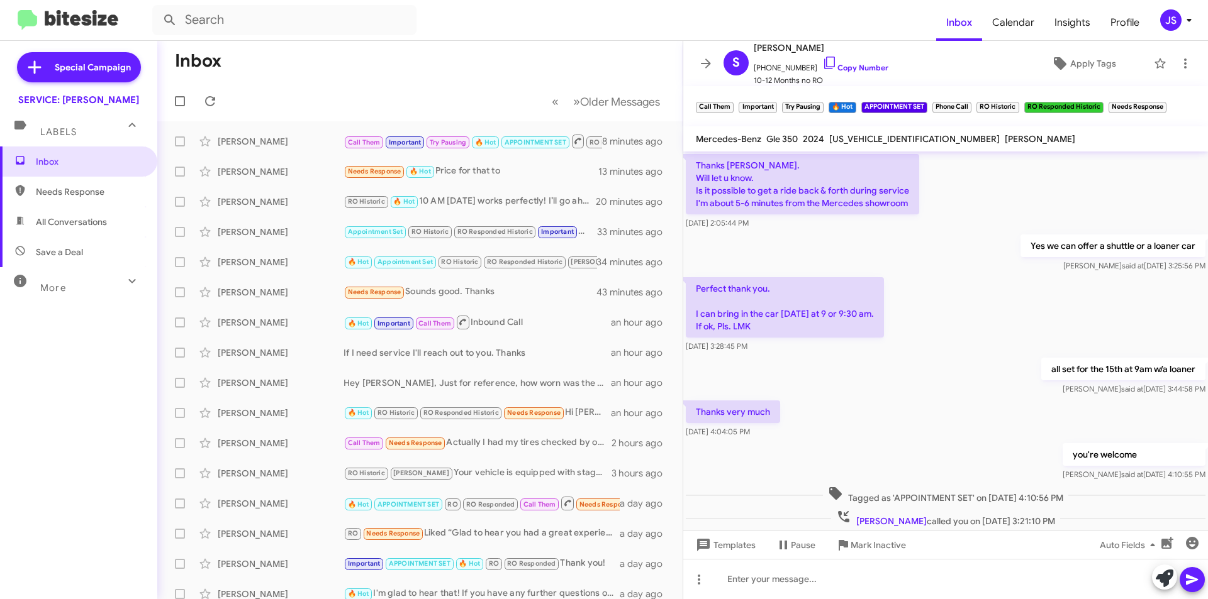
scroll to position [854, 0]
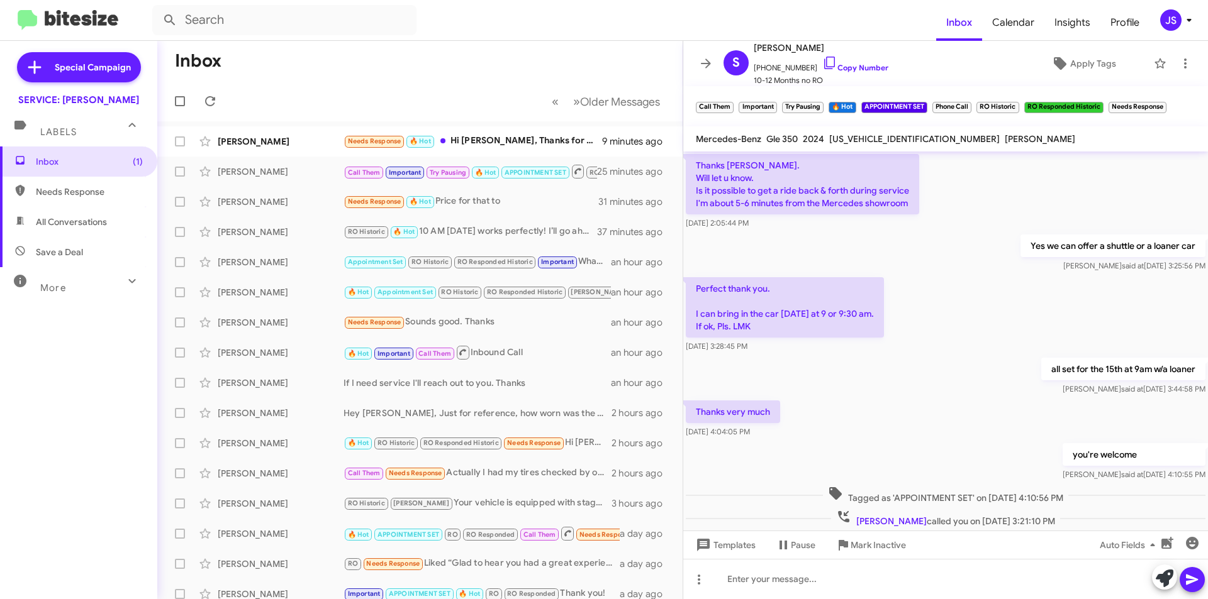
scroll to position [854, 0]
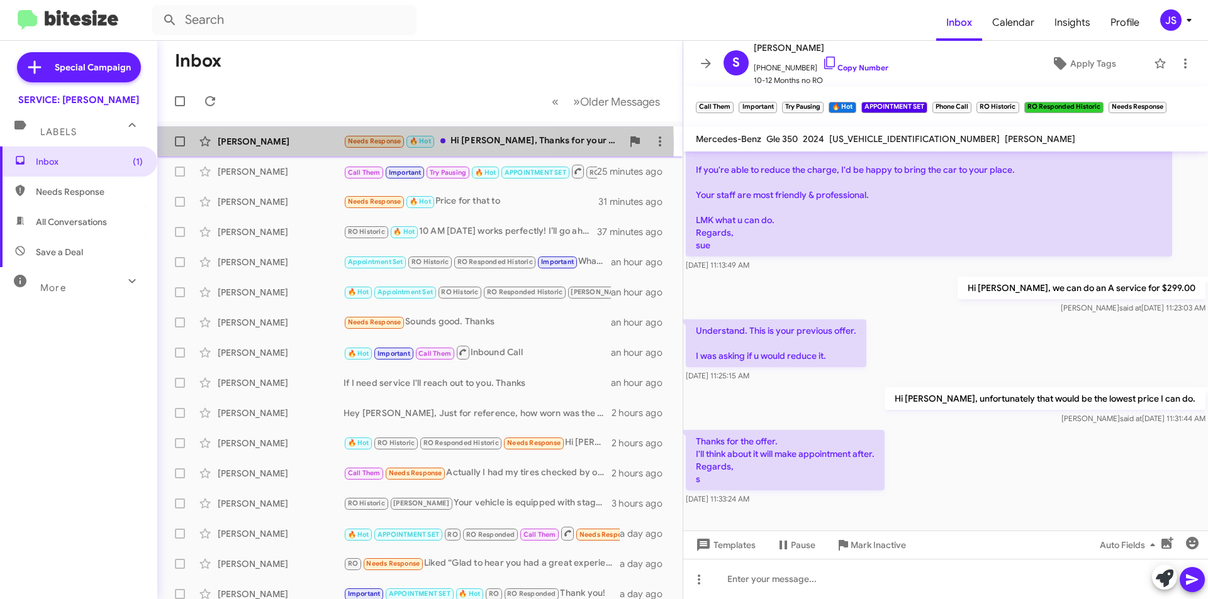
click at [296, 145] on div "Parrish Chang" at bounding box center [281, 141] width 126 height 13
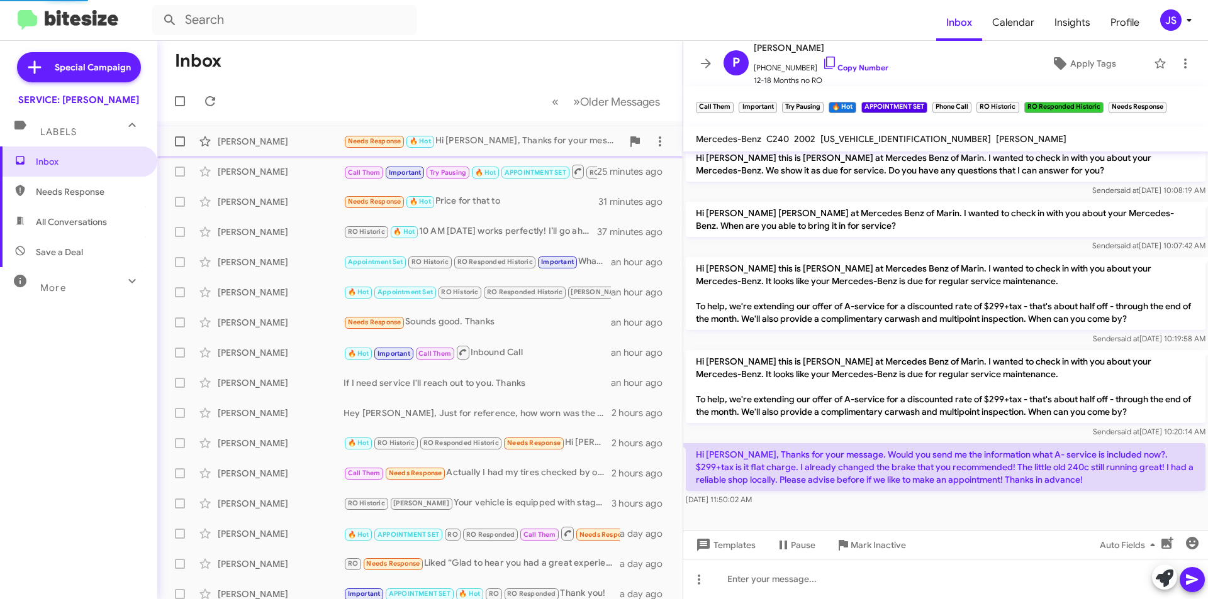
scroll to position [153, 0]
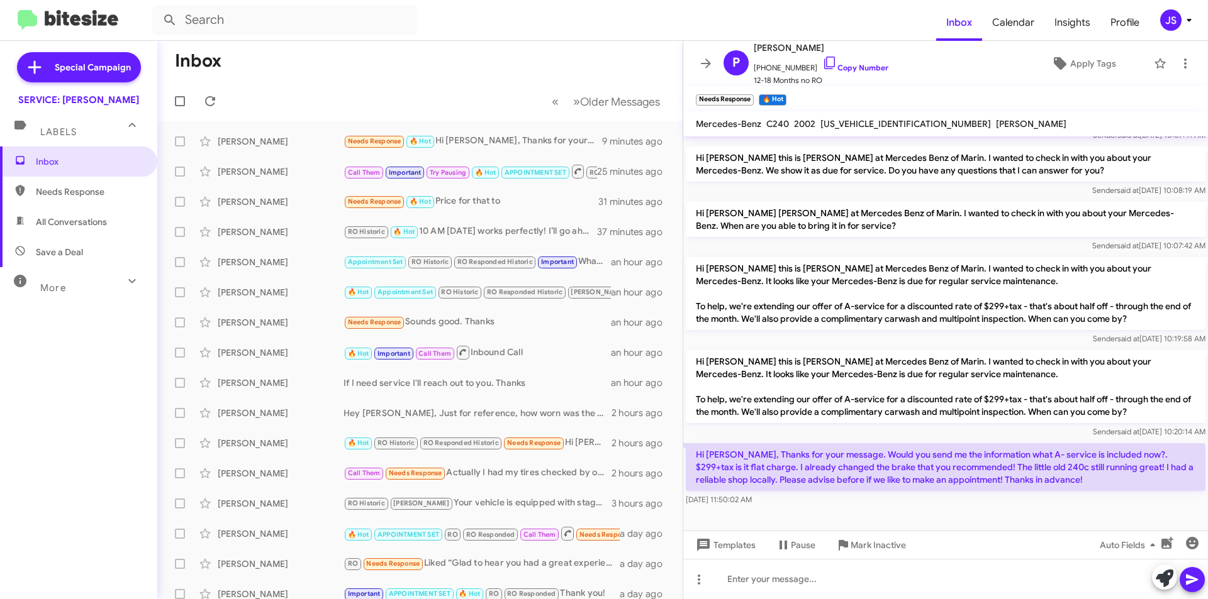
drag, startPoint x: 821, startPoint y: 62, endPoint x: 1079, endPoint y: 242, distance: 315.0
click at [822, 62] on icon at bounding box center [829, 62] width 15 height 15
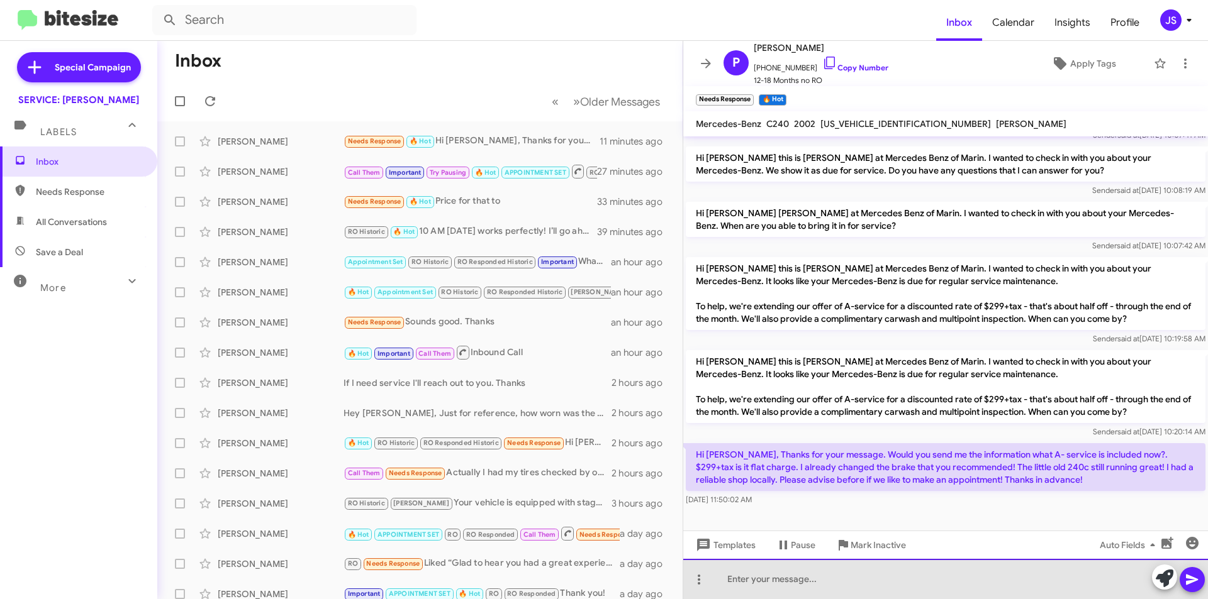
click at [806, 588] on div at bounding box center [945, 579] width 525 height 40
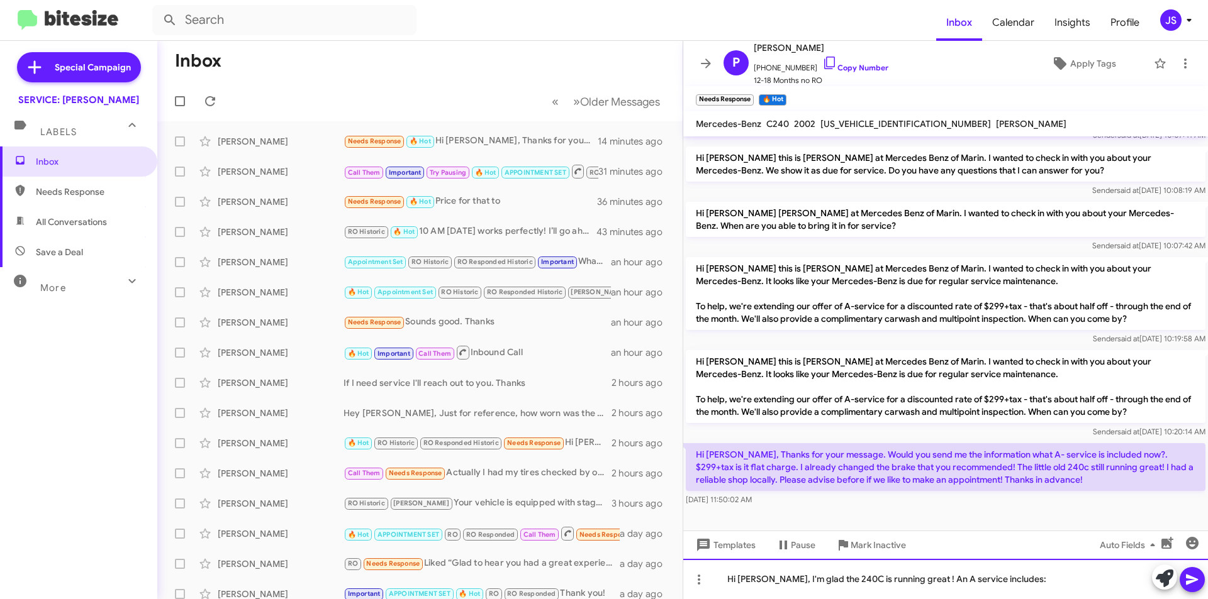
scroll to position [166, 0]
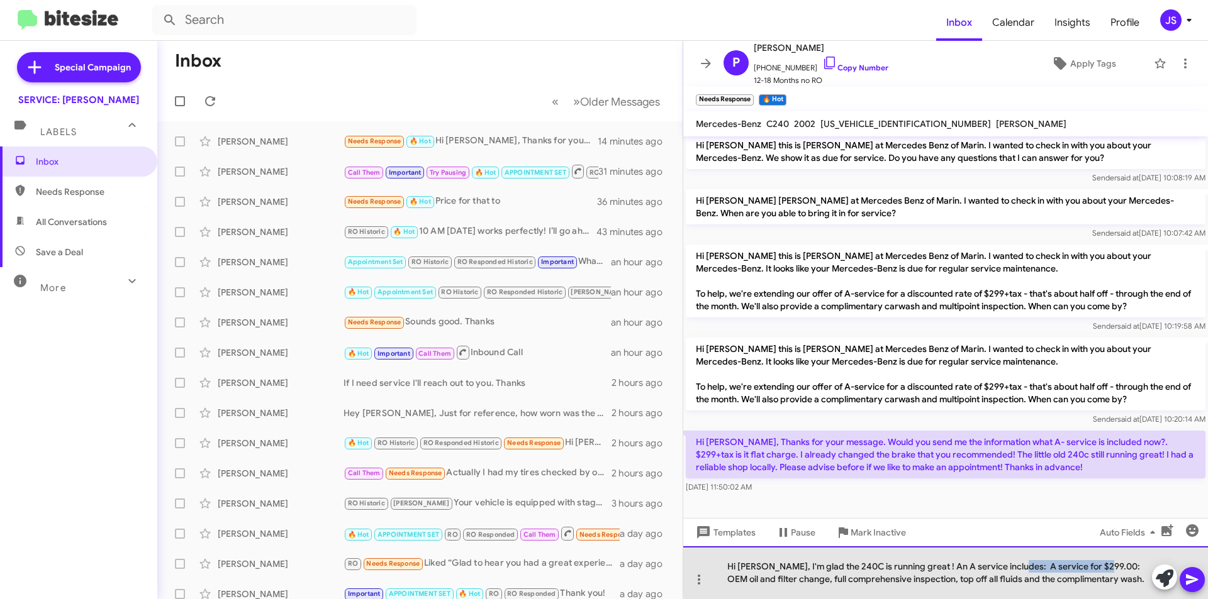
drag, startPoint x: 1096, startPoint y: 565, endPoint x: 1007, endPoint y: 568, distance: 88.7
click at [1007, 568] on div "Hi Parrish, I'm glad the 240C is running great ! An A service includes: A servi…" at bounding box center [945, 573] width 525 height 53
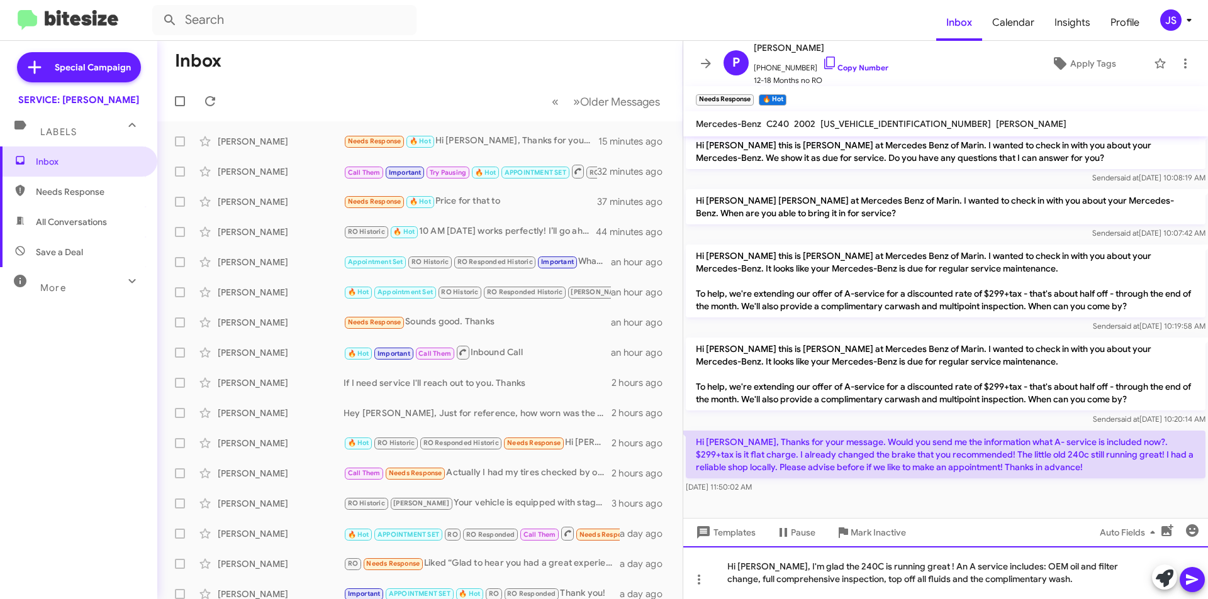
click at [1074, 584] on div "Hi Parrish, I'm glad the 240C is running great ! An A service includes: OEM oil…" at bounding box center [945, 573] width 525 height 53
click at [1187, 579] on icon at bounding box center [1192, 580] width 12 height 11
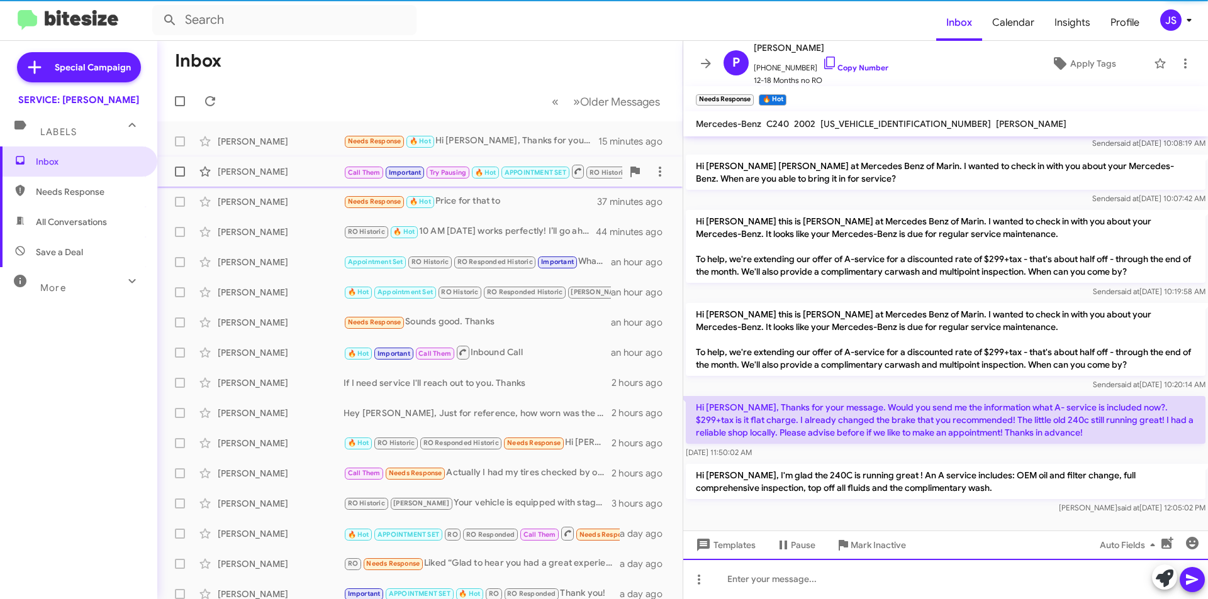
scroll to position [212, 0]
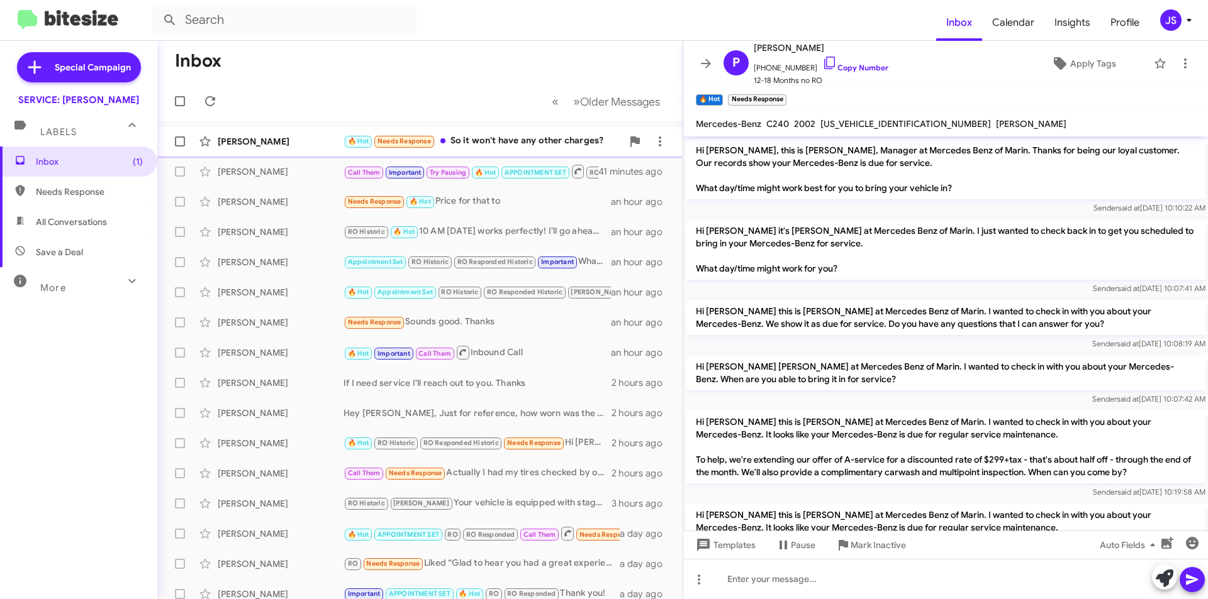
click at [449, 128] on span "Parrish Chang 🔥 Hot Needs Response So it won't have any other charges? 5 minute…" at bounding box center [419, 141] width 525 height 30
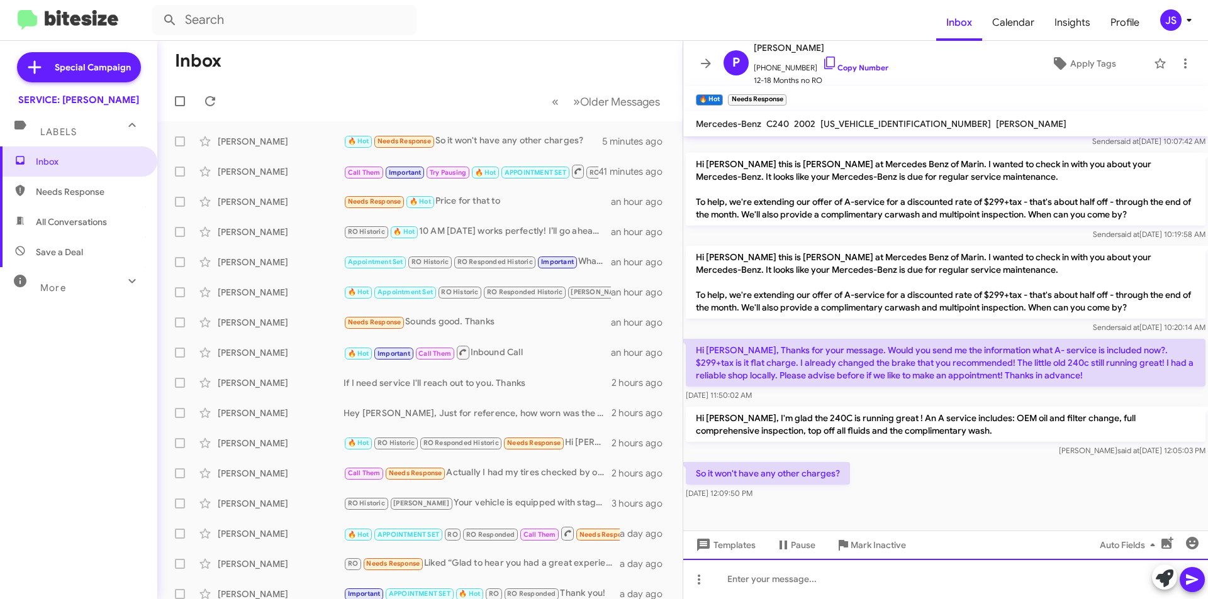
click at [887, 582] on div at bounding box center [945, 579] width 525 height 40
click at [740, 579] on div "No just tax can be around 5-10 dollars" at bounding box center [945, 579] width 525 height 40
click at [949, 575] on div "No other charges just tax can be around 5-10 dollars" at bounding box center [945, 579] width 525 height 40
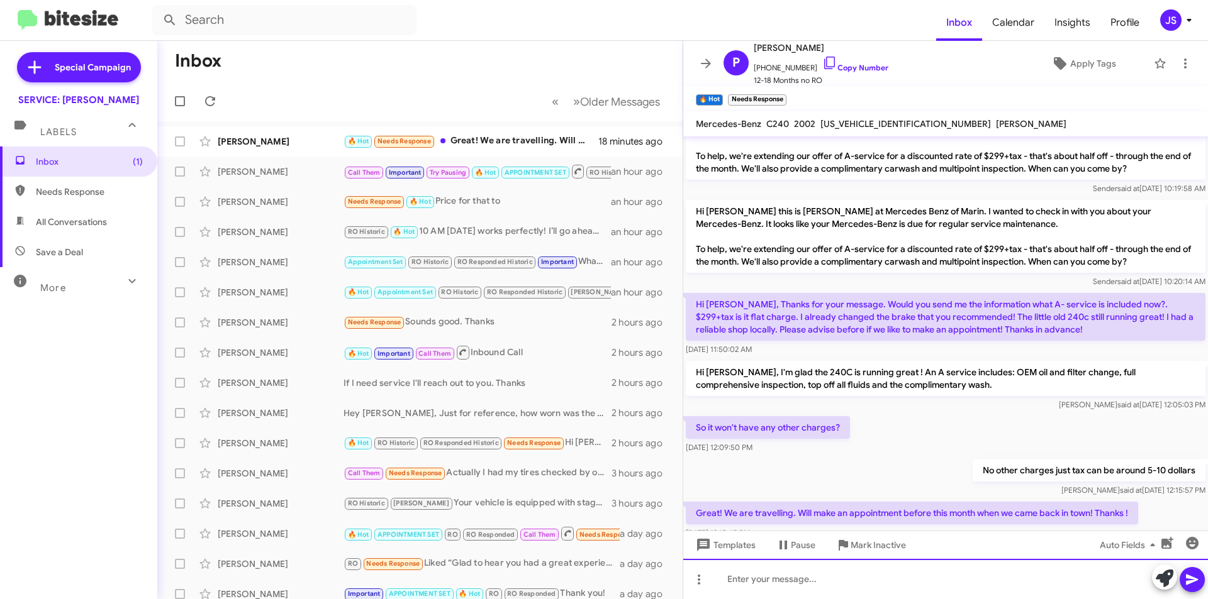
scroll to position [0, 0]
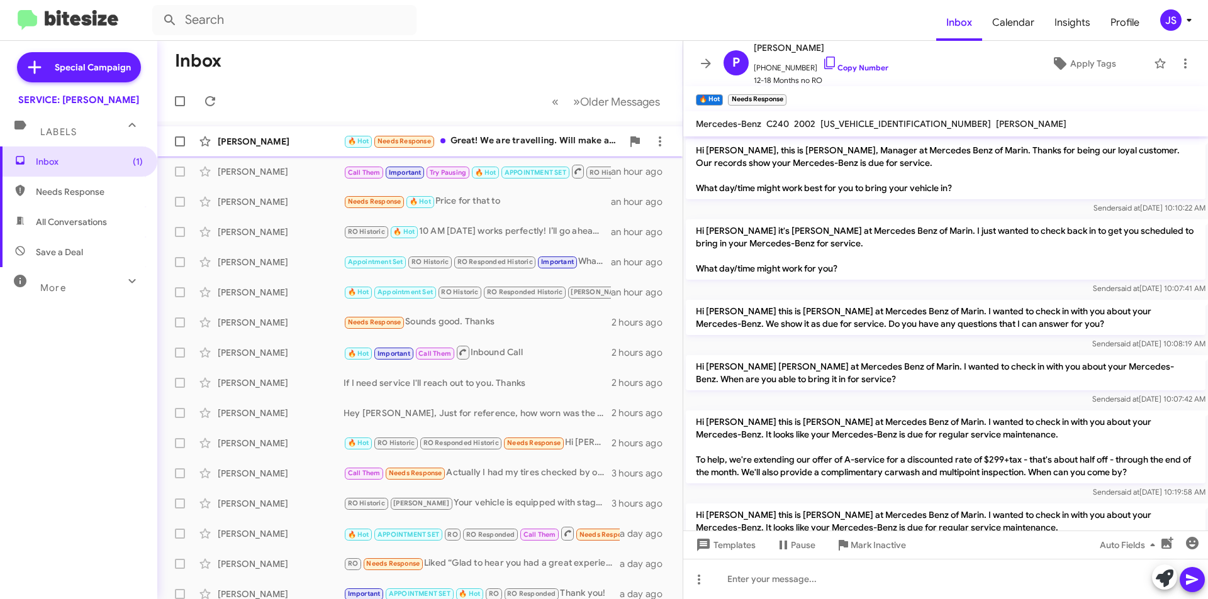
click at [303, 150] on div "Parrish Chang 🔥 Hot Needs Response Great! We are travelling. Will make an appoi…" at bounding box center [419, 141] width 505 height 25
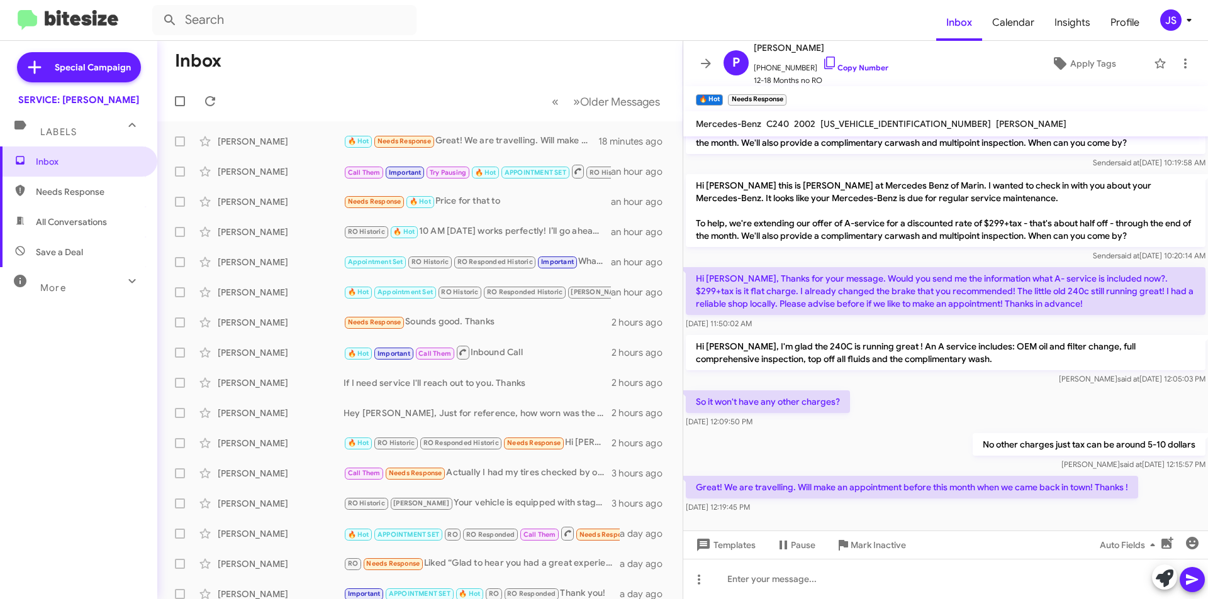
scroll to position [350, 0]
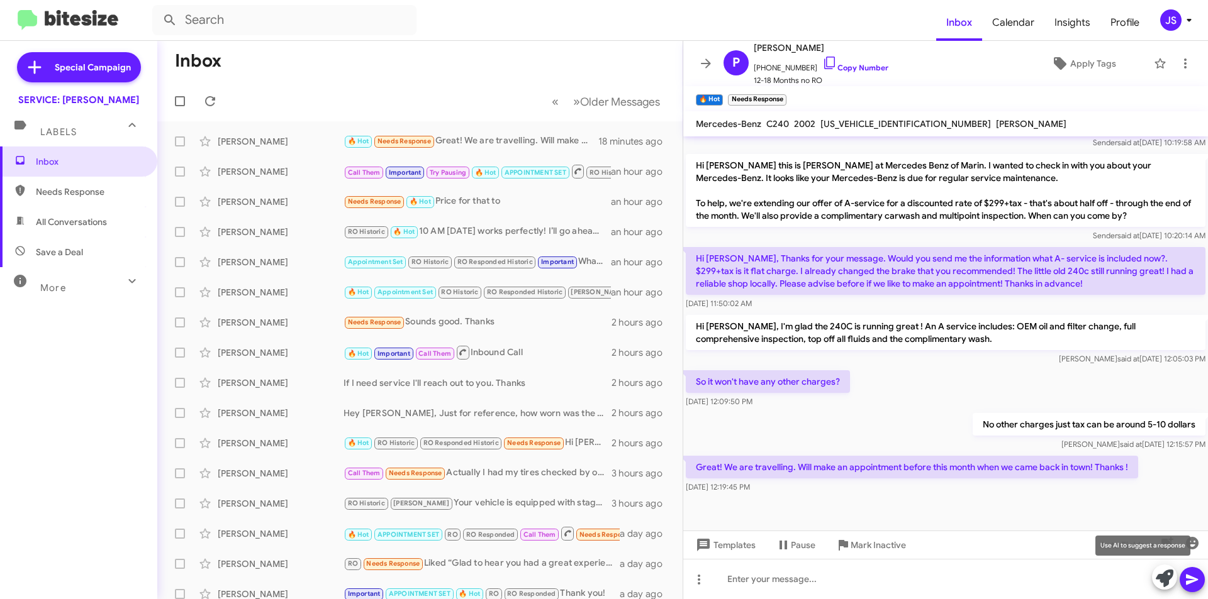
click at [1157, 585] on icon at bounding box center [1165, 579] width 18 height 18
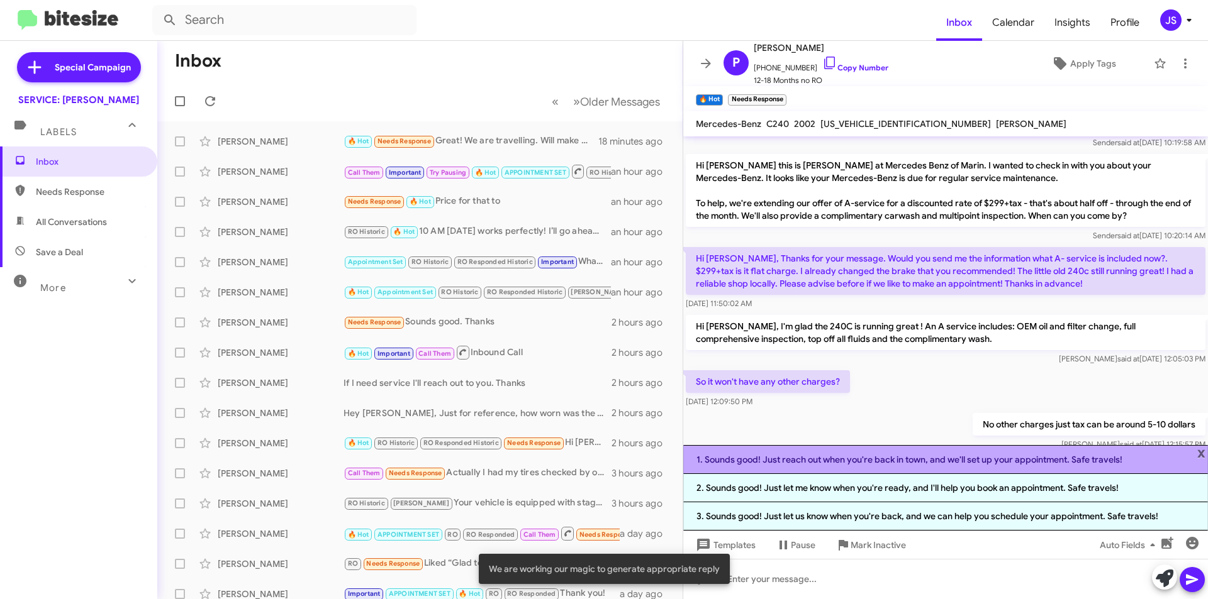
click at [906, 459] on li "1. Sounds good! Just reach out when you're back in town, and we'll set up your …" at bounding box center [945, 459] width 525 height 29
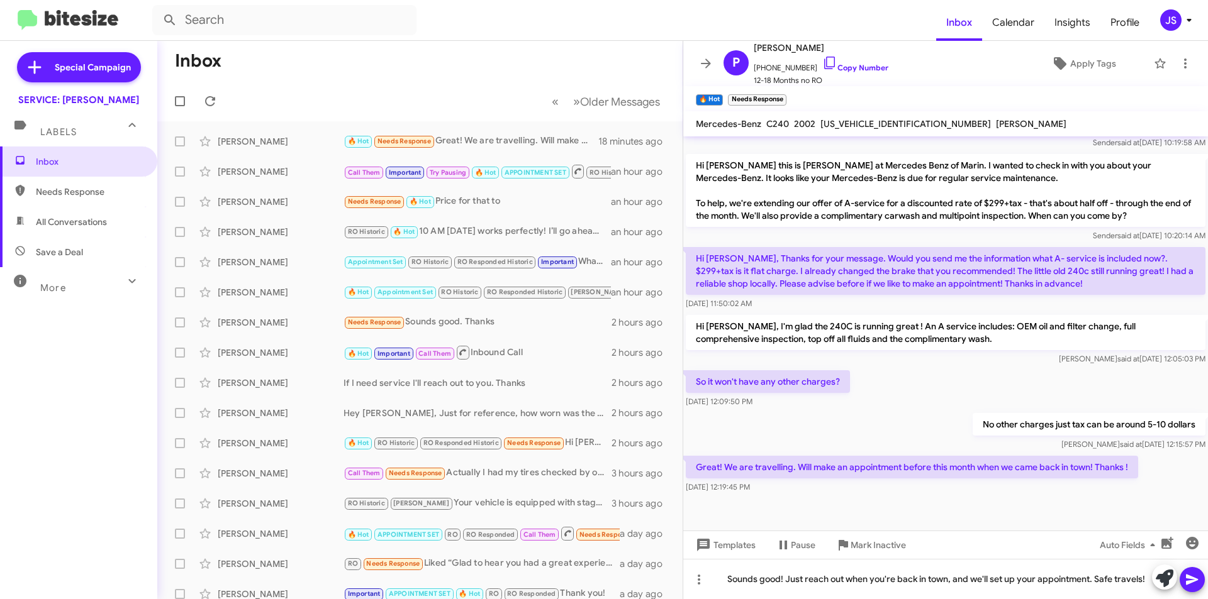
click at [1188, 577] on icon at bounding box center [1192, 580] width 12 height 11
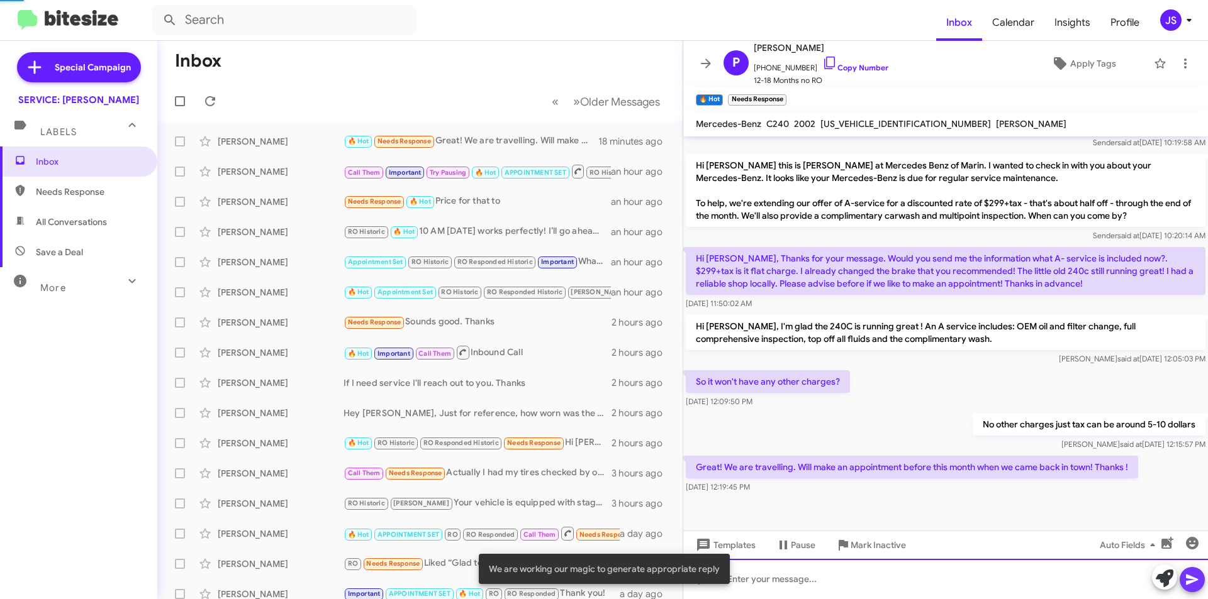
scroll to position [0, 0]
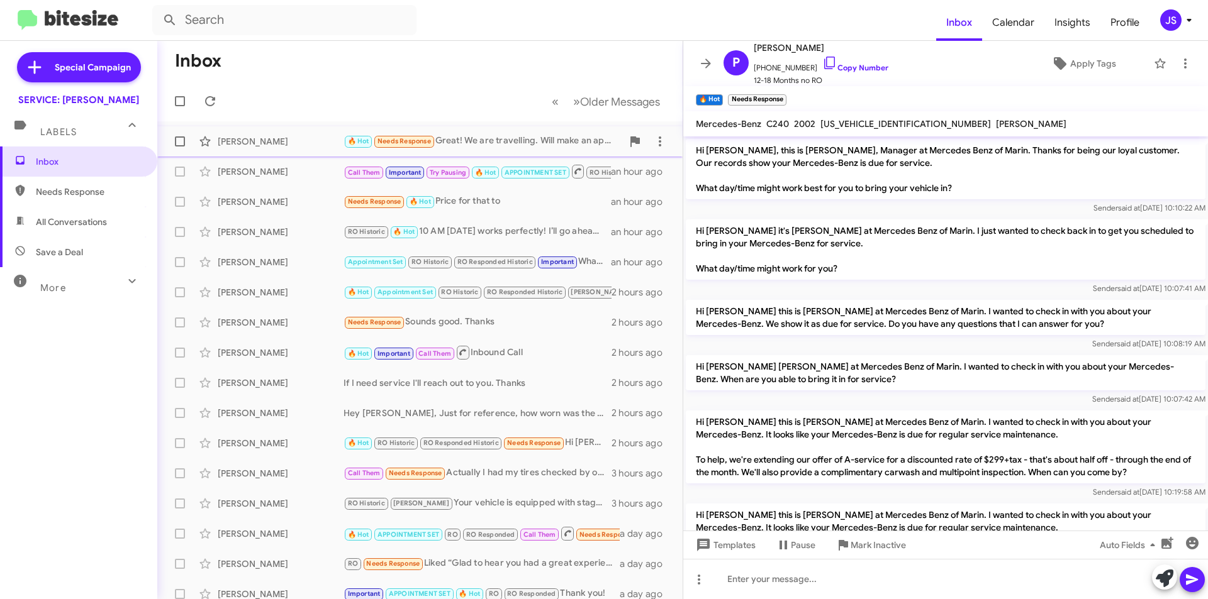
click at [300, 137] on div "[PERSON_NAME]" at bounding box center [281, 141] width 126 height 13
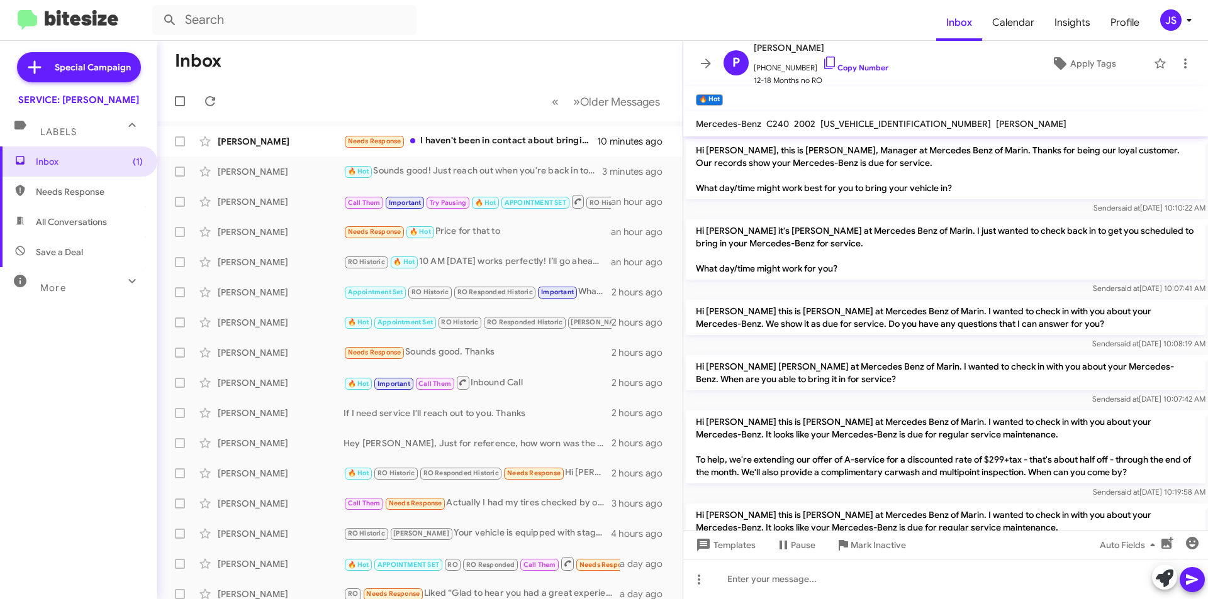
scroll to position [370, 0]
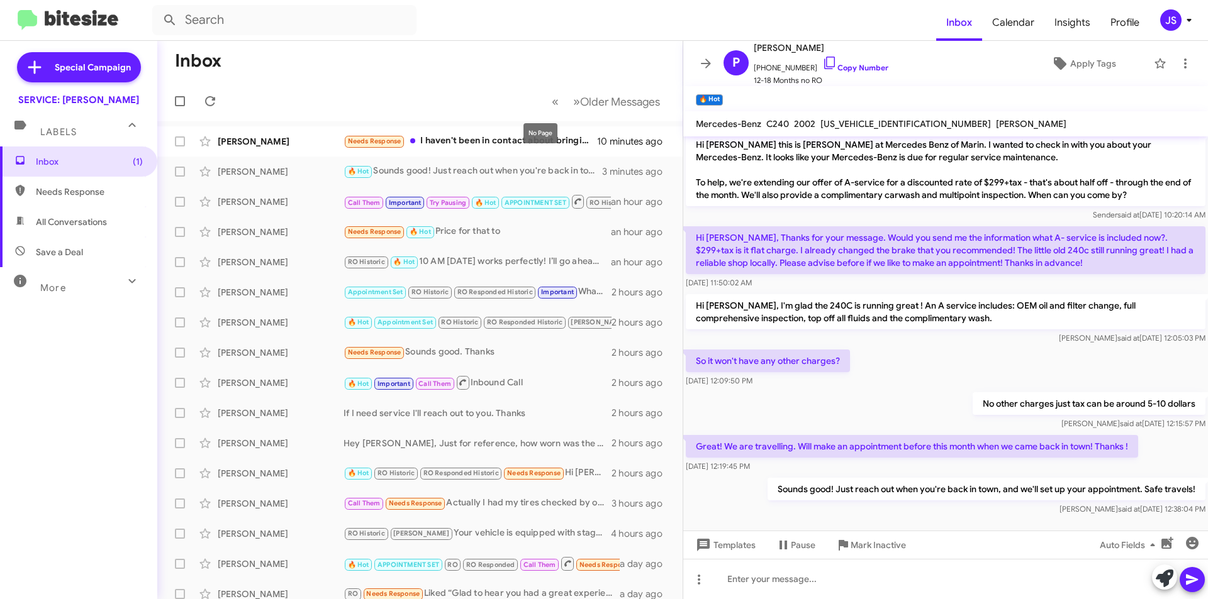
click at [533, 145] on mat-tooltip-component "No Page" at bounding box center [541, 133] width 52 height 38
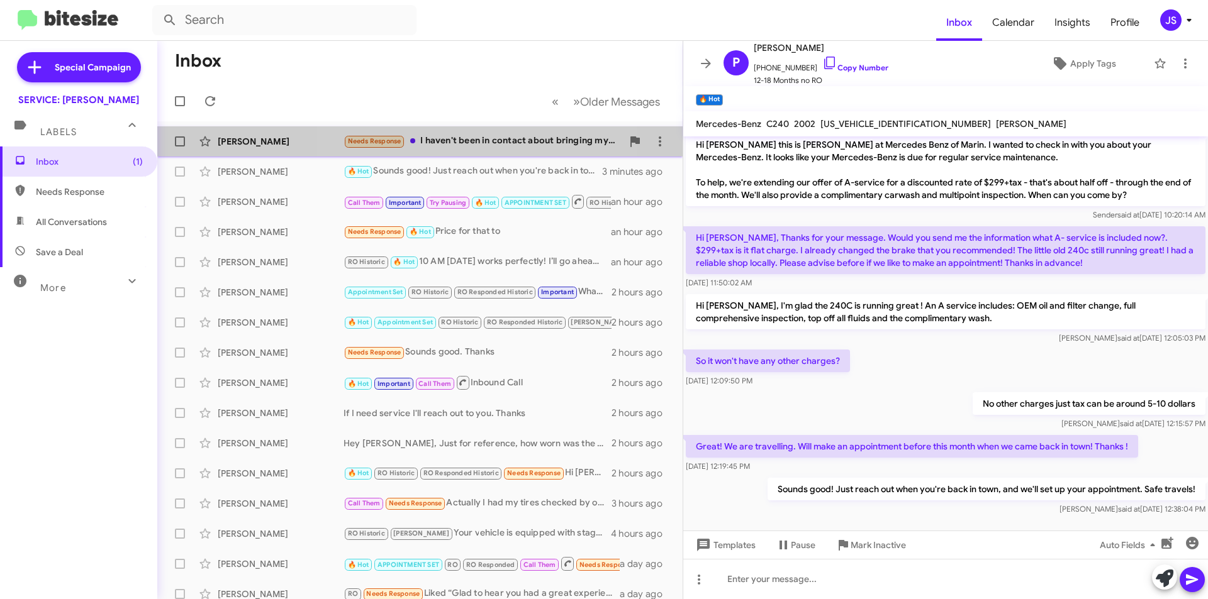
click at [459, 139] on div "Needs Response I haven't been in contact about bringing my car in." at bounding box center [482, 141] width 279 height 14
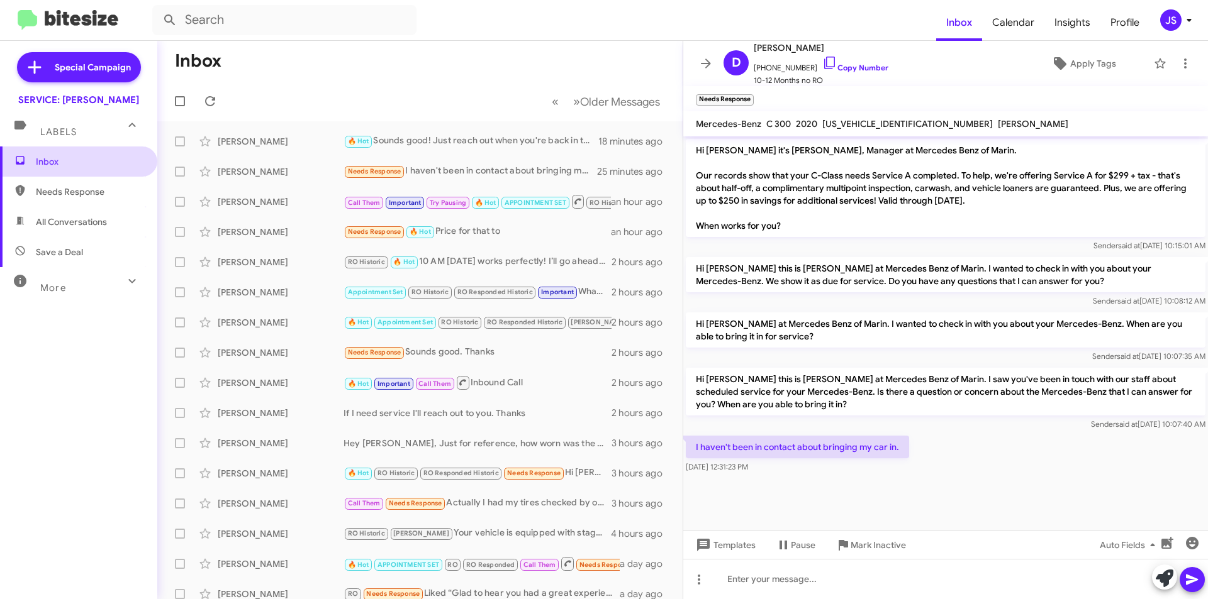
click at [102, 155] on span "Inbox" at bounding box center [89, 161] width 107 height 13
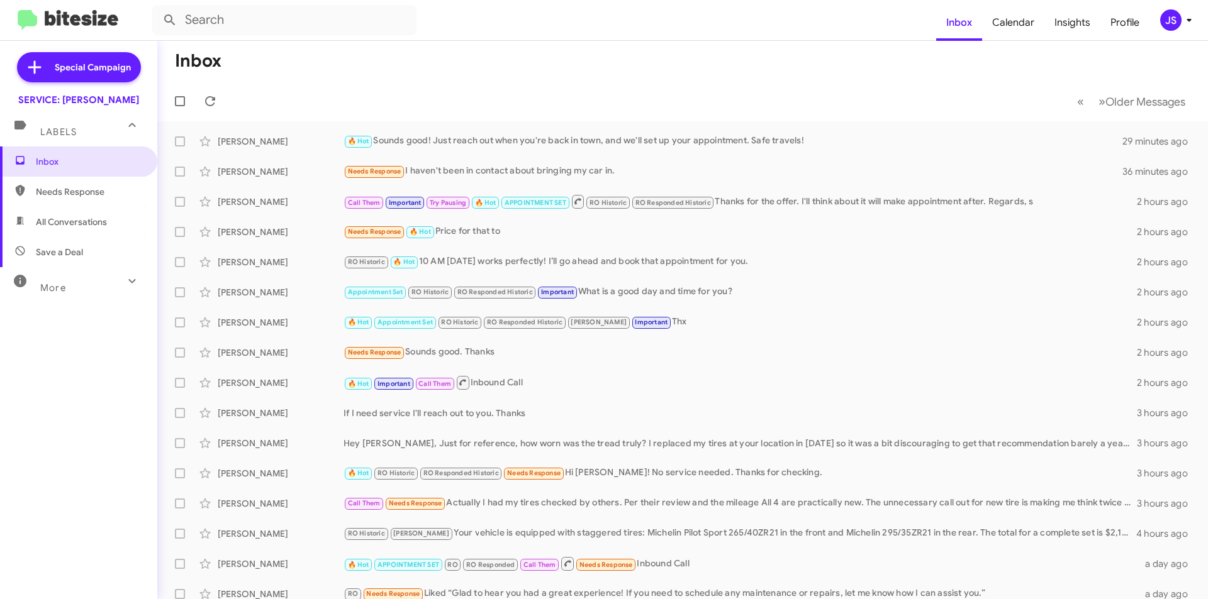
click at [72, 213] on span "All Conversations" at bounding box center [78, 222] width 157 height 30
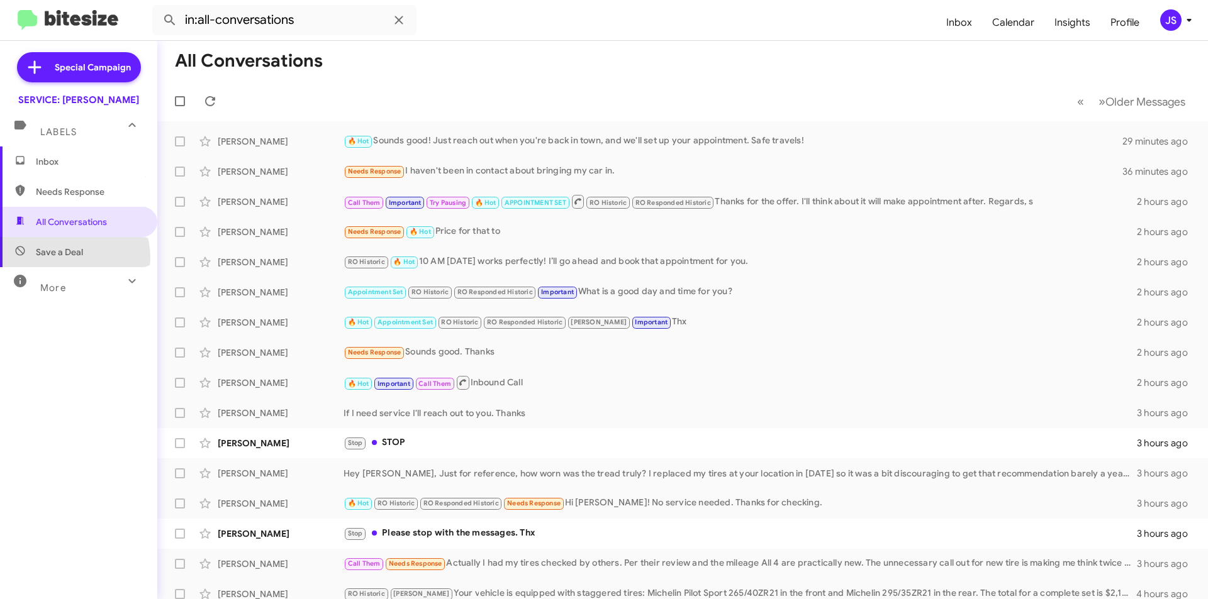
click at [69, 258] on span "Save a Deal" at bounding box center [59, 252] width 47 height 13
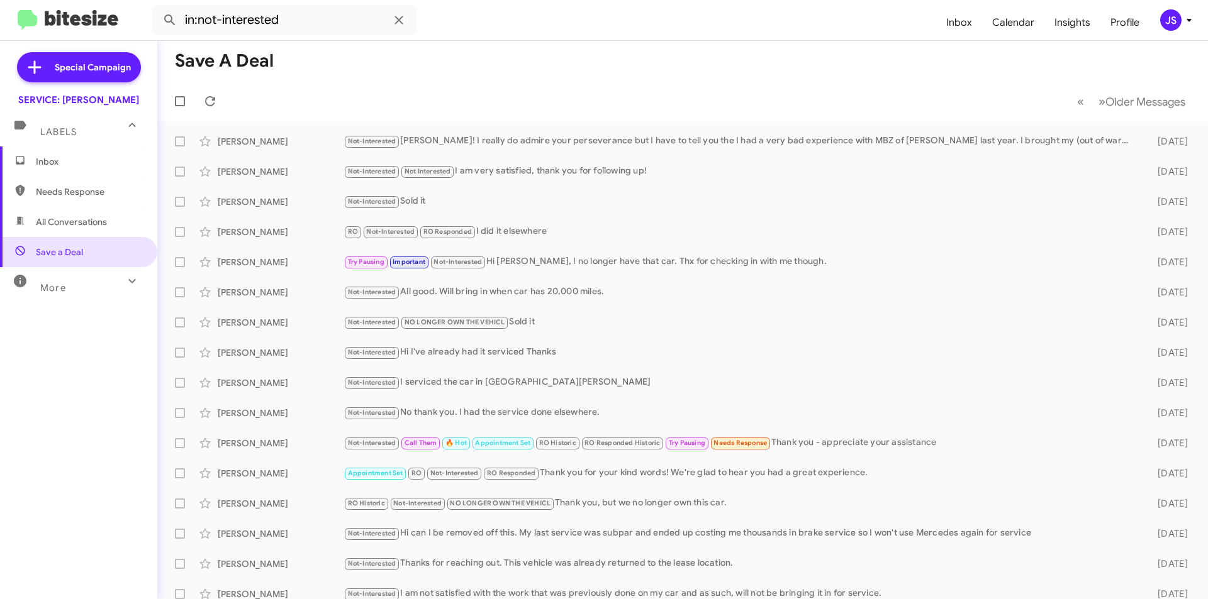
click at [70, 223] on span "All Conversations" at bounding box center [71, 222] width 71 height 13
type input "in:all-conversations"
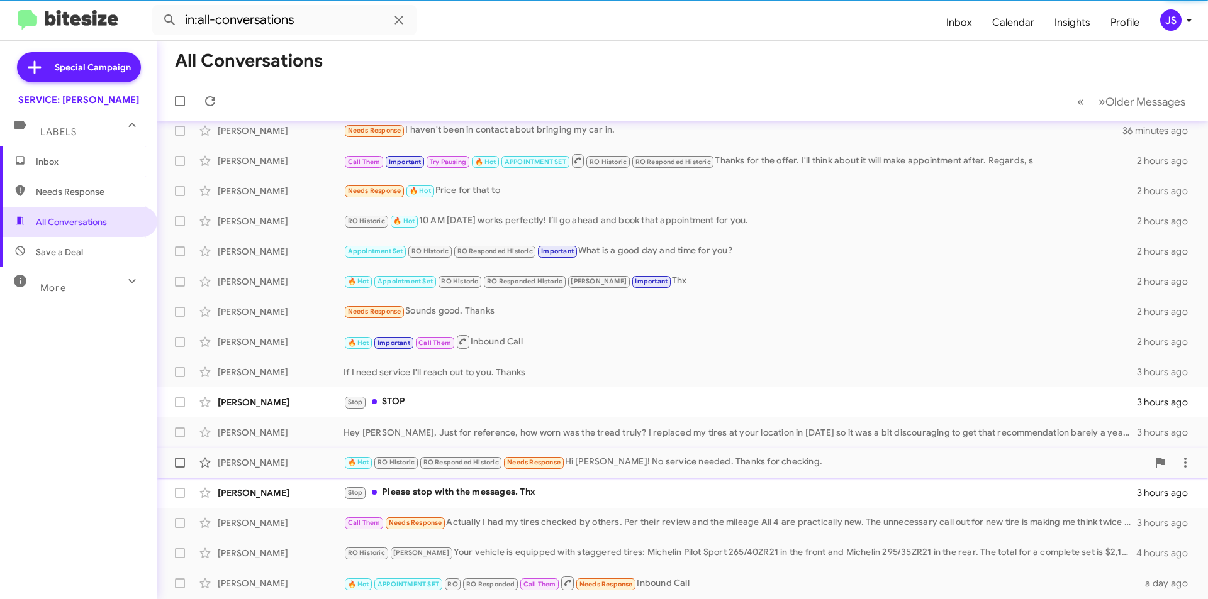
scroll to position [126, 0]
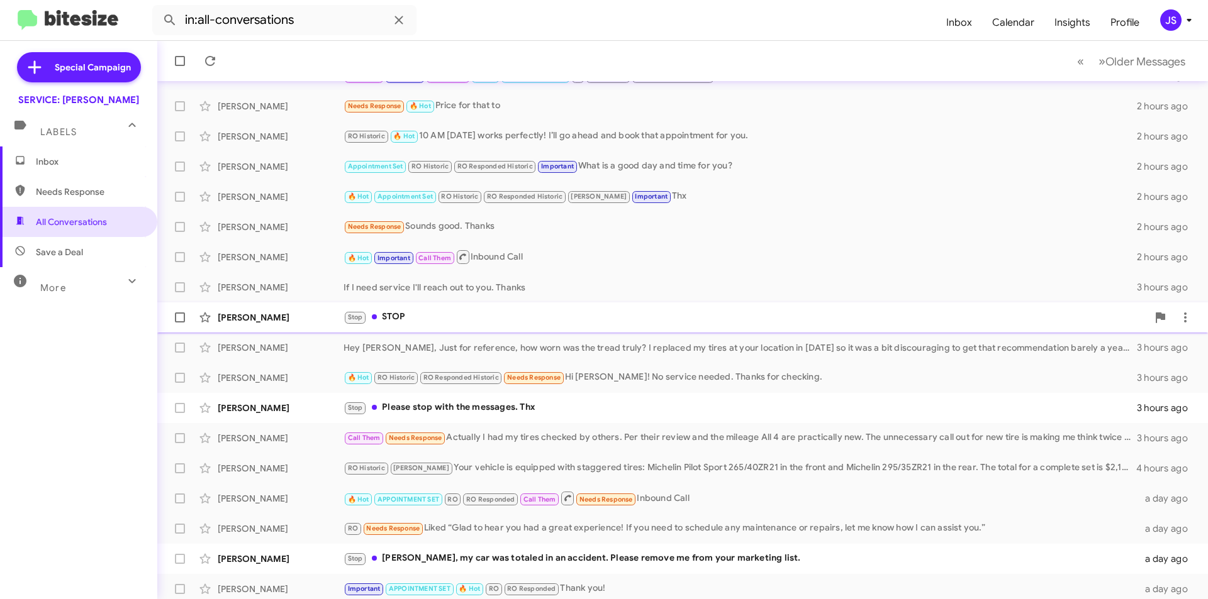
click at [444, 311] on div "Stop STOP" at bounding box center [745, 317] width 804 height 14
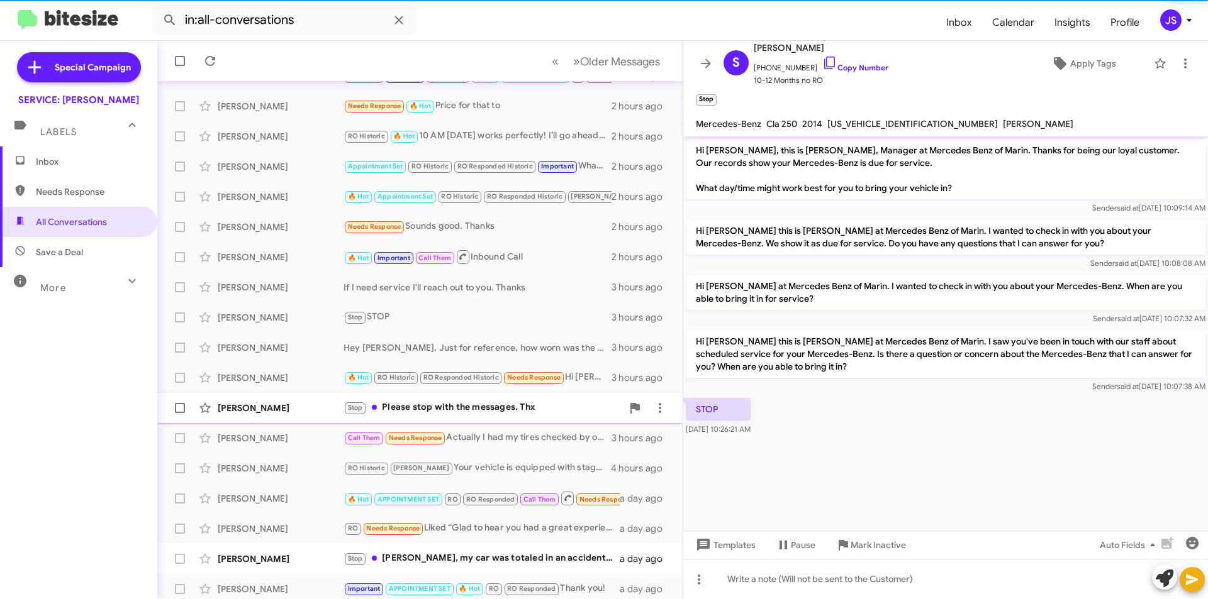
click at [513, 407] on div "Stop Please stop with the messages. Thx" at bounding box center [482, 408] width 279 height 14
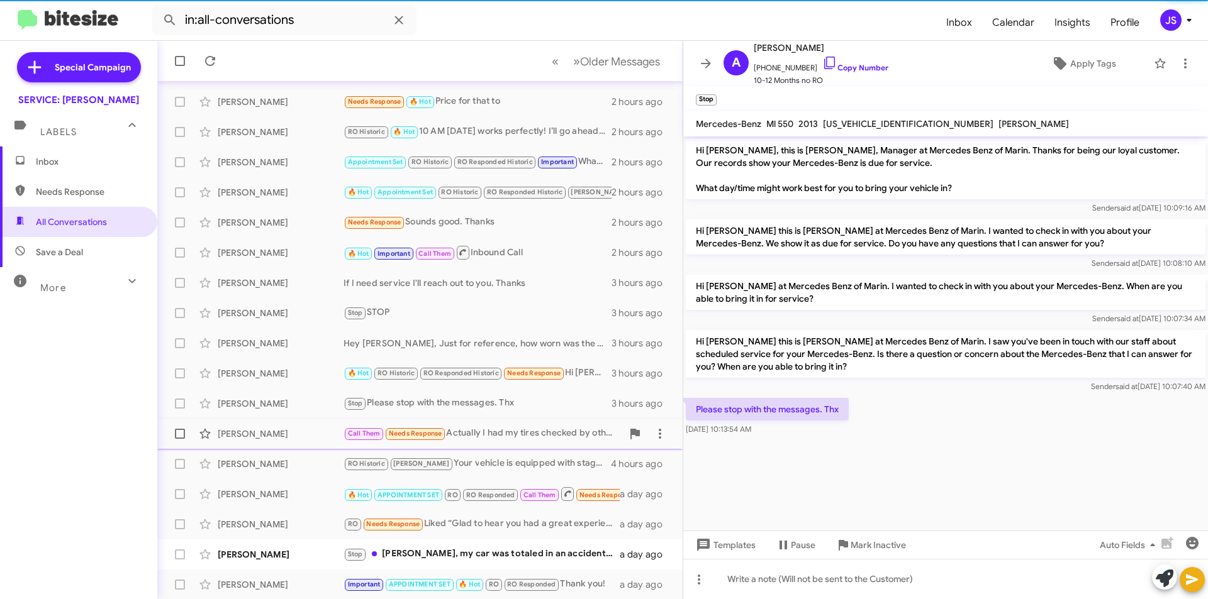
scroll to position [131, 0]
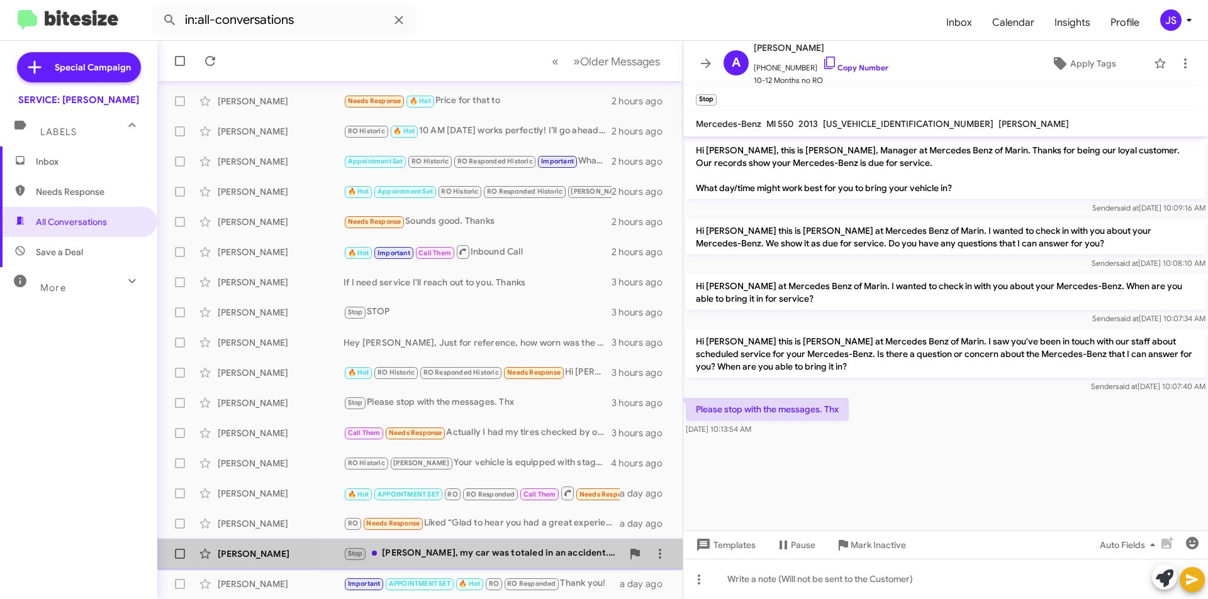
click at [444, 557] on div "Stop [PERSON_NAME], my car was totaled in an accident. Please remove me from yo…" at bounding box center [482, 554] width 279 height 14
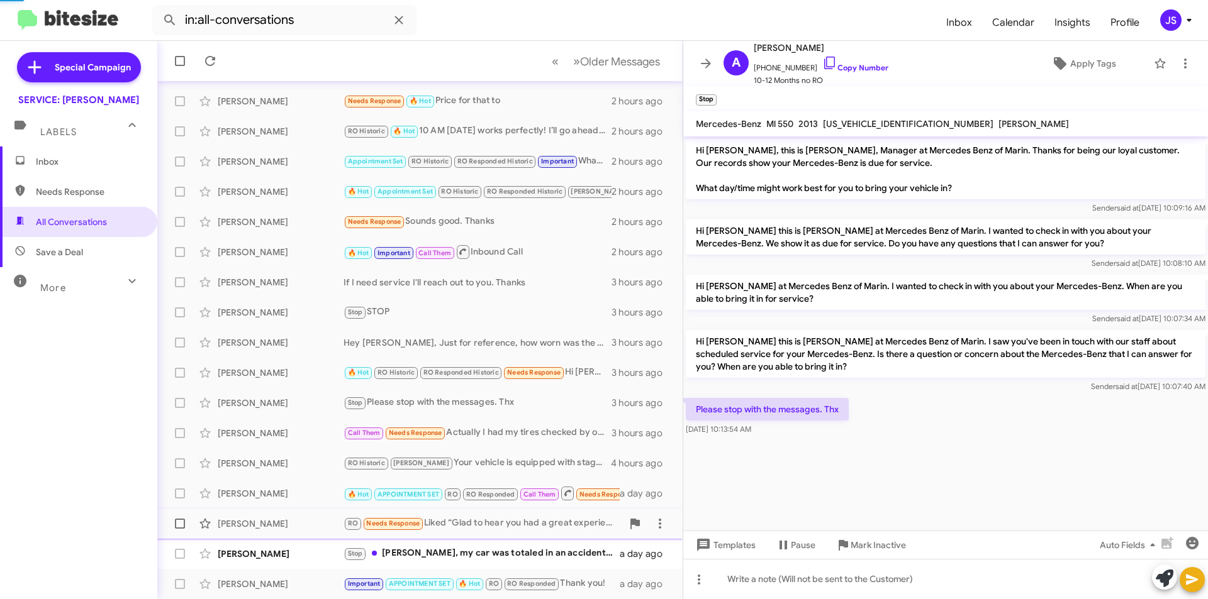
scroll to position [1028, 0]
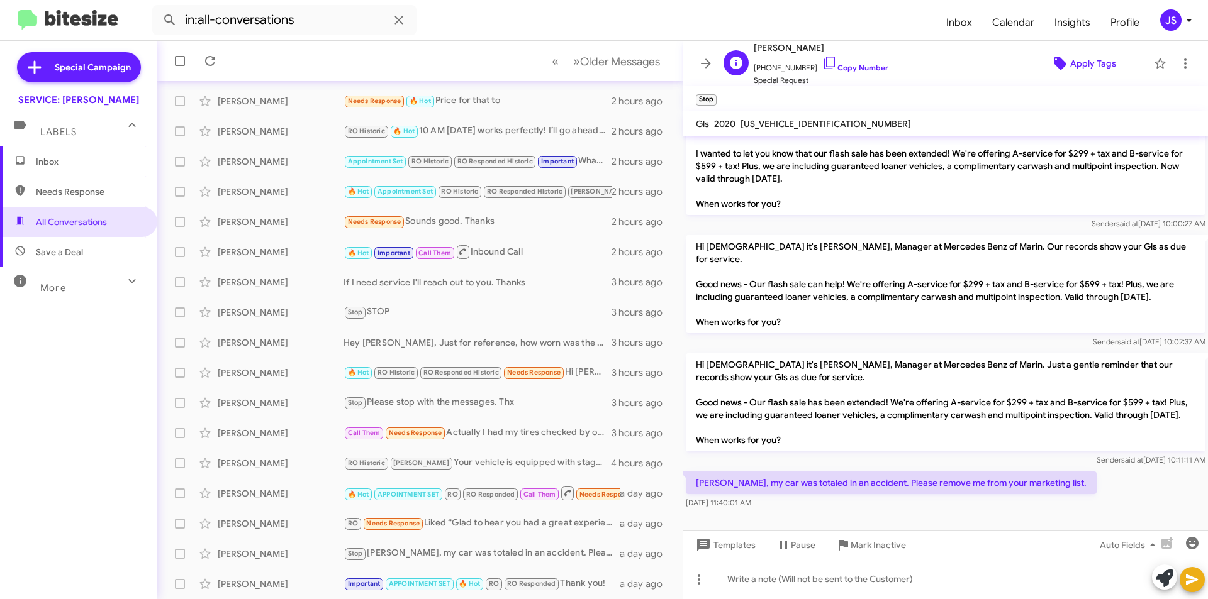
click at [1079, 65] on span "Apply Tags" at bounding box center [1093, 63] width 46 height 23
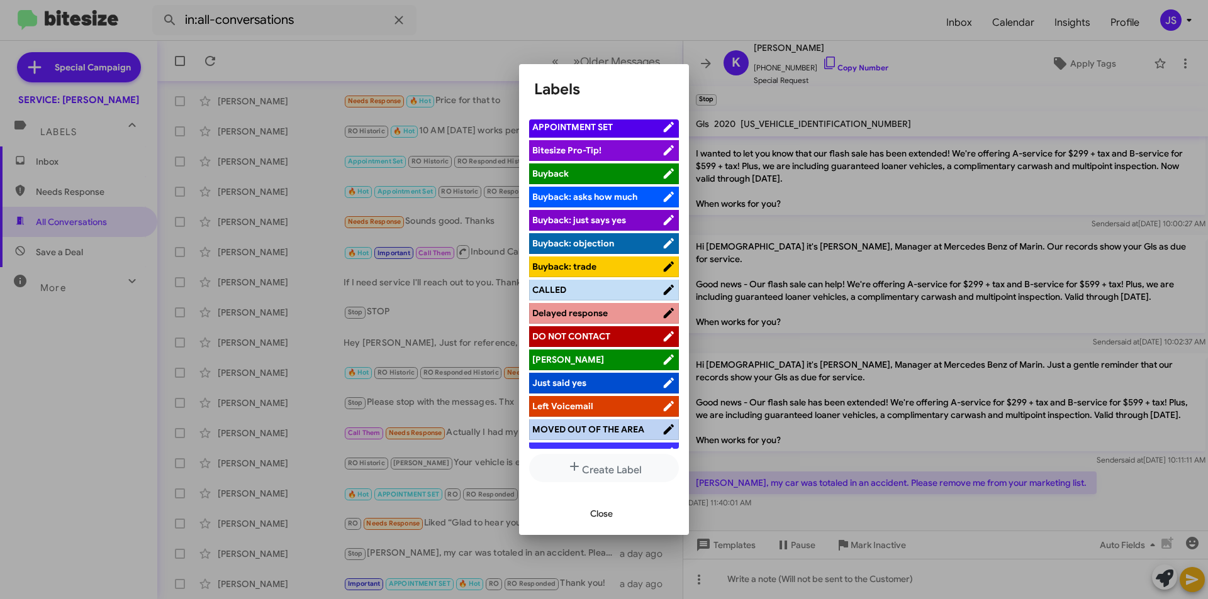
scroll to position [126, 0]
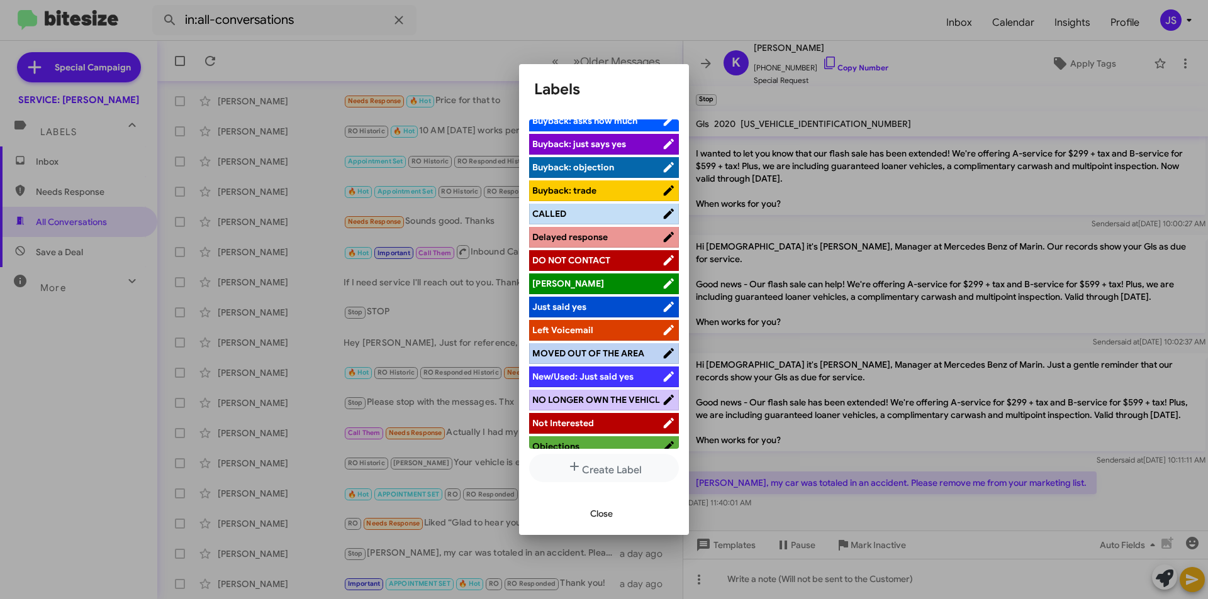
click at [587, 404] on span "NO LONGER OWN THE VEHICL" at bounding box center [596, 399] width 128 height 11
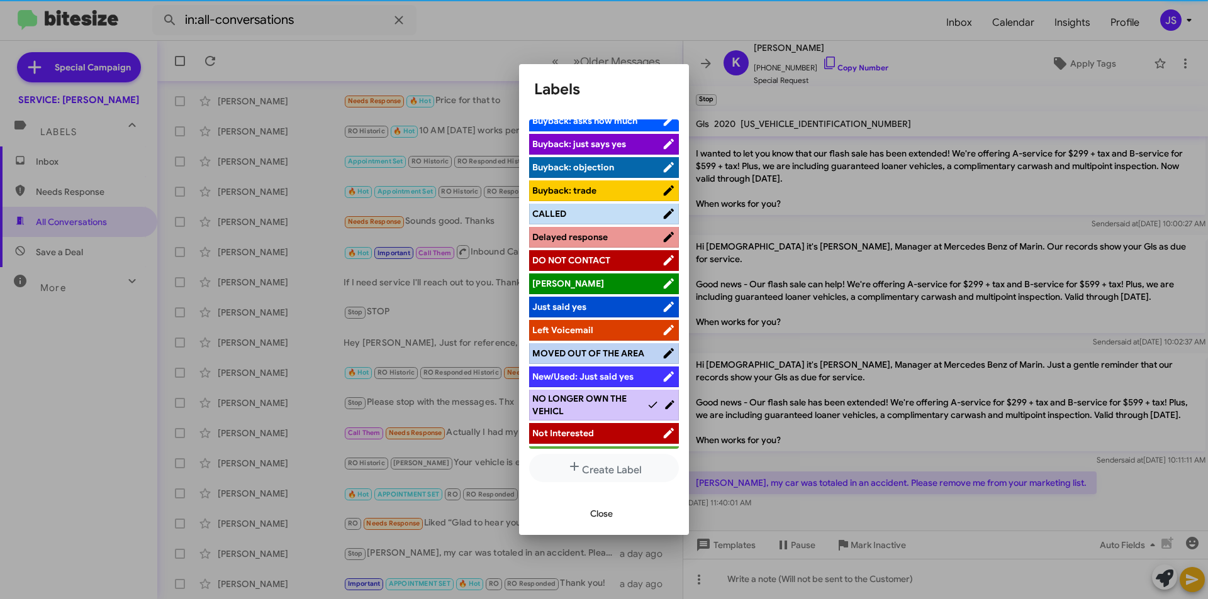
click at [598, 517] on span "Close" at bounding box center [601, 514] width 23 height 23
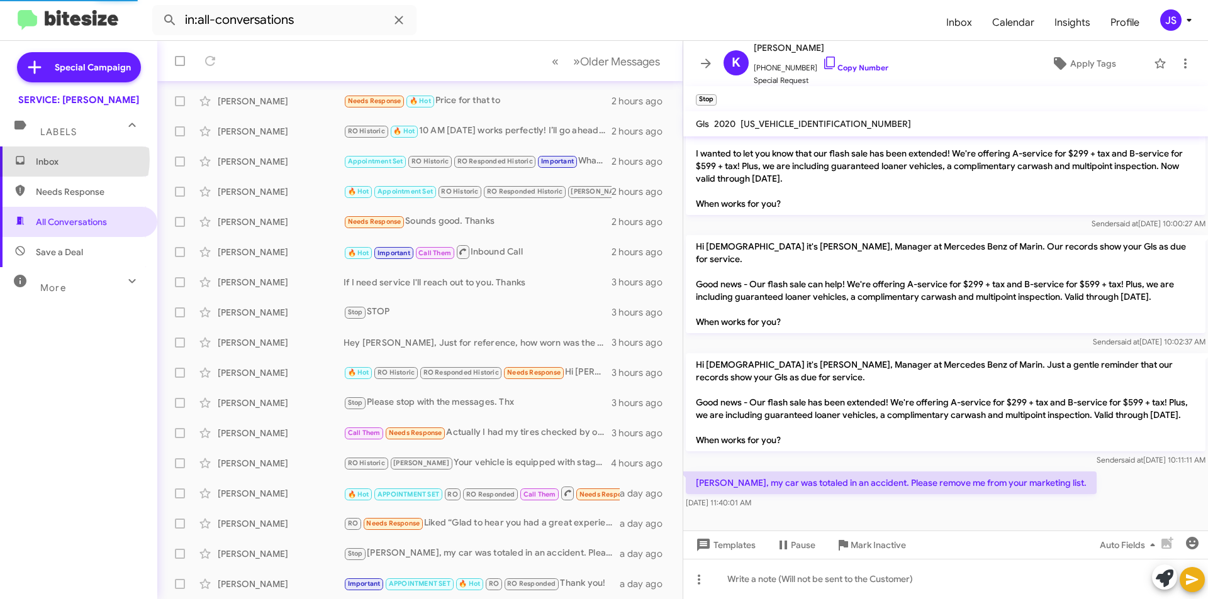
click at [69, 159] on span "Inbox" at bounding box center [89, 161] width 107 height 13
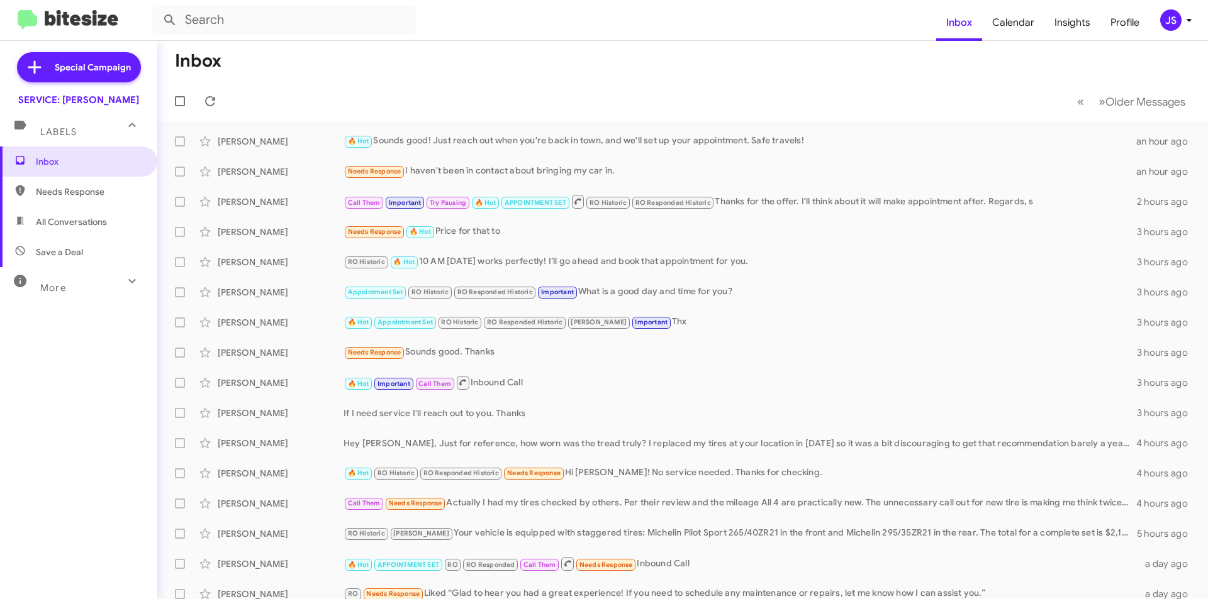
click at [82, 245] on span "Save a Deal" at bounding box center [78, 252] width 157 height 30
type input "in:not-interested"
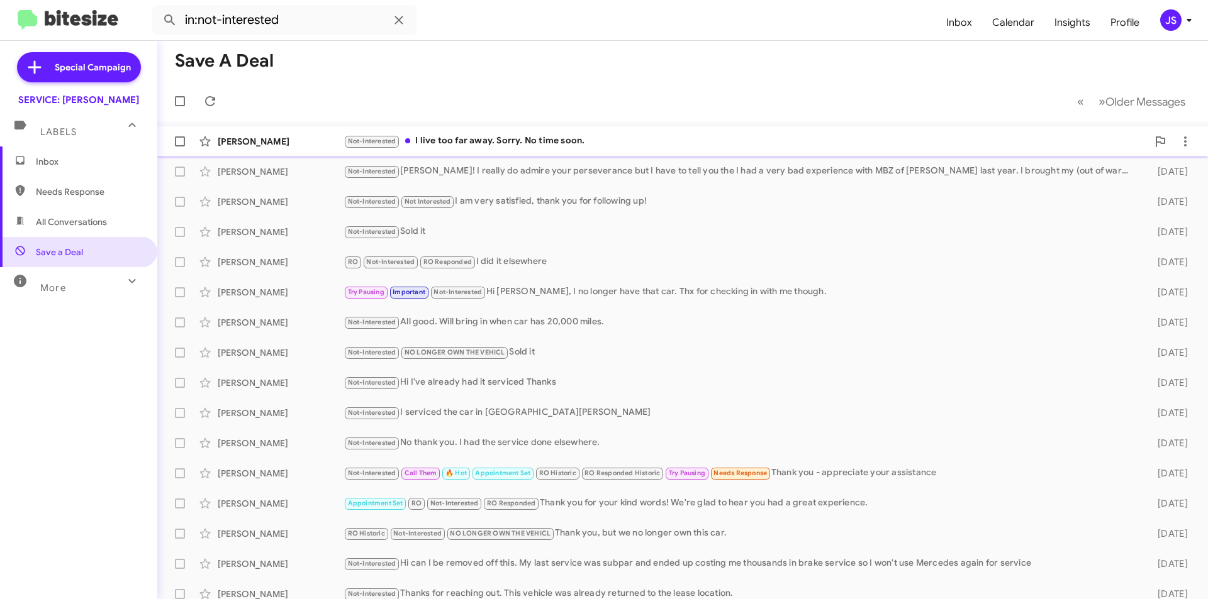
click at [601, 141] on div "Not-Interested I live too far away. Sorry. No time soon." at bounding box center [745, 141] width 804 height 14
